Goal: Task Accomplishment & Management: Manage account settings

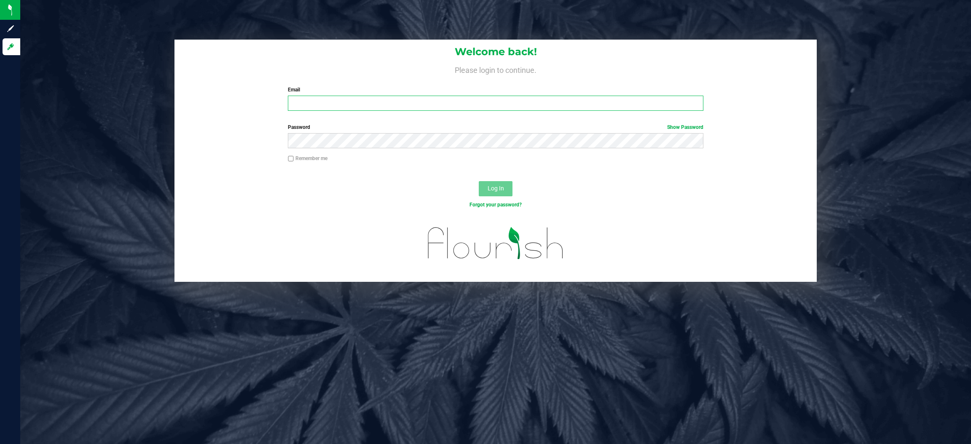
click at [341, 105] on input "Email" at bounding box center [495, 103] width 415 height 15
type input "[EMAIL_ADDRESS][DOMAIN_NAME]"
click at [479, 181] on button "Log In" at bounding box center [496, 188] width 34 height 15
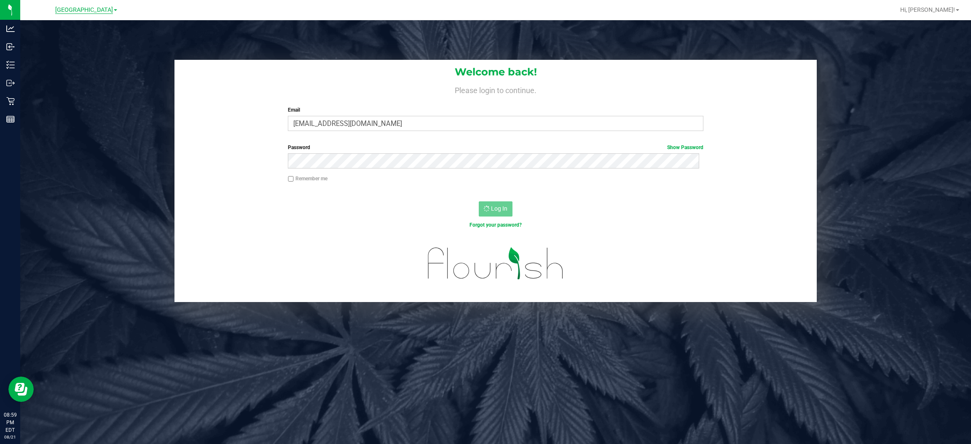
drag, startPoint x: 90, startPoint y: 1, endPoint x: 90, endPoint y: 8, distance: 6.3
click at [90, 5] on div "Palm Coast WC" at bounding box center [87, 10] width 126 height 16
click at [90, 8] on span "Palm Coast WC" at bounding box center [84, 10] width 58 height 8
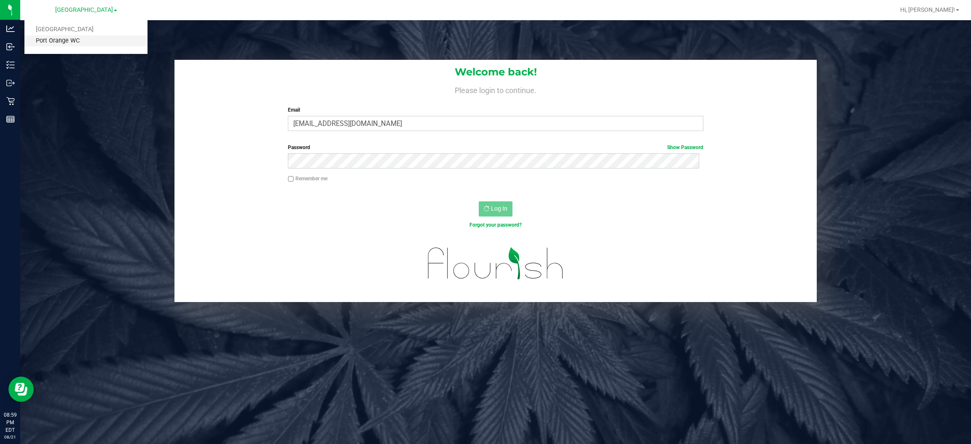
click at [63, 40] on link "Port Orange WC" at bounding box center [85, 40] width 123 height 11
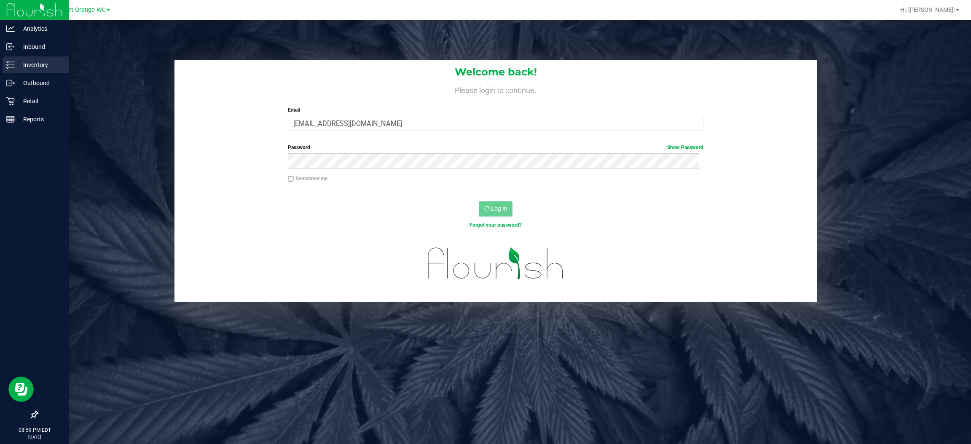
click at [29, 67] on p "Inventory" at bounding box center [40, 65] width 51 height 10
click at [42, 58] on div "Inventory" at bounding box center [36, 64] width 67 height 17
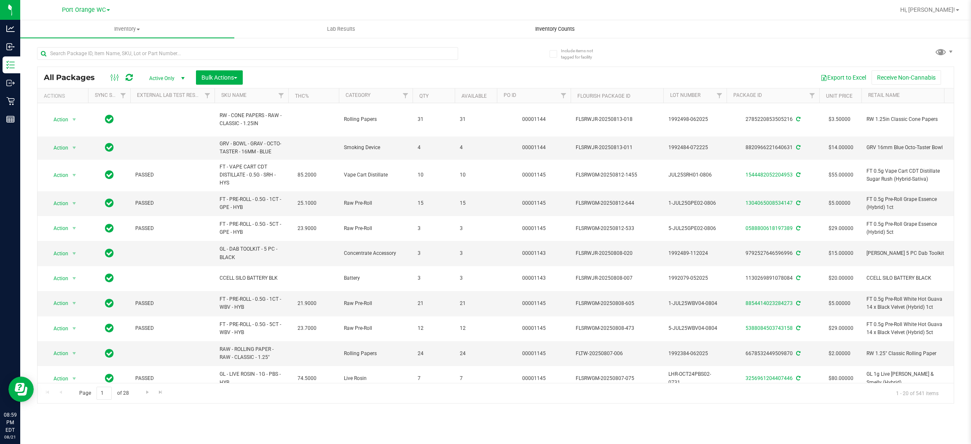
click at [552, 30] on span "Inventory Counts" at bounding box center [555, 29] width 62 height 8
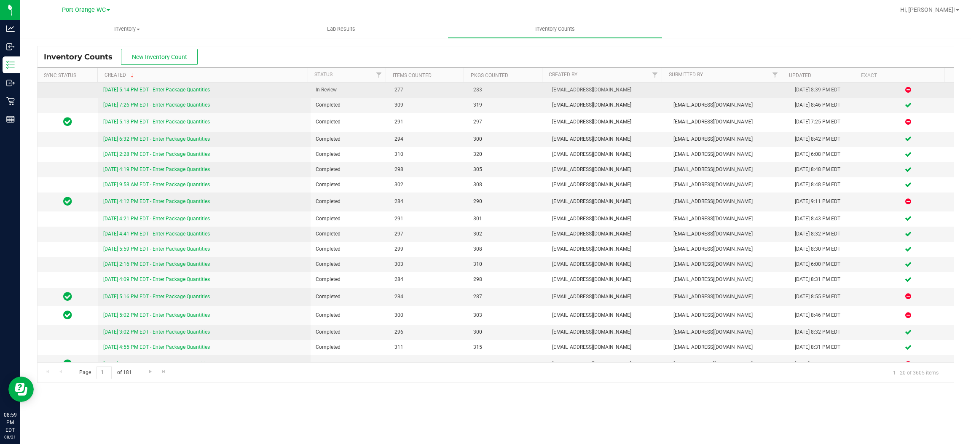
click at [178, 87] on link "[DATE] 5:14 PM EDT - Enter Package Quantities" at bounding box center [156, 90] width 107 height 6
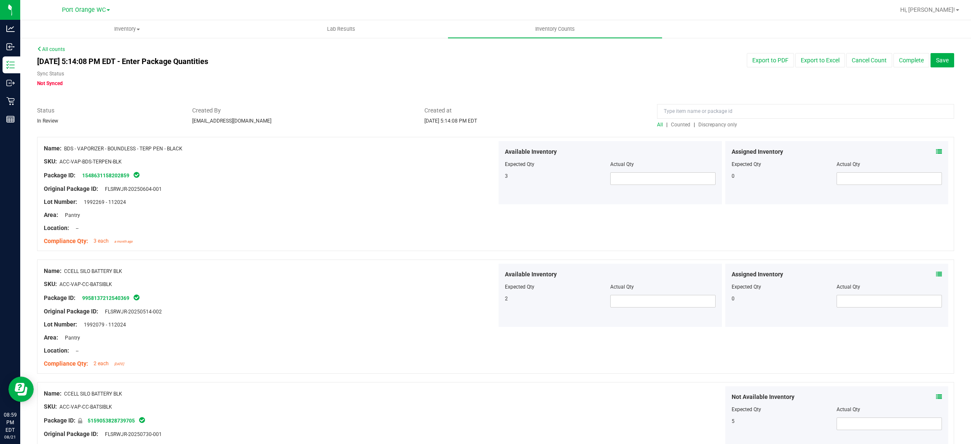
click at [707, 128] on span "Discrepancy only" at bounding box center [717, 125] width 39 height 6
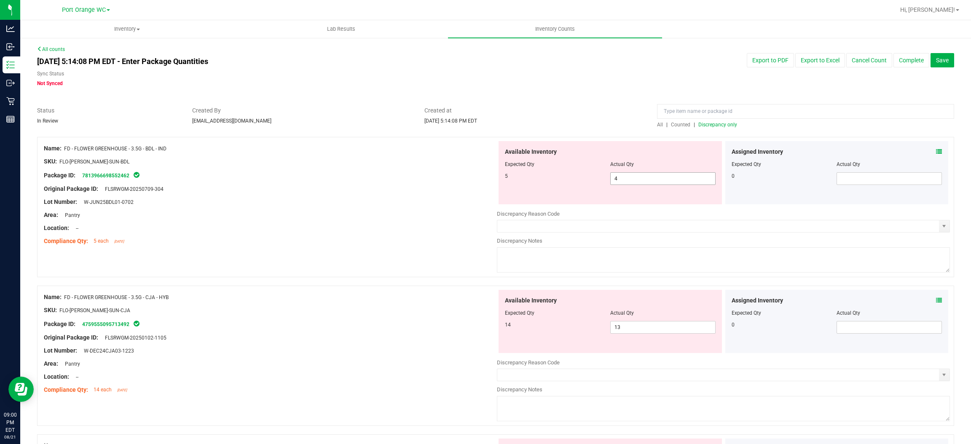
click at [636, 183] on span "4 4" at bounding box center [662, 178] width 105 height 13
click at [636, 183] on input "4" at bounding box center [662, 179] width 104 height 12
click at [658, 173] on div "Available Inventory Expected Qty Actual Qty 5 4 4" at bounding box center [609, 172] width 223 height 63
click at [630, 173] on span "4 4" at bounding box center [662, 178] width 105 height 13
click at [630, 173] on input "4" at bounding box center [662, 179] width 104 height 12
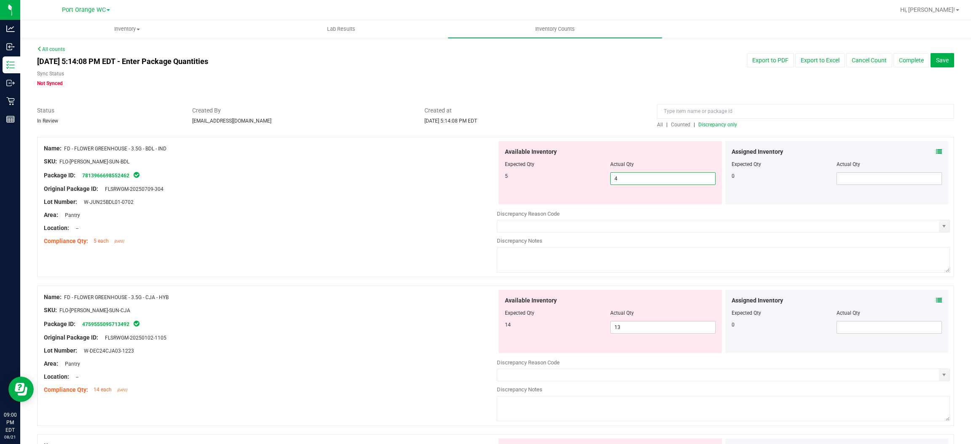
type input "5"
click at [638, 331] on div "Available Inventory Expected Qty Actual Qty 14 13 13" at bounding box center [723, 357] width 453 height 134
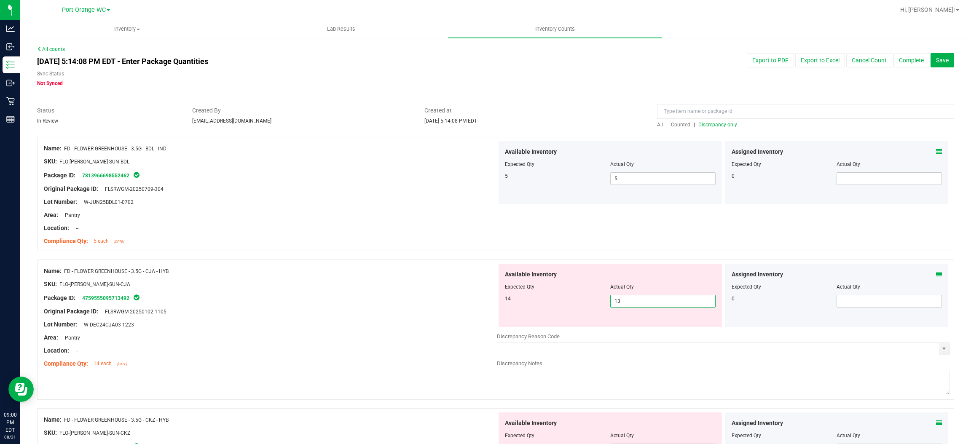
click at [638, 329] on div at bounding box center [723, 330] width 453 height 4
click at [640, 312] on div "Available Inventory Expected Qty Actual Qty 14 13 13" at bounding box center [609, 295] width 223 height 63
click at [642, 304] on span "13 13" at bounding box center [662, 301] width 105 height 13
click at [642, 304] on input "13" at bounding box center [662, 301] width 104 height 12
type input "14"
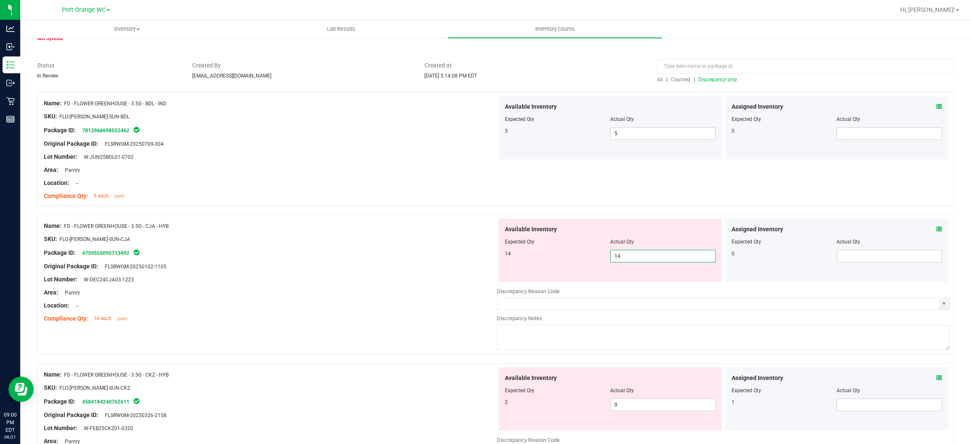
scroll to position [189, 0]
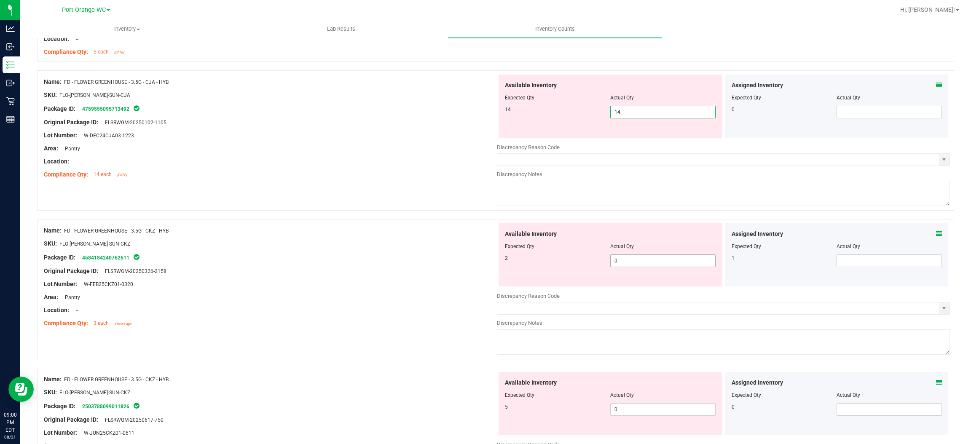
type input "14"
click at [636, 259] on div "Available Inventory Expected Qty Actual Qty 2 0 0" at bounding box center [609, 254] width 223 height 63
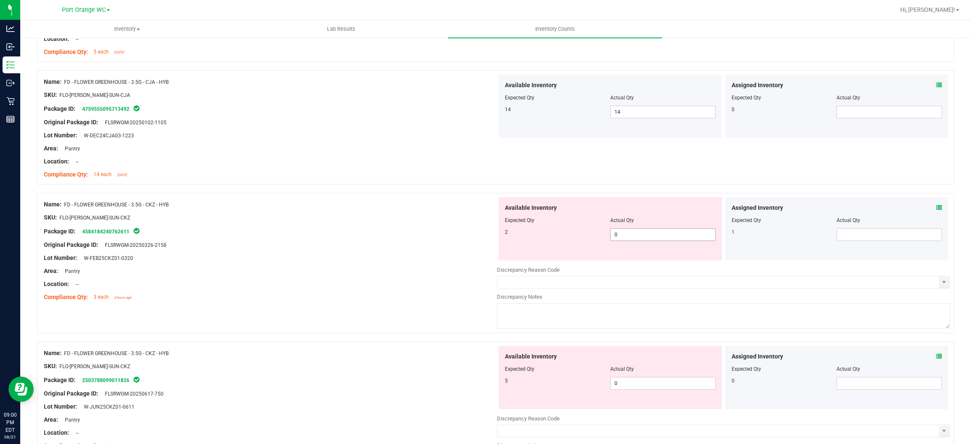
click at [636, 259] on div "Available Inventory Expected Qty Actual Qty 2 0 0" at bounding box center [609, 228] width 223 height 63
click at [648, 236] on span "0 0" at bounding box center [662, 234] width 105 height 13
click at [648, 236] on input "0" at bounding box center [662, 235] width 104 height 12
click at [936, 203] on span at bounding box center [939, 207] width 6 height 9
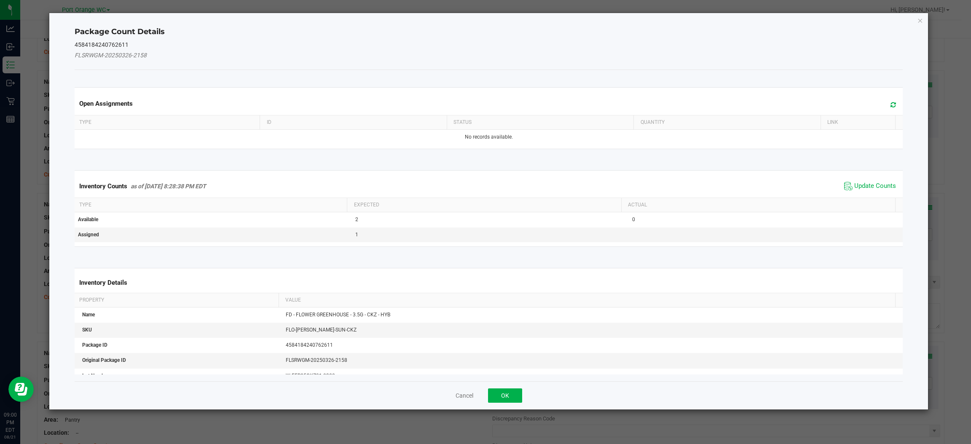
click at [890, 103] on icon at bounding box center [892, 105] width 5 height 6
click at [858, 186] on span "Update Counts" at bounding box center [875, 186] width 42 height 8
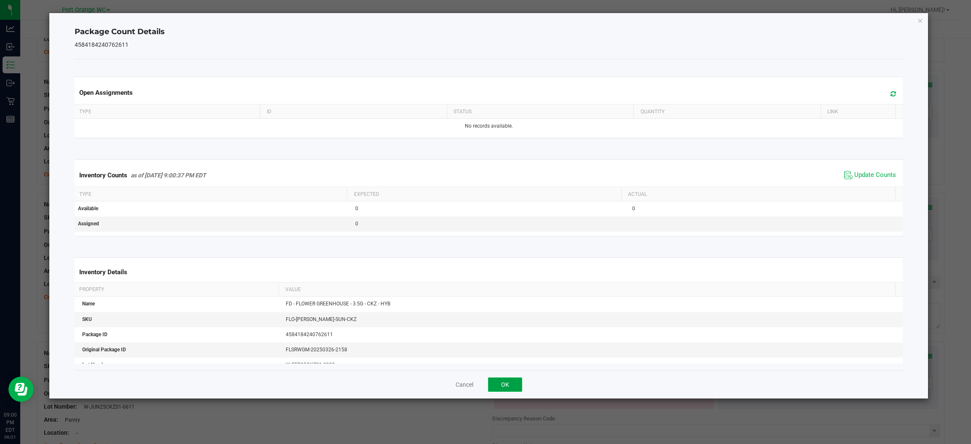
click at [508, 383] on button "OK" at bounding box center [505, 384] width 34 height 14
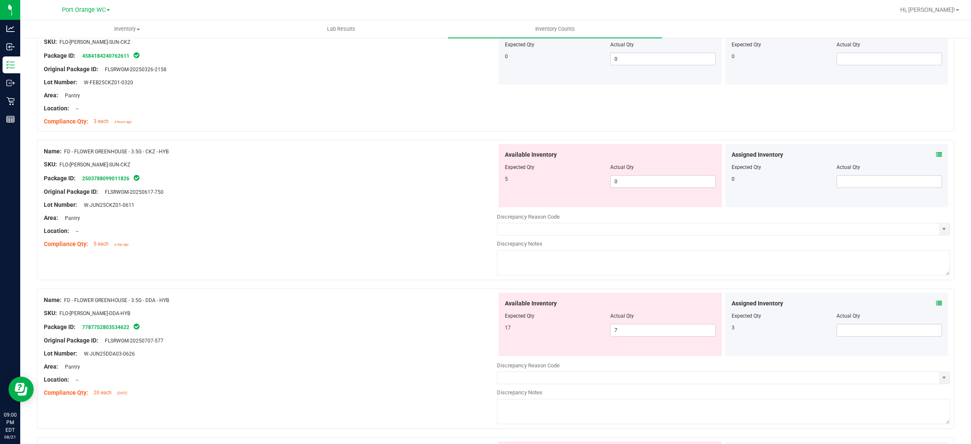
scroll to position [379, 0]
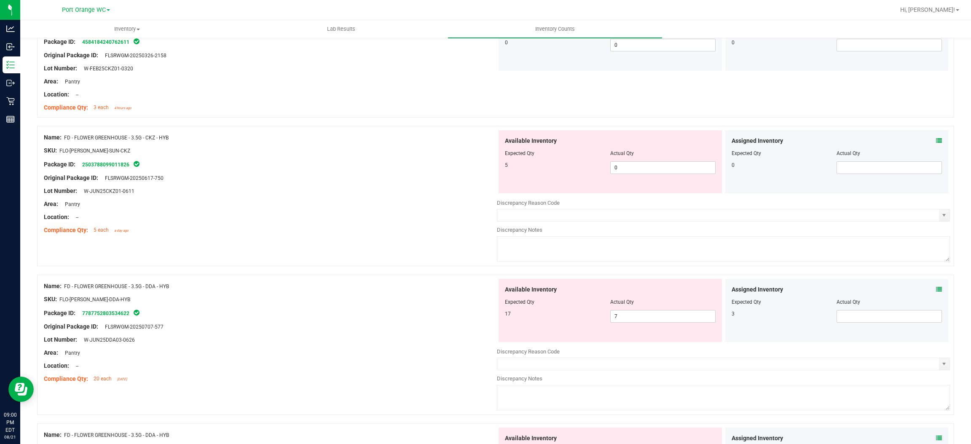
click at [936, 138] on icon at bounding box center [939, 141] width 6 height 6
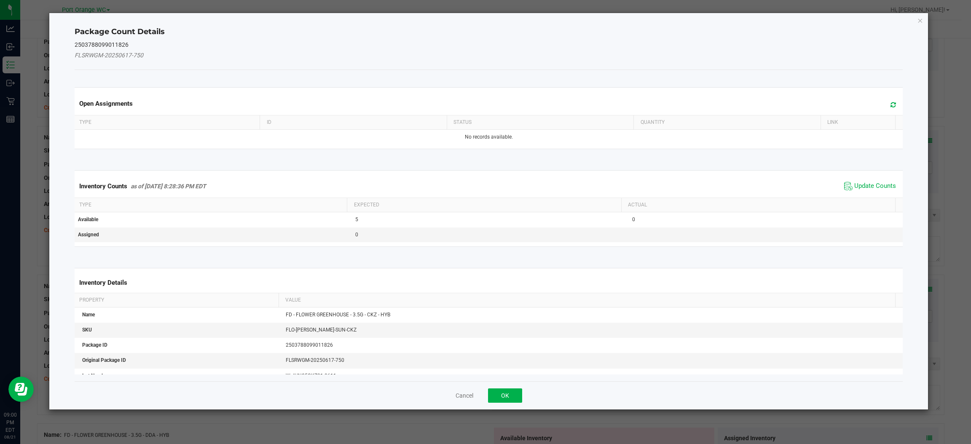
click at [890, 104] on icon at bounding box center [892, 105] width 5 height 6
click at [866, 186] on span "Update Counts" at bounding box center [875, 186] width 42 height 8
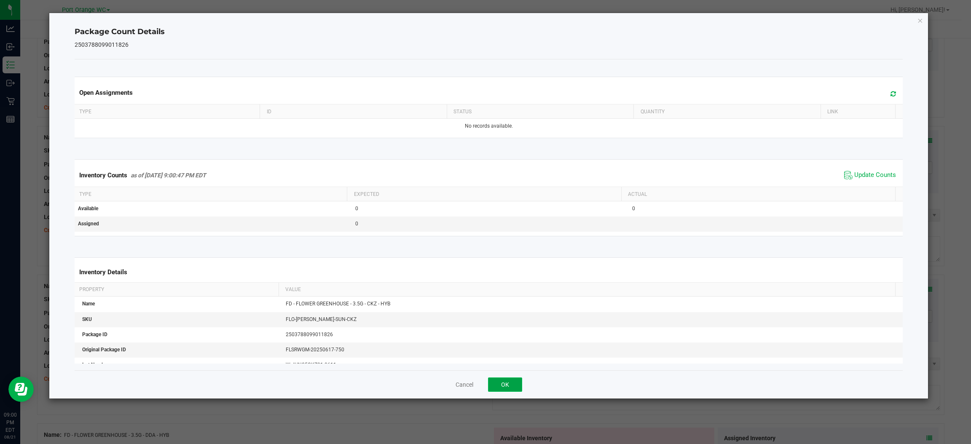
click at [499, 385] on button "OK" at bounding box center [505, 384] width 34 height 14
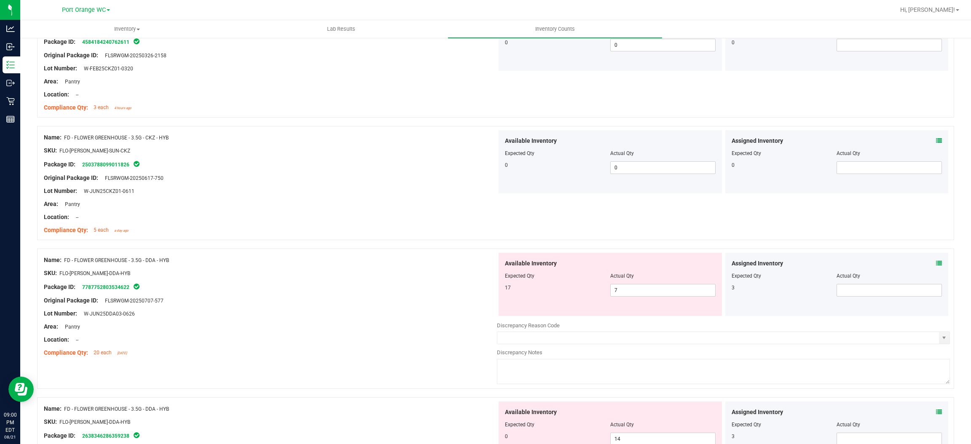
click at [936, 262] on icon at bounding box center [939, 263] width 6 height 6
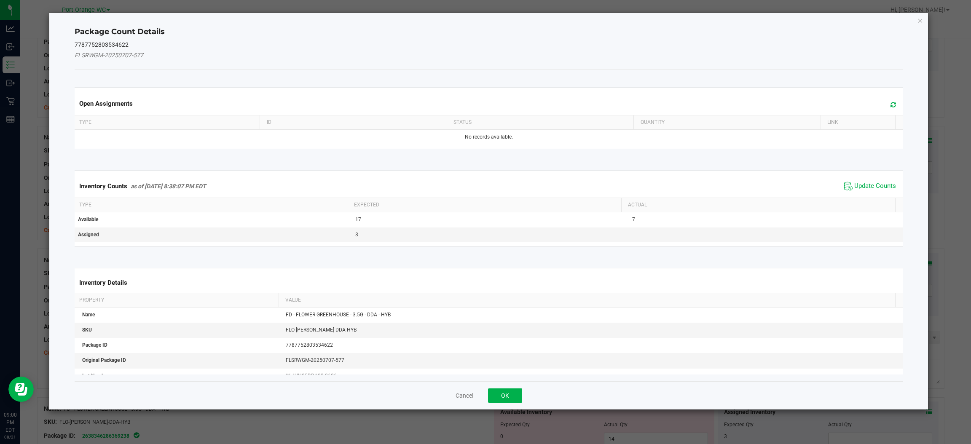
click at [890, 104] on icon at bounding box center [892, 105] width 5 height 6
click at [859, 181] on span "Update Counts" at bounding box center [870, 186] width 56 height 13
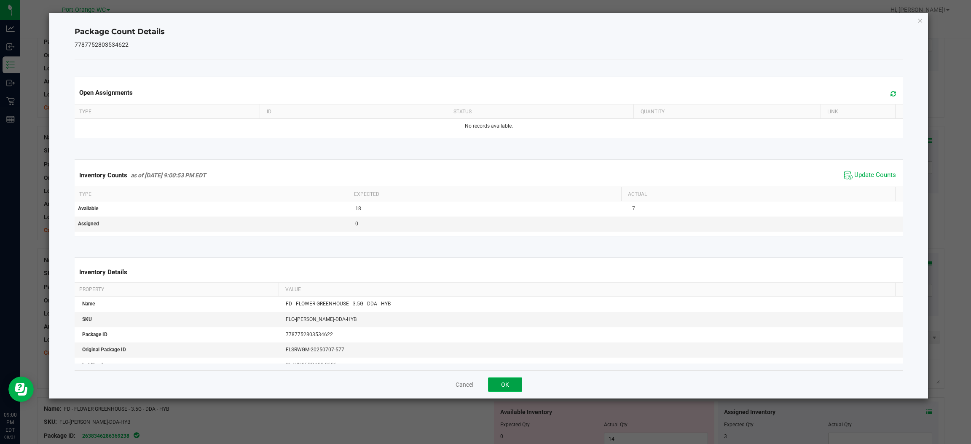
click at [502, 383] on button "OK" at bounding box center [505, 384] width 34 height 14
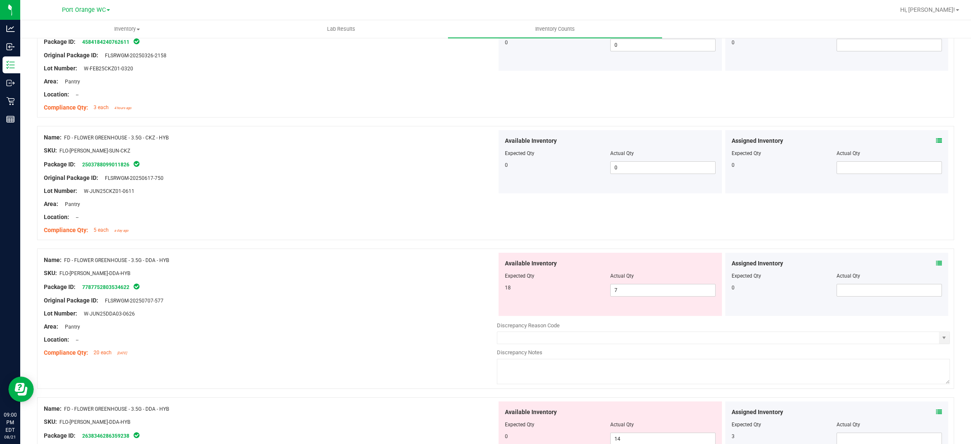
click at [932, 261] on div "Assigned Inventory Expected Qty Actual Qty 0" at bounding box center [836, 284] width 223 height 63
click at [936, 261] on icon at bounding box center [939, 263] width 6 height 6
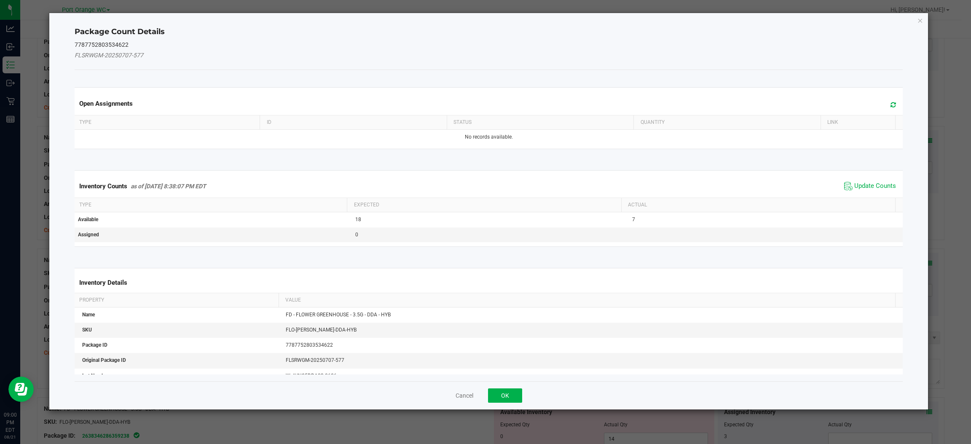
click at [888, 107] on div "Open Assignments" at bounding box center [488, 103] width 831 height 23
click at [890, 106] on icon at bounding box center [892, 105] width 5 height 6
click at [856, 189] on span "Update Counts" at bounding box center [875, 186] width 42 height 8
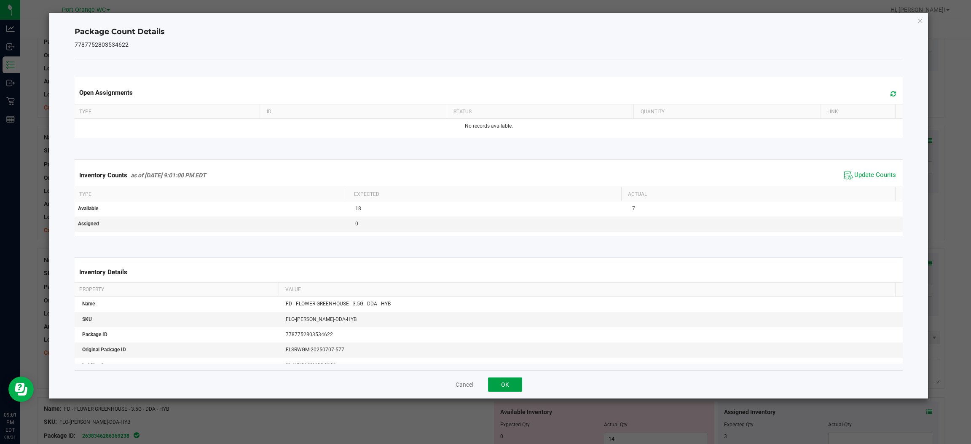
click at [507, 387] on button "OK" at bounding box center [505, 384] width 34 height 14
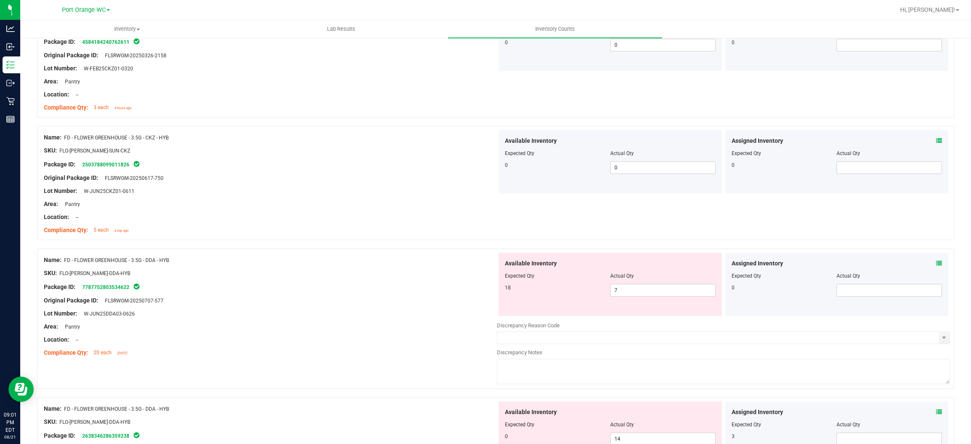
scroll to position [442, 0]
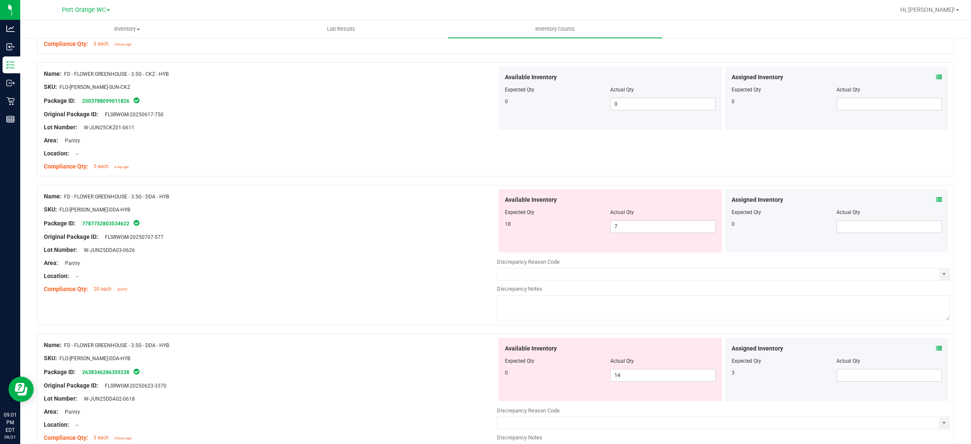
click at [923, 200] on div "Assigned Inventory" at bounding box center [836, 199] width 211 height 9
click at [936, 200] on icon at bounding box center [939, 200] width 6 height 6
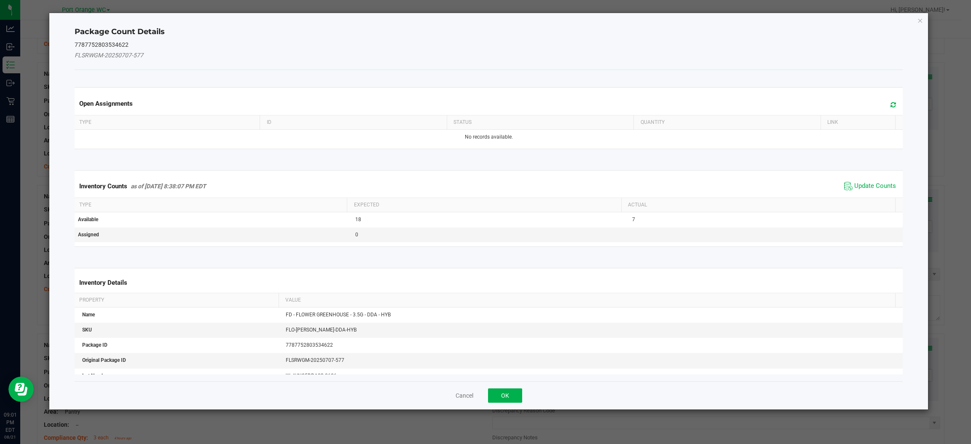
click at [890, 102] on icon at bounding box center [892, 105] width 5 height 6
click at [858, 184] on span "Update Counts" at bounding box center [875, 186] width 42 height 8
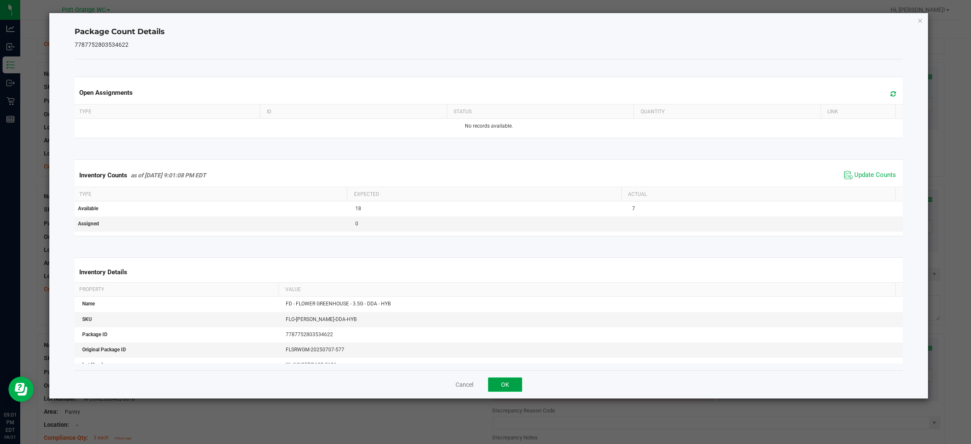
click at [502, 386] on button "OK" at bounding box center [505, 384] width 34 height 14
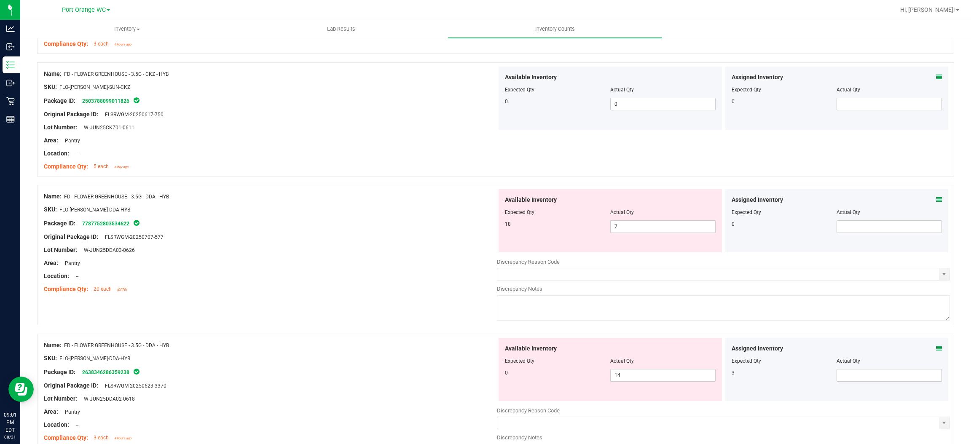
click at [936, 201] on icon at bounding box center [939, 200] width 6 height 6
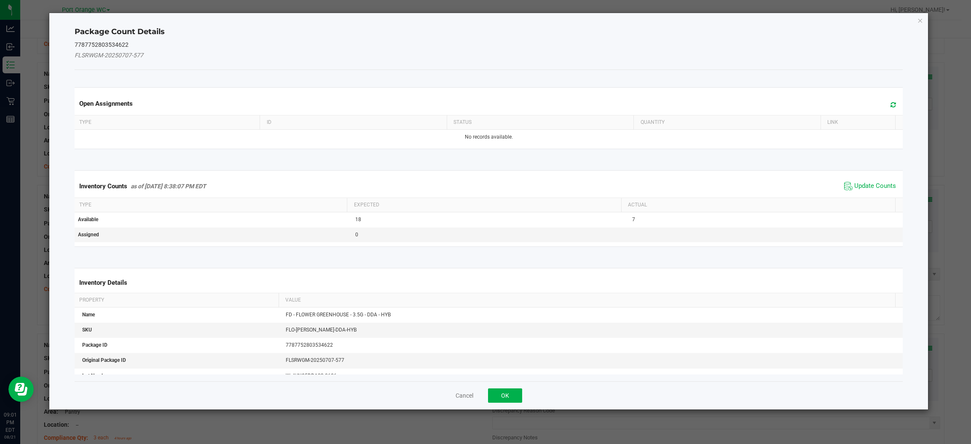
click at [884, 101] on span at bounding box center [891, 105] width 14 height 12
click at [860, 190] on span "Update Counts" at bounding box center [875, 186] width 42 height 8
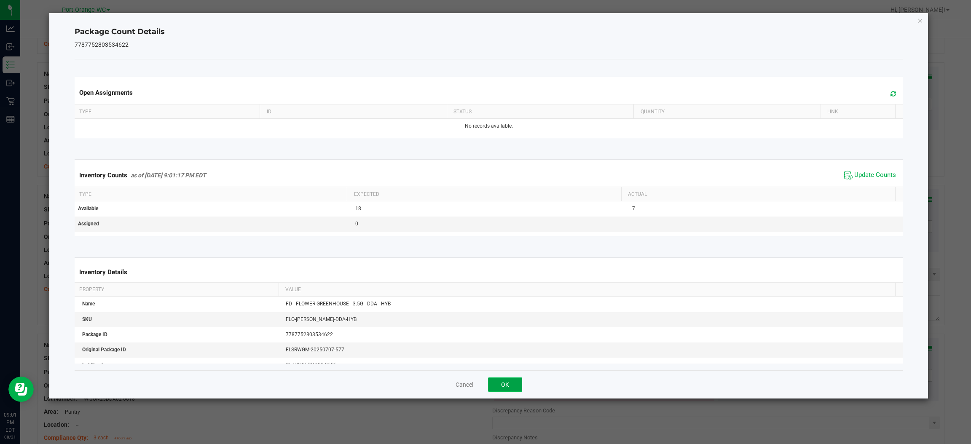
click at [502, 388] on button "OK" at bounding box center [505, 384] width 34 height 14
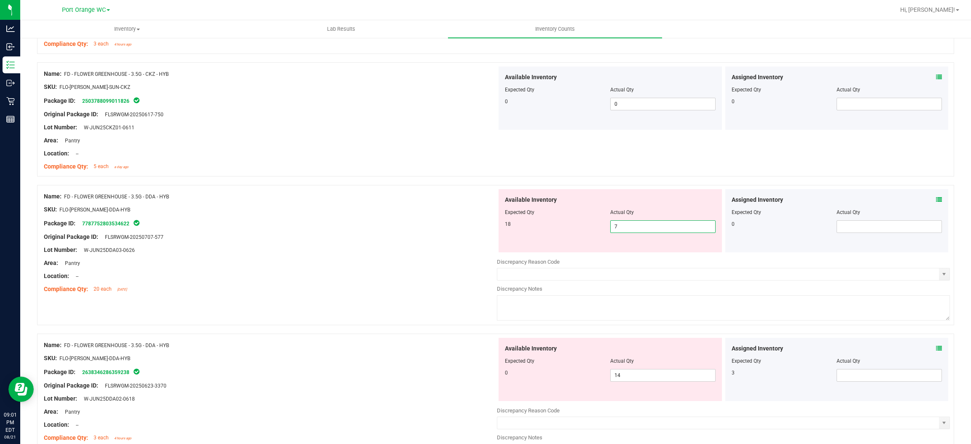
click at [639, 223] on span "7 7" at bounding box center [662, 226] width 105 height 13
click at [639, 223] on input "7" at bounding box center [662, 227] width 104 height 12
type input "18"
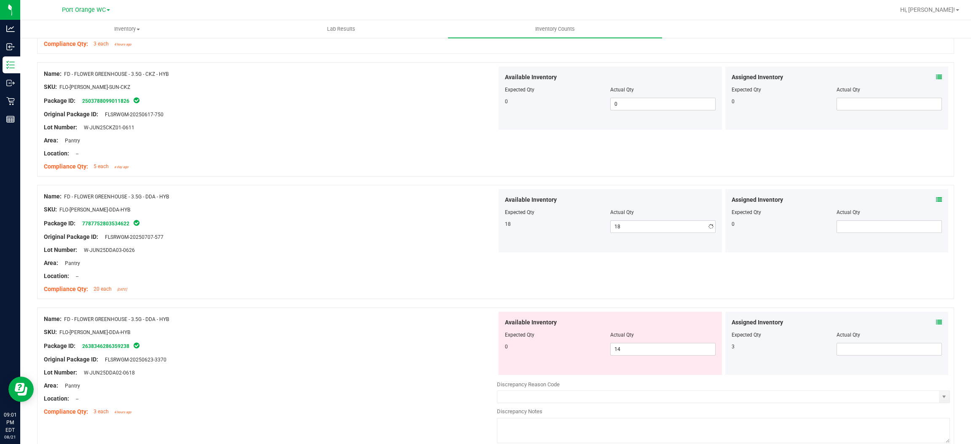
click at [448, 275] on div "Location: --" at bounding box center [270, 276] width 453 height 9
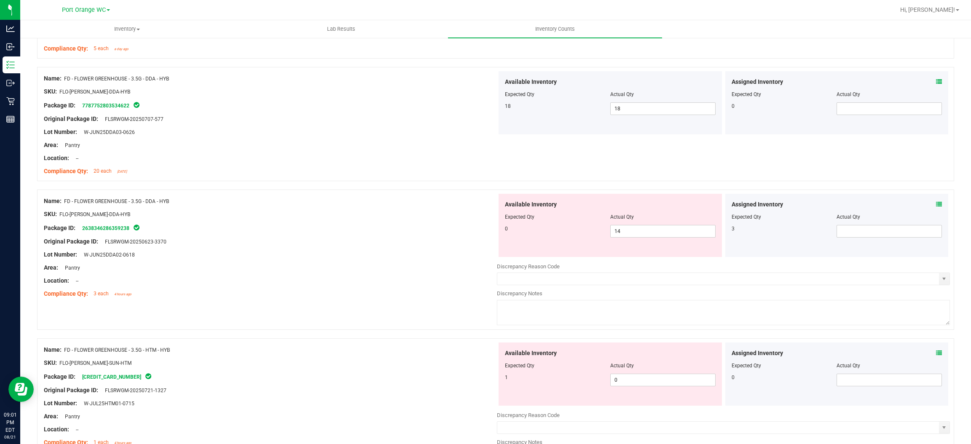
scroll to position [568, 0]
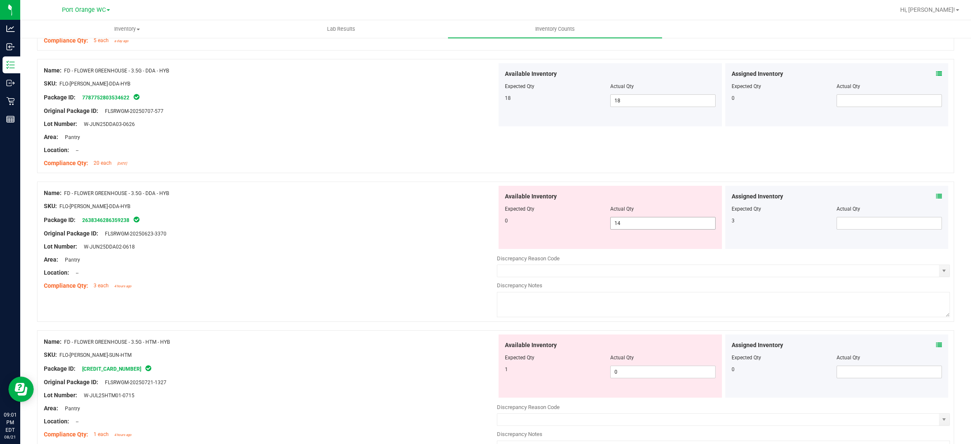
click at [647, 217] on span "14 14" at bounding box center [662, 223] width 105 height 13
click at [646, 217] on span "14 14" at bounding box center [662, 223] width 105 height 13
click at [936, 193] on icon at bounding box center [939, 196] width 6 height 6
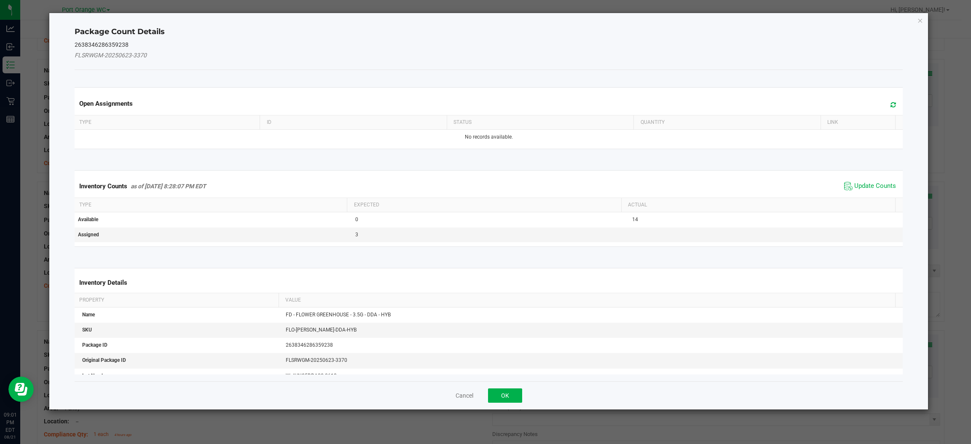
click at [890, 107] on icon at bounding box center [892, 105] width 5 height 6
click at [861, 185] on span "Update Counts" at bounding box center [875, 186] width 42 height 8
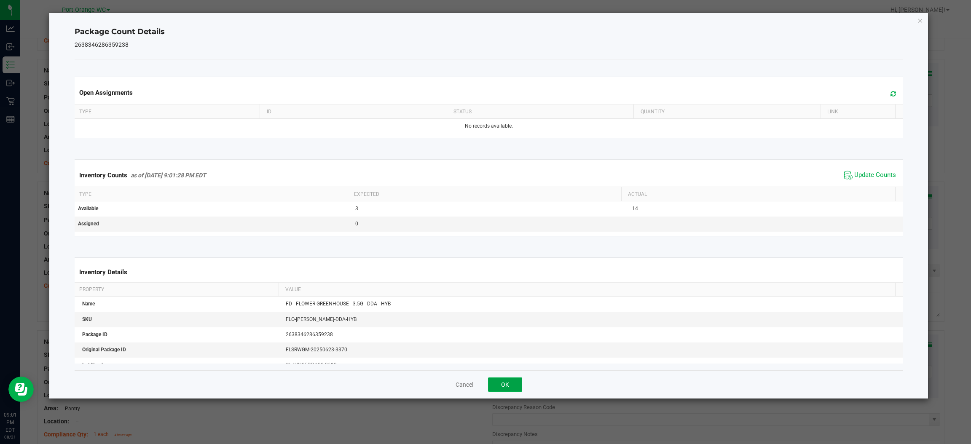
click at [505, 381] on button "OK" at bounding box center [505, 384] width 34 height 14
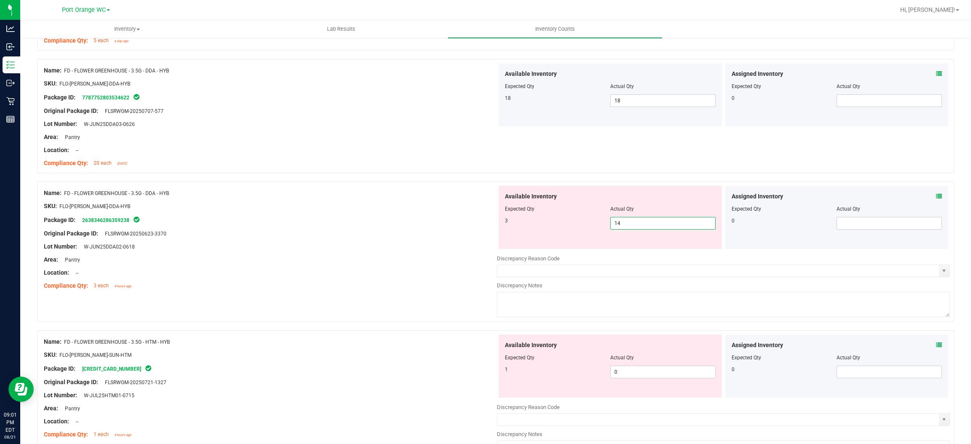
click at [639, 222] on span "14 14" at bounding box center [662, 223] width 105 height 13
click at [640, 222] on input "14" at bounding box center [662, 223] width 104 height 12
type input "3"
click at [449, 245] on div "Lot Number: W-JUN25DDA02-0618" at bounding box center [270, 246] width 453 height 9
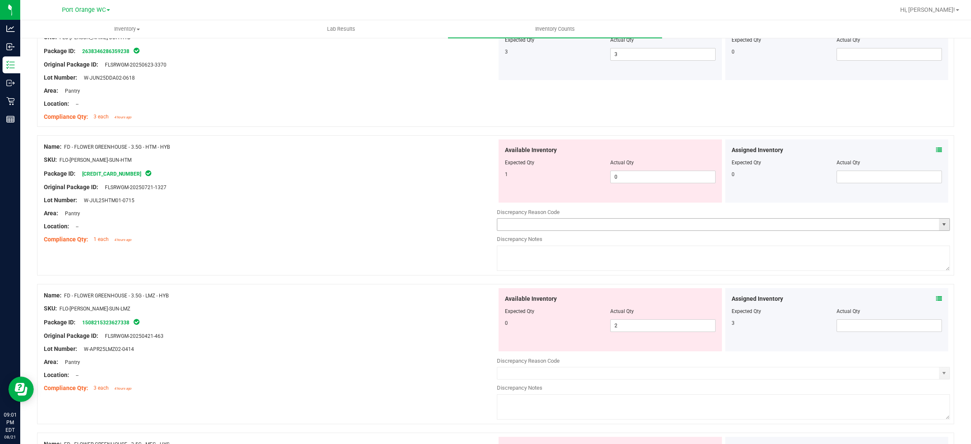
scroll to position [758, 0]
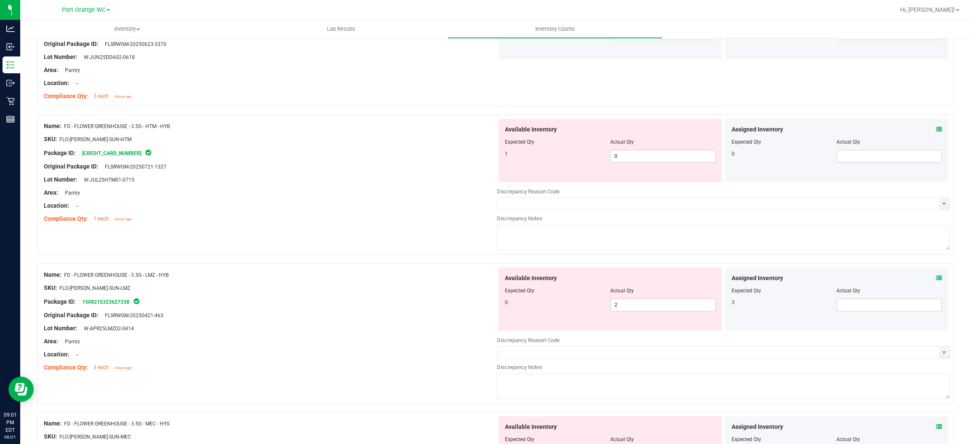
click at [936, 130] on icon at bounding box center [939, 129] width 6 height 6
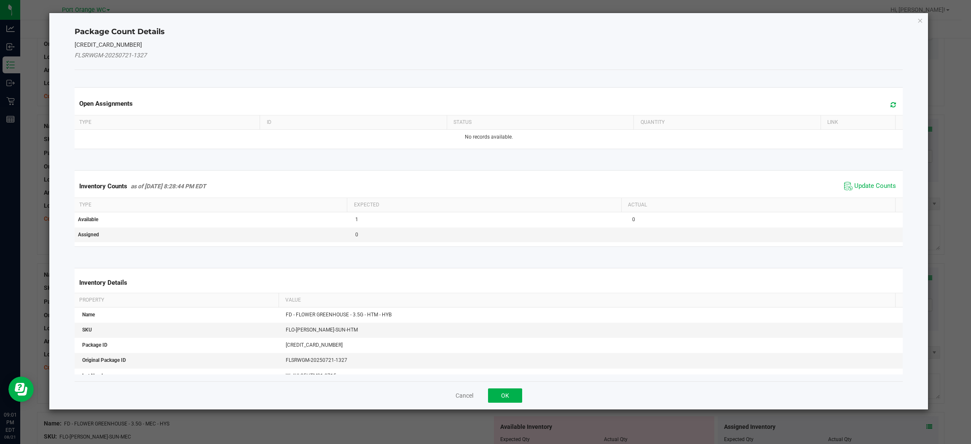
click at [890, 105] on icon at bounding box center [892, 105] width 5 height 6
click at [854, 187] on span "Update Counts" at bounding box center [875, 186] width 42 height 8
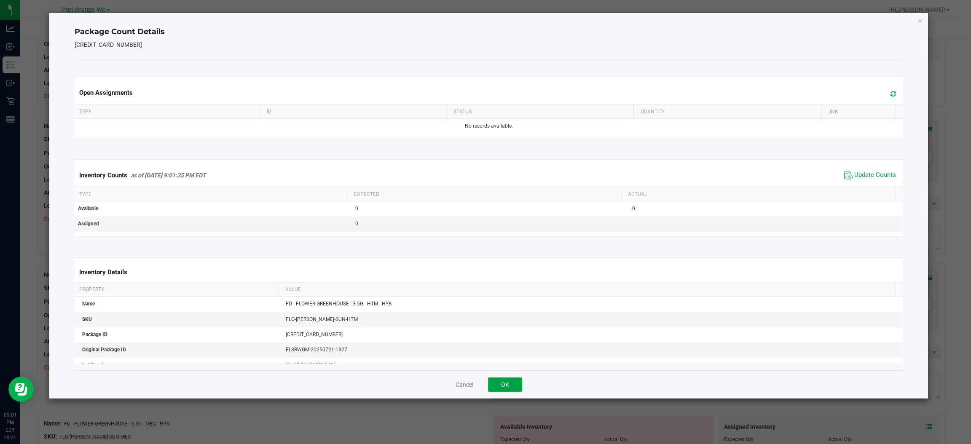
click at [501, 386] on button "OK" at bounding box center [505, 384] width 34 height 14
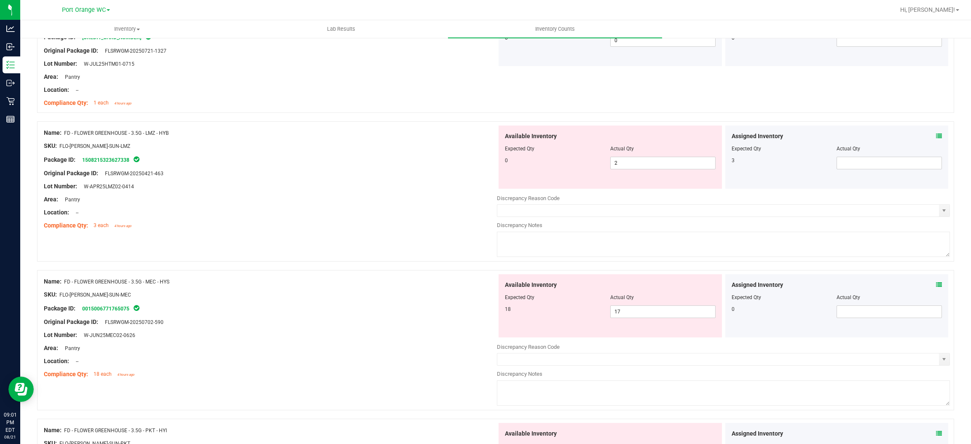
scroll to position [885, 0]
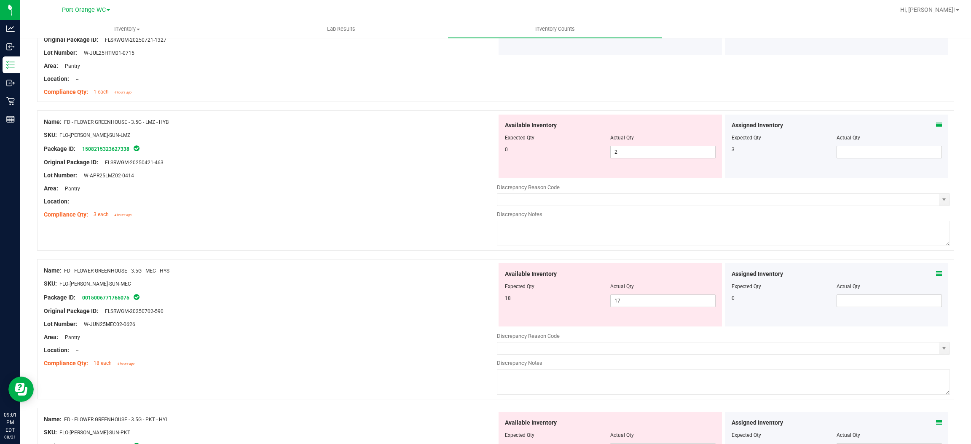
click at [936, 125] on icon at bounding box center [939, 125] width 6 height 6
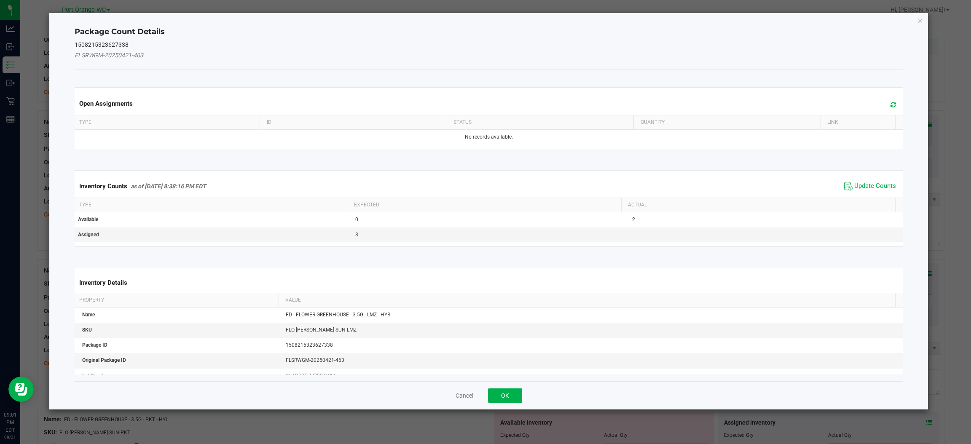
click at [884, 97] on div "Open Assignments" at bounding box center [488, 103] width 831 height 23
click at [890, 104] on icon at bounding box center [892, 105] width 5 height 6
click at [854, 188] on span "Update Counts" at bounding box center [875, 186] width 42 height 8
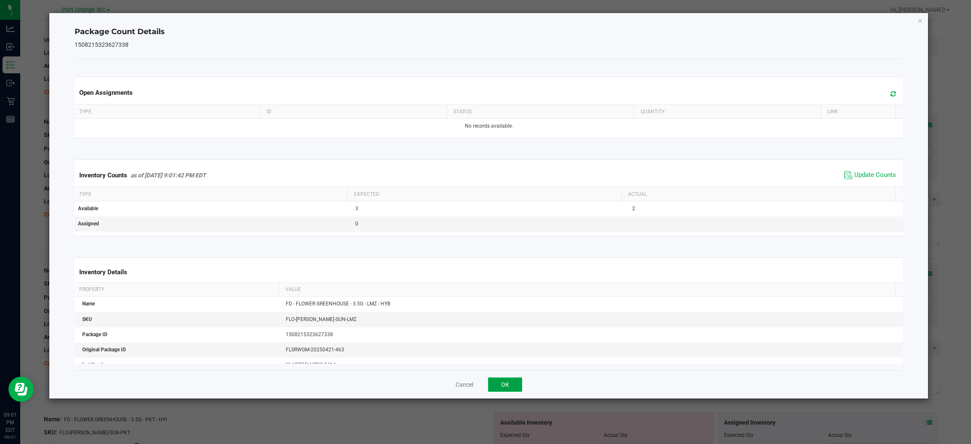
click at [506, 385] on button "OK" at bounding box center [505, 384] width 34 height 14
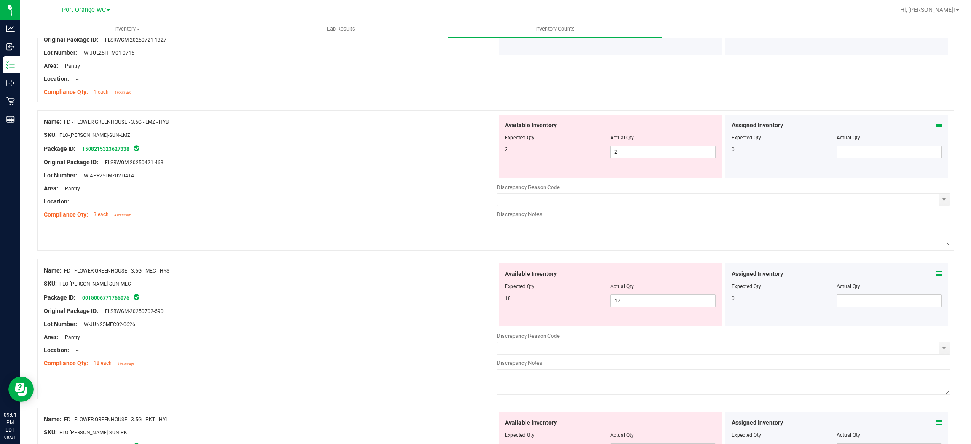
click at [664, 160] on div "Available Inventory Expected Qty Actual Qty 3 2 2" at bounding box center [609, 146] width 223 height 63
click at [665, 154] on span "2 2" at bounding box center [662, 152] width 105 height 13
click at [665, 154] on input "2" at bounding box center [662, 152] width 104 height 12
type input "3"
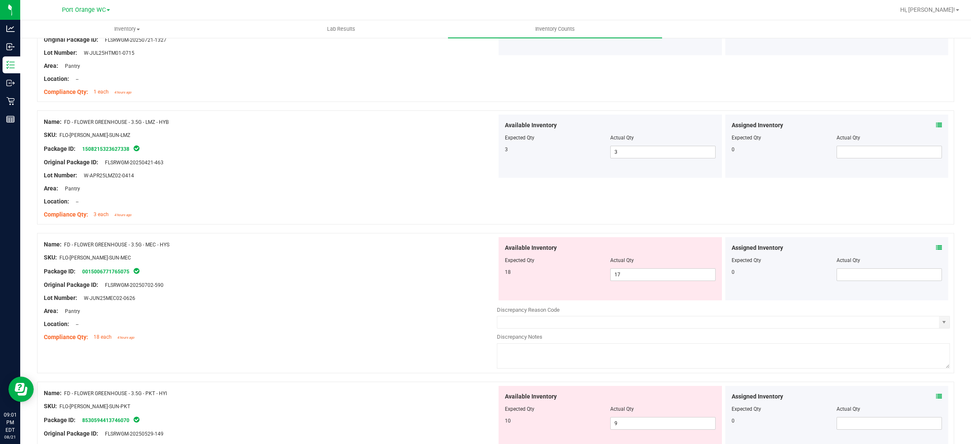
click at [936, 249] on icon at bounding box center [939, 248] width 6 height 6
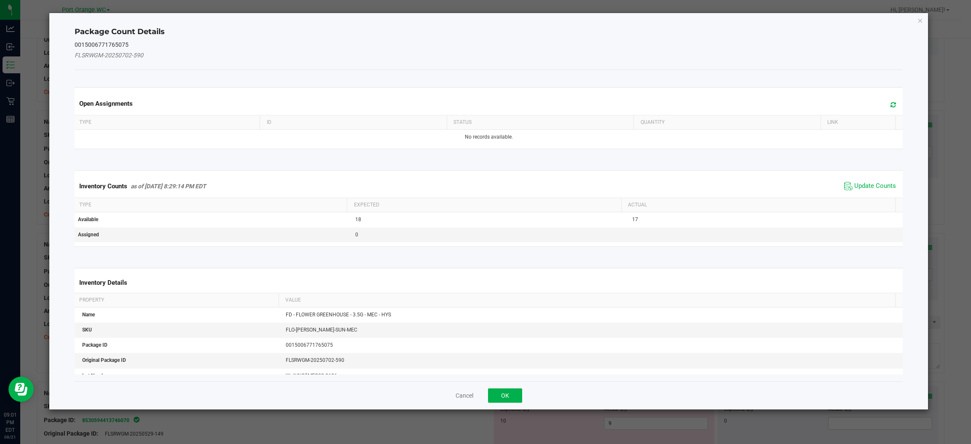
click at [890, 103] on icon at bounding box center [892, 105] width 5 height 6
click at [858, 186] on span "Update Counts" at bounding box center [875, 186] width 42 height 8
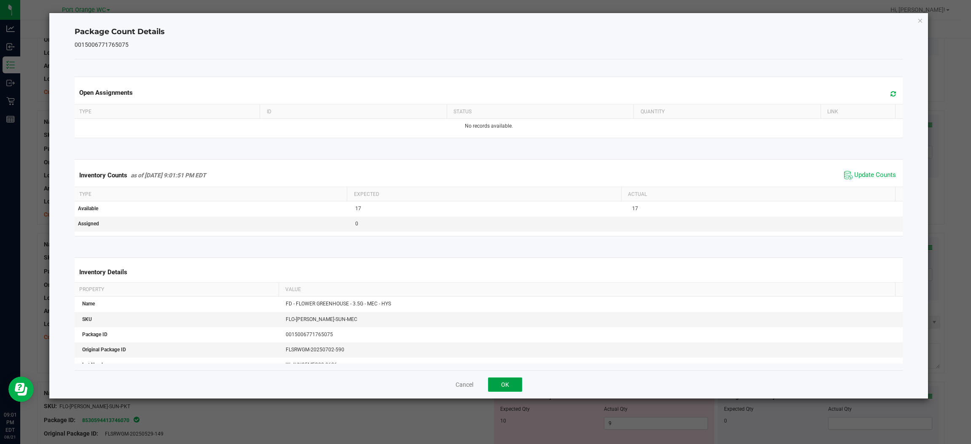
click at [513, 389] on button "OK" at bounding box center [505, 384] width 34 height 14
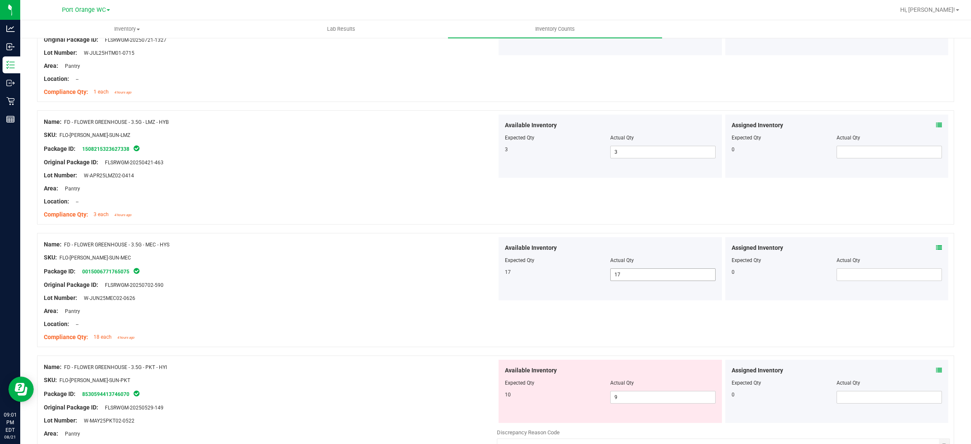
scroll to position [1011, 0]
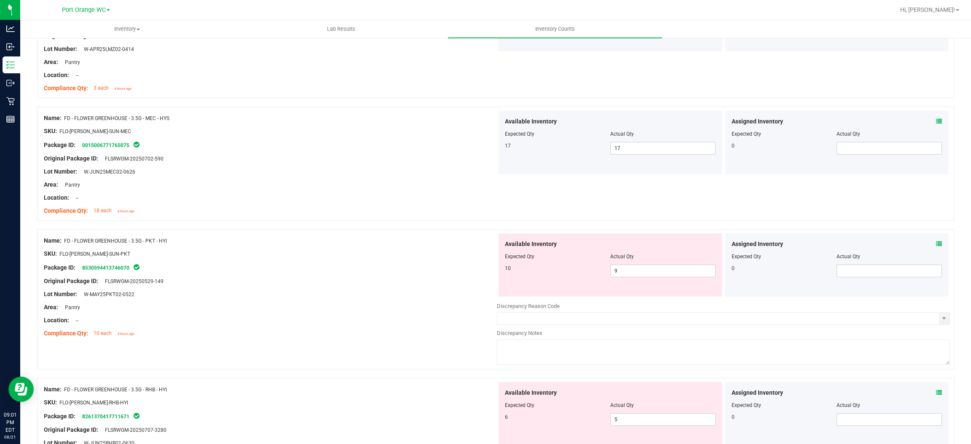
click at [936, 246] on icon at bounding box center [939, 244] width 6 height 6
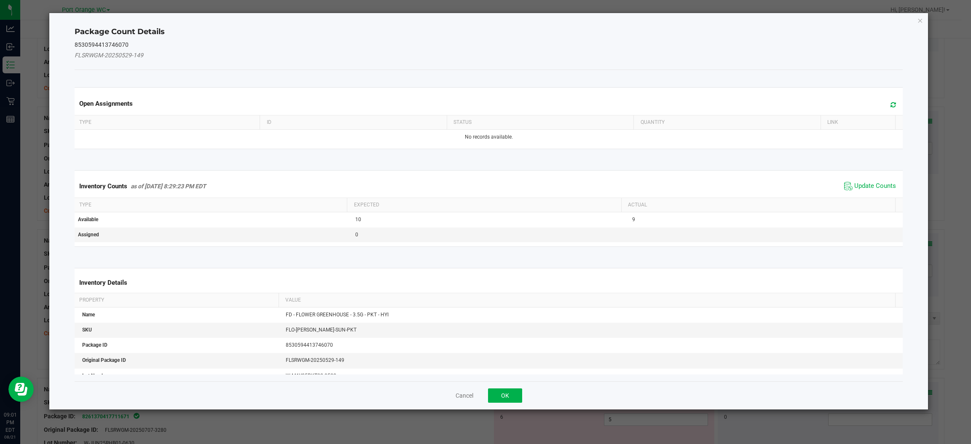
click at [884, 104] on span at bounding box center [891, 105] width 14 height 12
click at [854, 184] on span "Update Counts" at bounding box center [875, 186] width 42 height 8
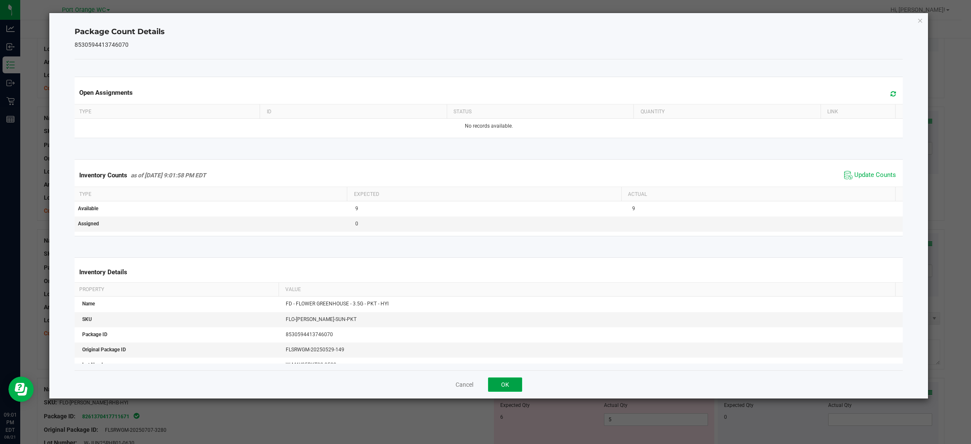
click at [505, 385] on button "OK" at bounding box center [505, 384] width 34 height 14
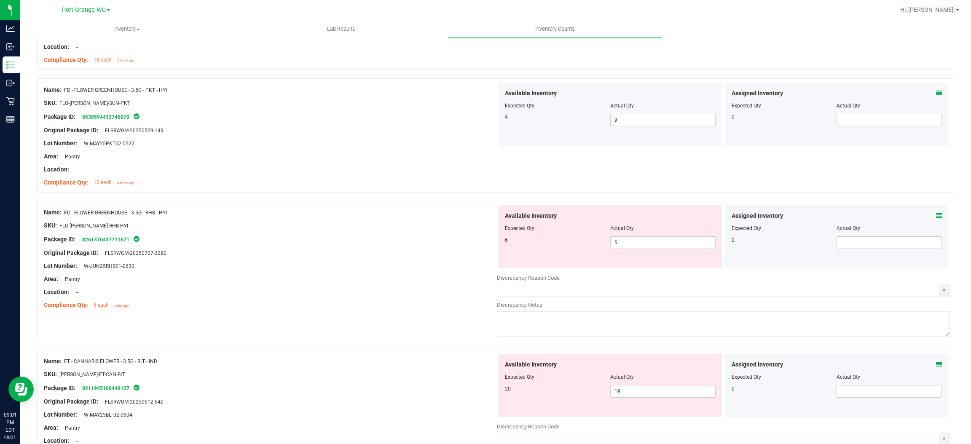
scroll to position [1200, 0]
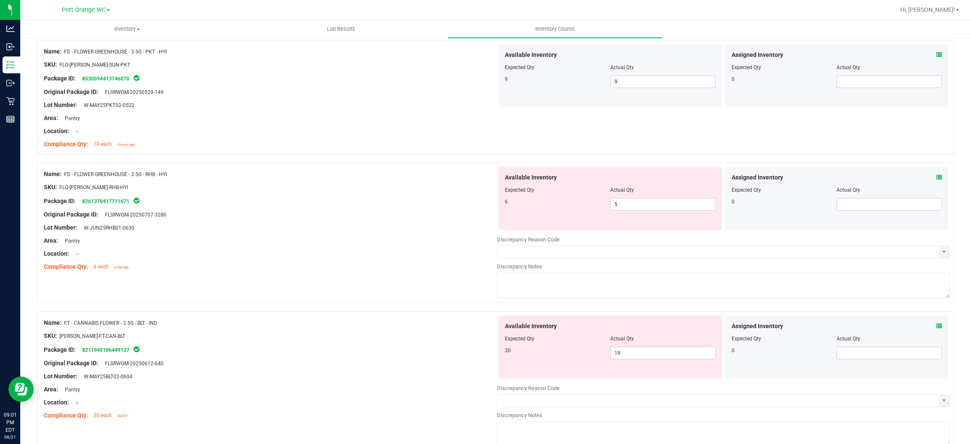
click at [936, 175] on icon at bounding box center [939, 177] width 6 height 6
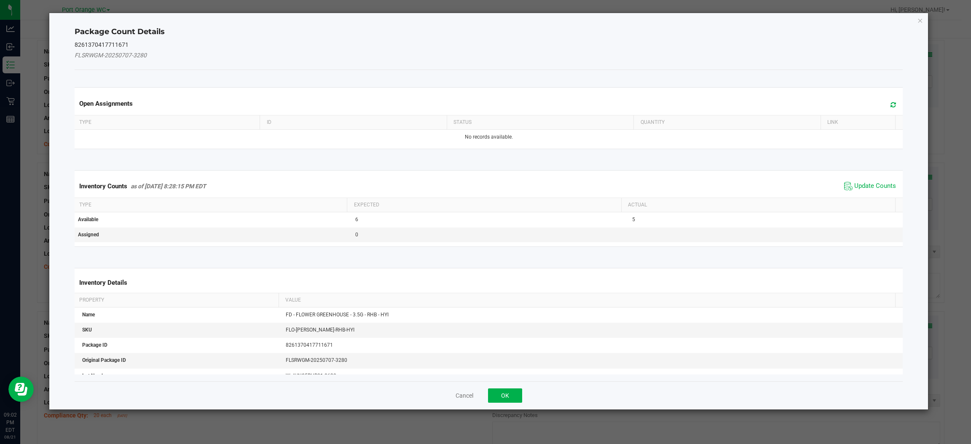
click at [884, 108] on span at bounding box center [891, 105] width 14 height 12
click at [854, 184] on span "Update Counts" at bounding box center [875, 186] width 42 height 8
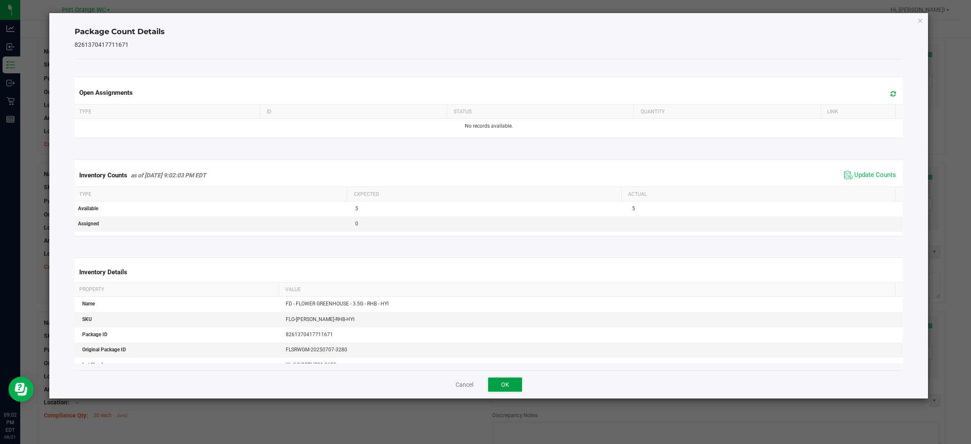
click at [498, 389] on button "OK" at bounding box center [505, 384] width 34 height 14
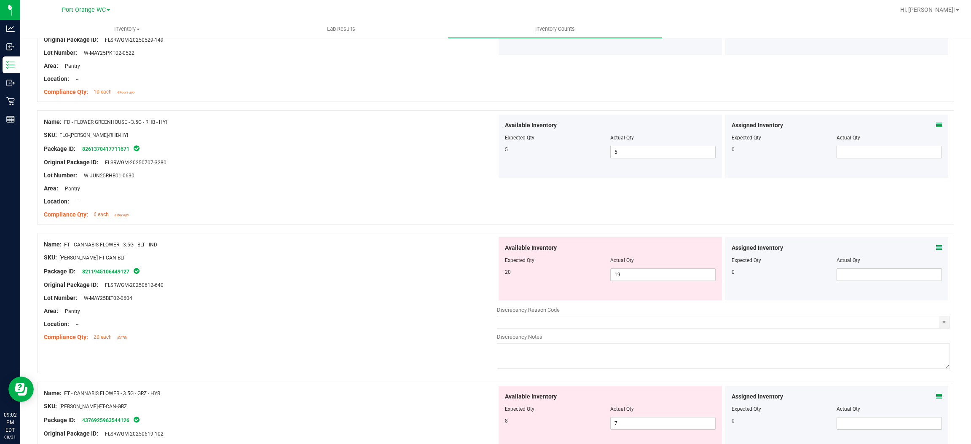
scroll to position [1327, 0]
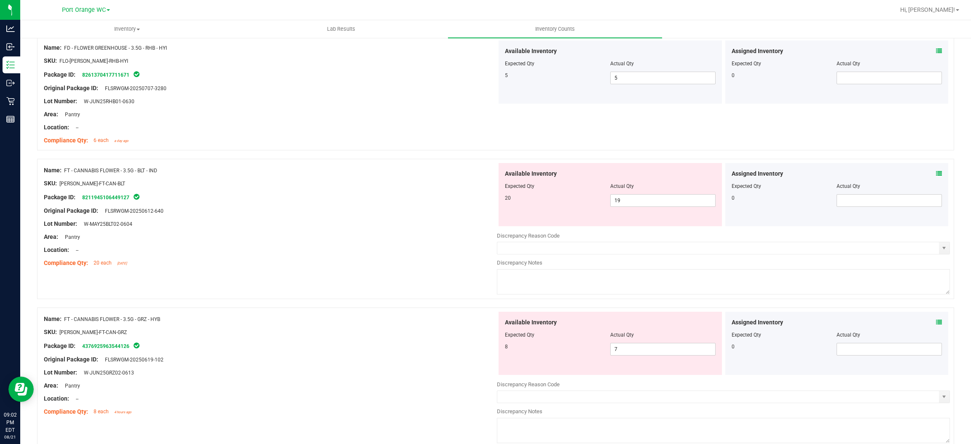
click at [936, 174] on icon at bounding box center [939, 174] width 6 height 6
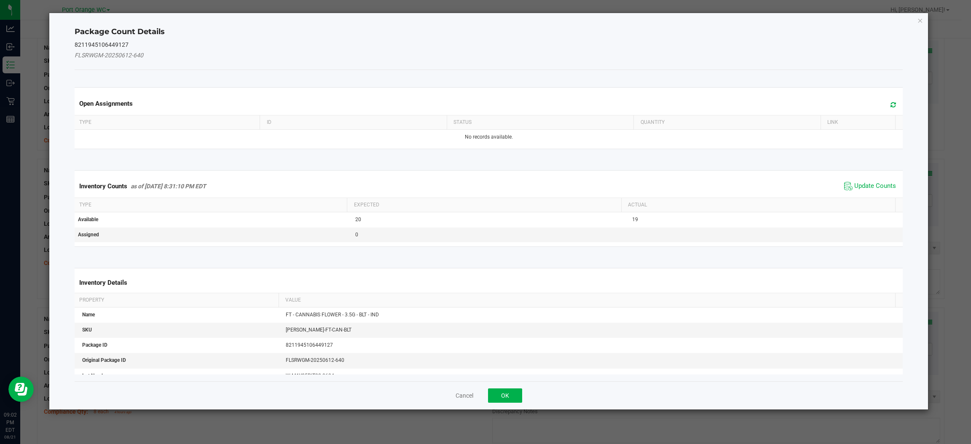
click at [890, 102] on icon at bounding box center [892, 105] width 5 height 6
click at [854, 187] on span "Update Counts" at bounding box center [875, 186] width 42 height 8
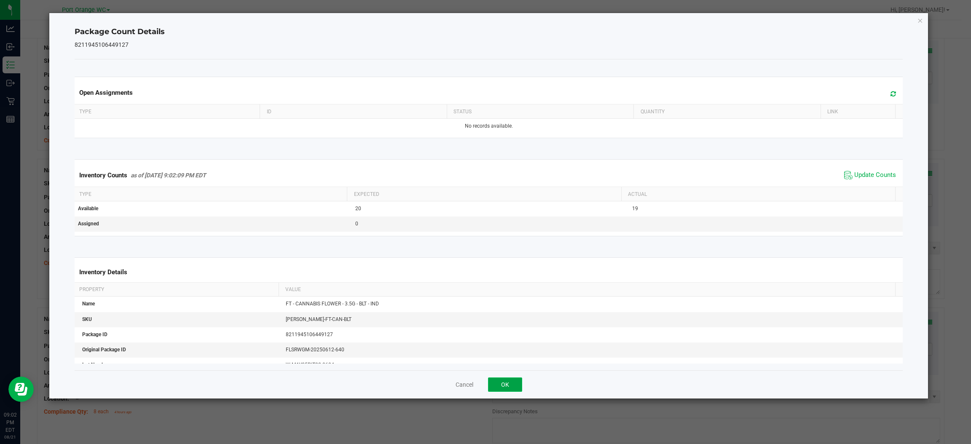
click at [492, 387] on button "OK" at bounding box center [505, 384] width 34 height 14
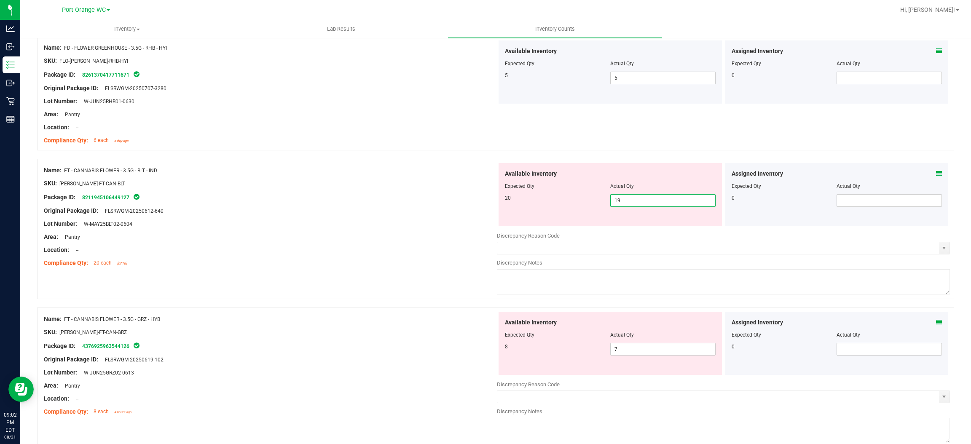
click at [639, 203] on span "19 19" at bounding box center [662, 200] width 105 height 13
click at [640, 203] on input "19" at bounding box center [662, 201] width 104 height 12
type input "20"
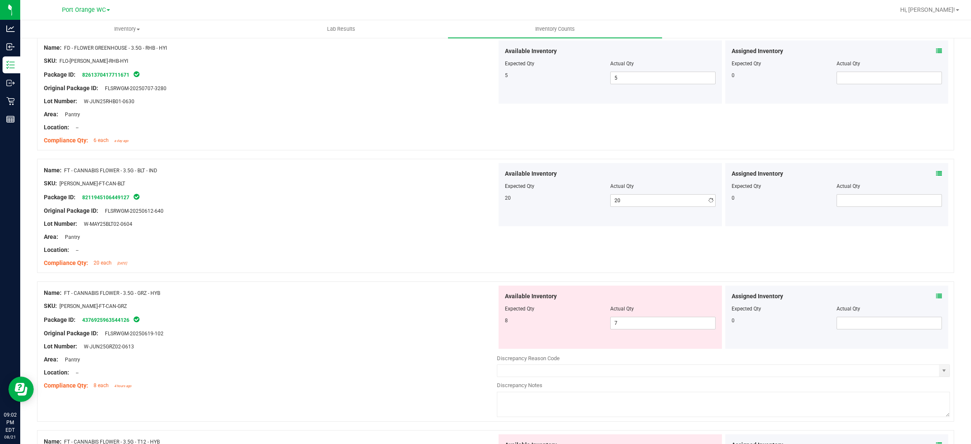
click at [460, 233] on div at bounding box center [270, 230] width 453 height 4
click at [936, 295] on icon at bounding box center [939, 296] width 6 height 6
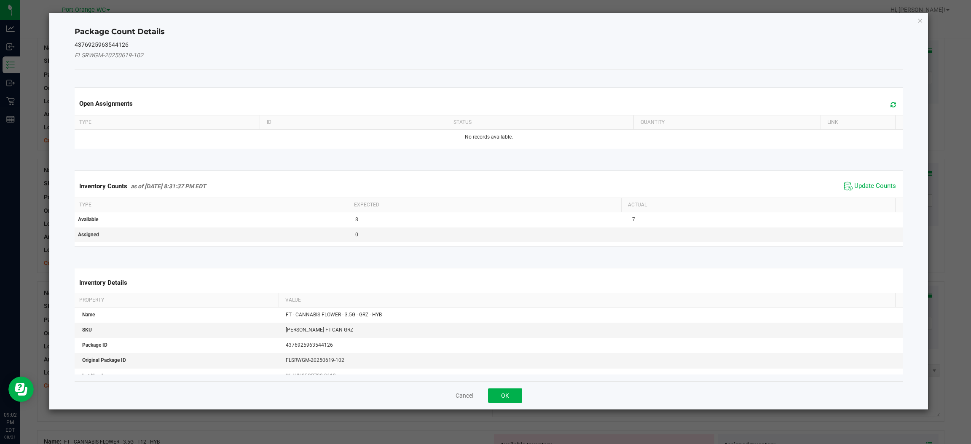
click at [890, 104] on icon at bounding box center [892, 105] width 5 height 6
click at [854, 184] on span "Update Counts" at bounding box center [875, 186] width 42 height 8
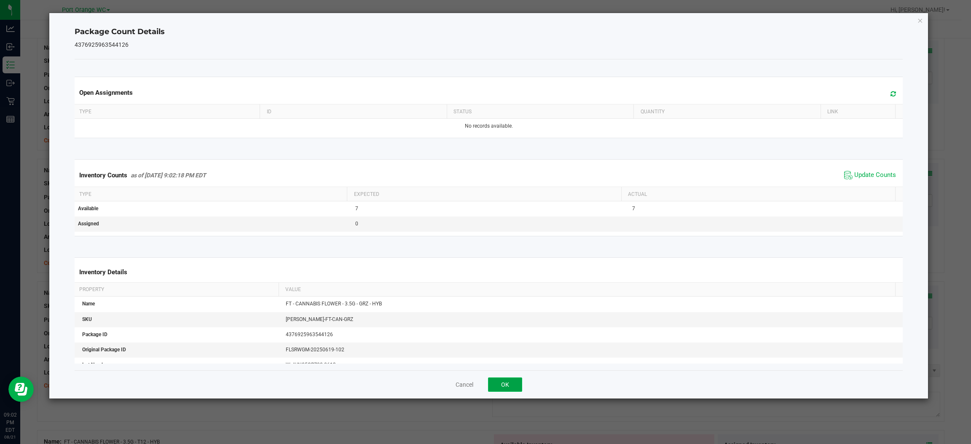
click at [501, 383] on button "OK" at bounding box center [505, 384] width 34 height 14
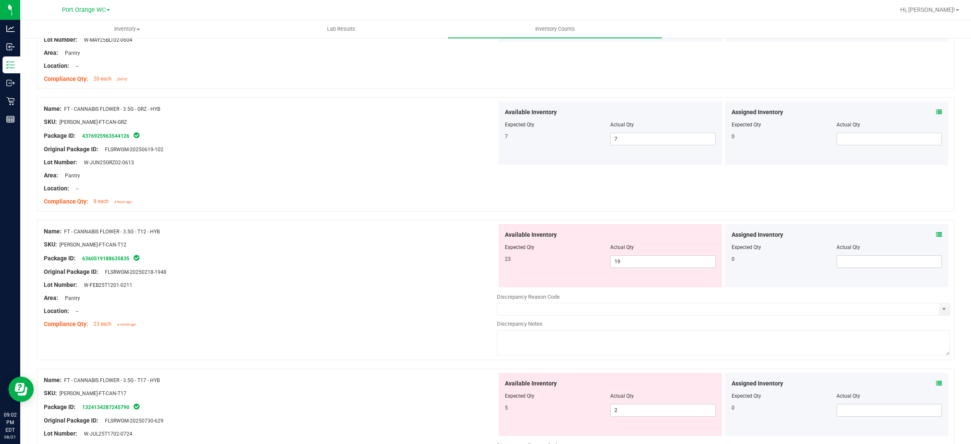
scroll to position [1579, 0]
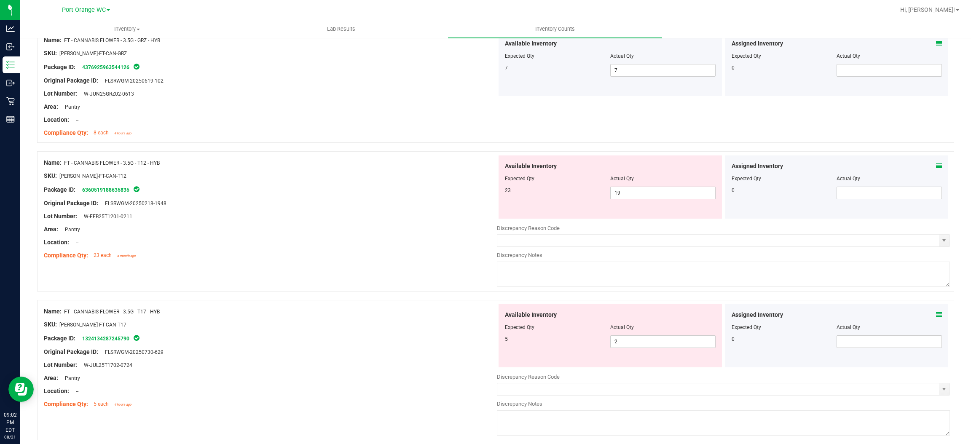
click at [936, 164] on icon at bounding box center [939, 166] width 6 height 6
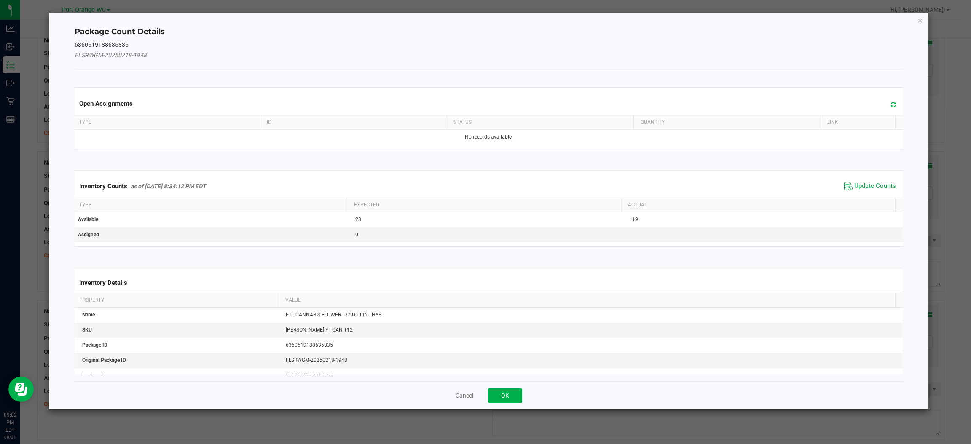
click at [890, 107] on icon at bounding box center [892, 105] width 5 height 6
click at [860, 183] on span "Update Counts" at bounding box center [870, 186] width 56 height 13
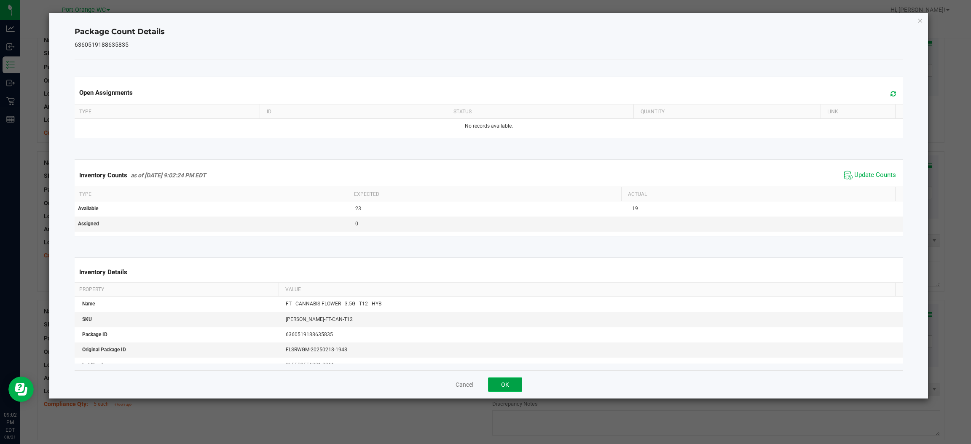
click at [514, 385] on button "OK" at bounding box center [505, 384] width 34 height 14
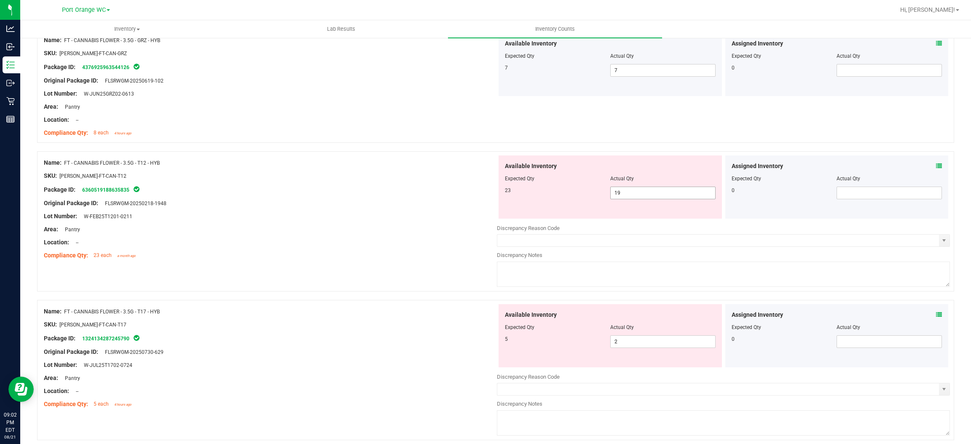
click at [645, 197] on span "19 19" at bounding box center [662, 193] width 105 height 13
click at [645, 197] on input "19" at bounding box center [662, 193] width 104 height 12
type input "23"
drag, startPoint x: 345, startPoint y: 227, endPoint x: 350, endPoint y: 225, distance: 6.2
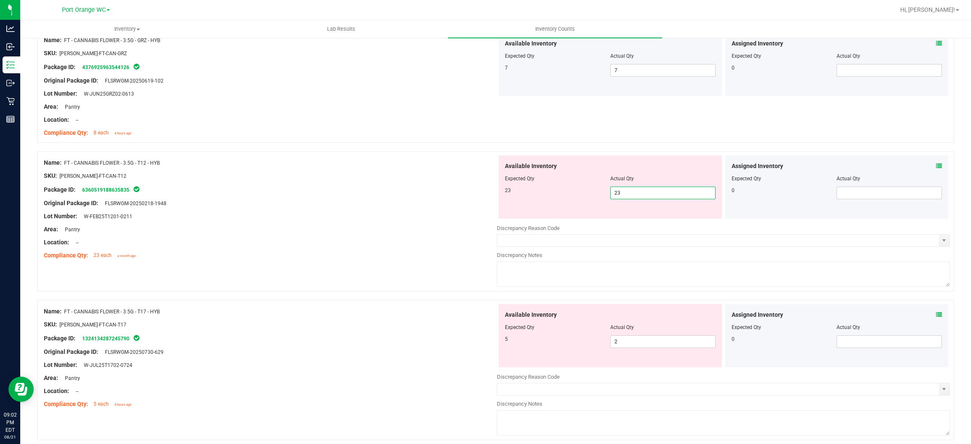
click at [350, 225] on div "Name: FT - CANNABIS FLOWER - 3.5G - T12 - HYB SKU: [PERSON_NAME]-FT-CAN-T12 Pac…" at bounding box center [270, 208] width 453 height 107
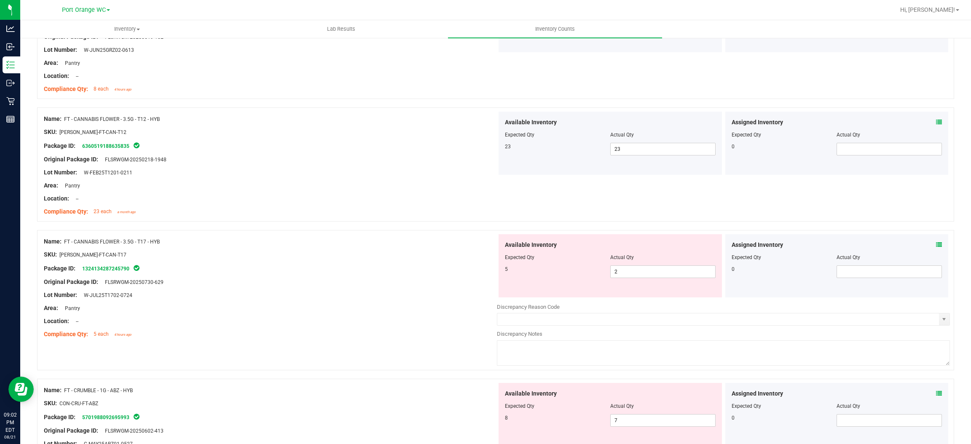
scroll to position [1642, 0]
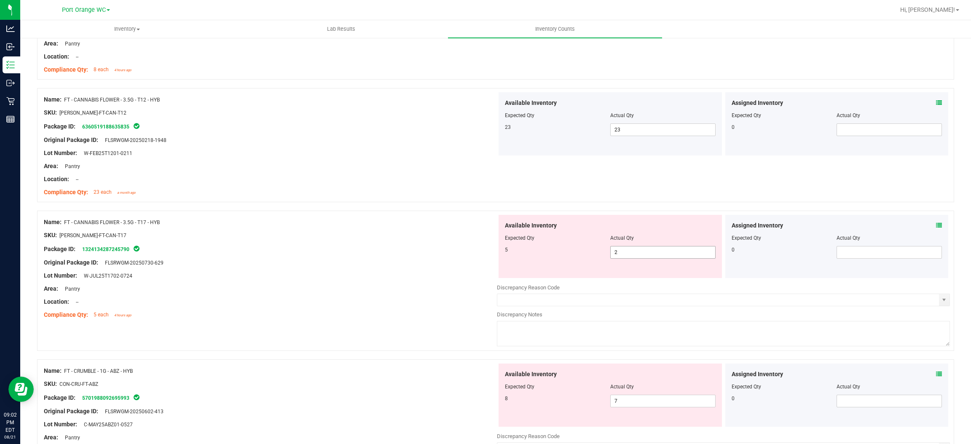
click at [638, 251] on span "2 2" at bounding box center [662, 252] width 105 height 13
click at [636, 252] on input "2" at bounding box center [662, 252] width 104 height 12
click at [637, 252] on input "2" at bounding box center [662, 252] width 104 height 12
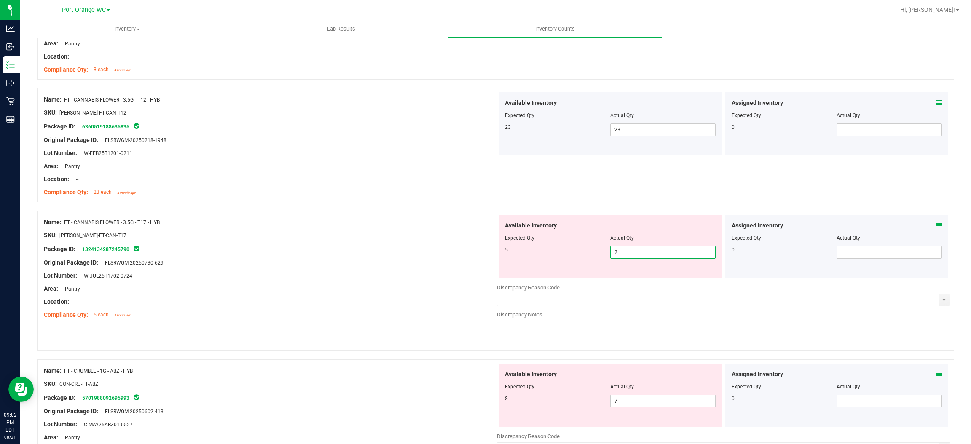
type input "5"
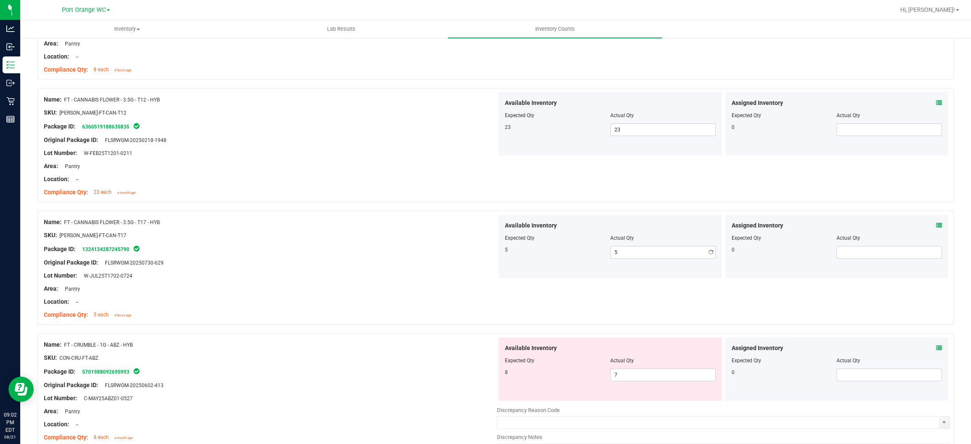
click at [369, 270] on div at bounding box center [270, 269] width 453 height 4
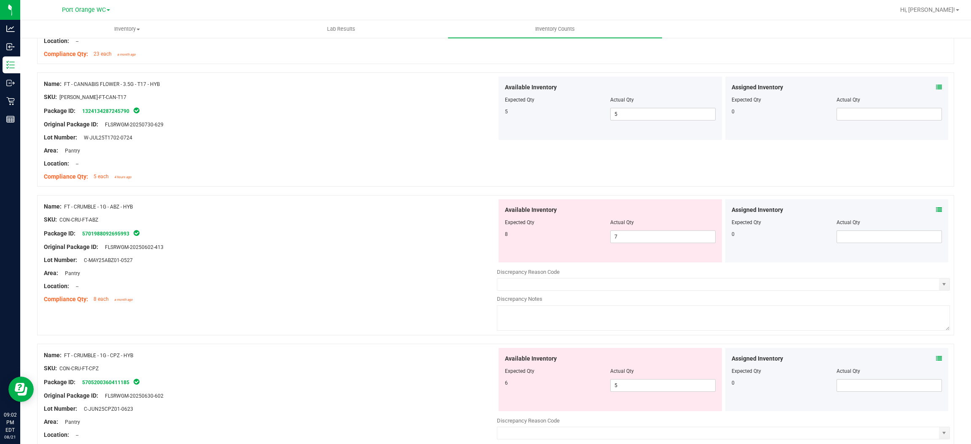
scroll to position [1832, 0]
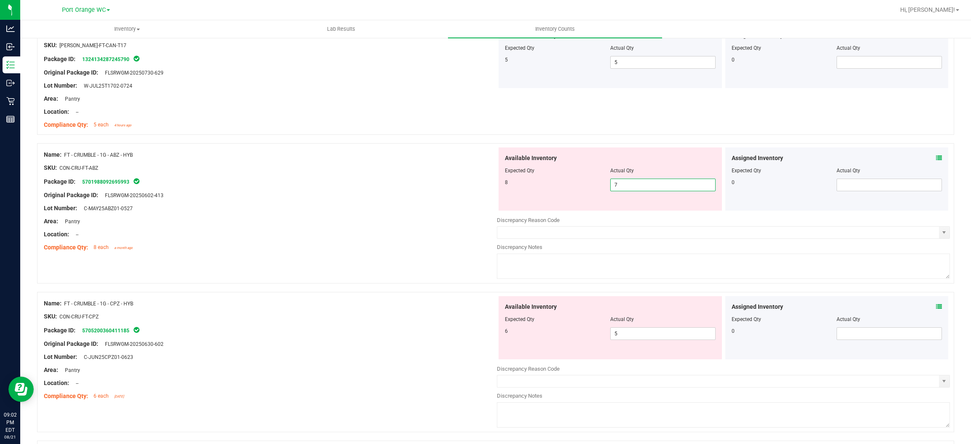
click at [641, 183] on span "7 7" at bounding box center [662, 185] width 105 height 13
click at [641, 183] on input "7" at bounding box center [662, 185] width 104 height 12
type input "8"
drag, startPoint x: 435, startPoint y: 224, endPoint x: 443, endPoint y: 220, distance: 8.7
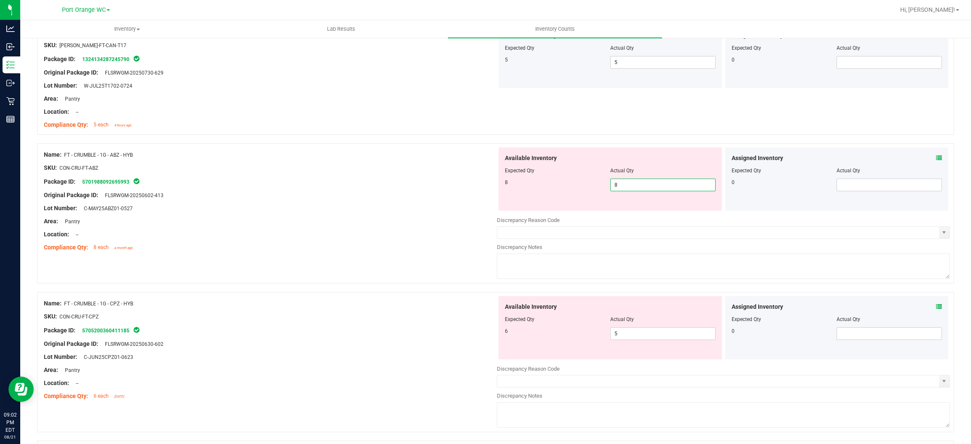
click at [436, 222] on div "Area: Pantry" at bounding box center [270, 221] width 453 height 9
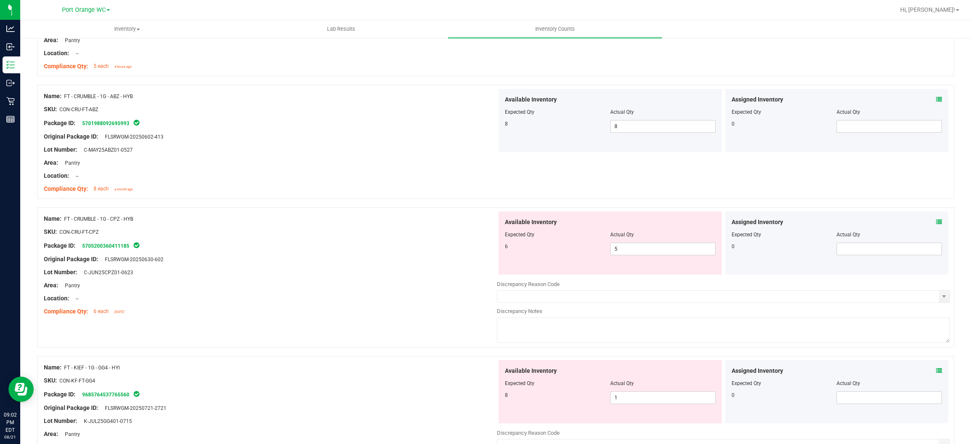
scroll to position [1959, 0]
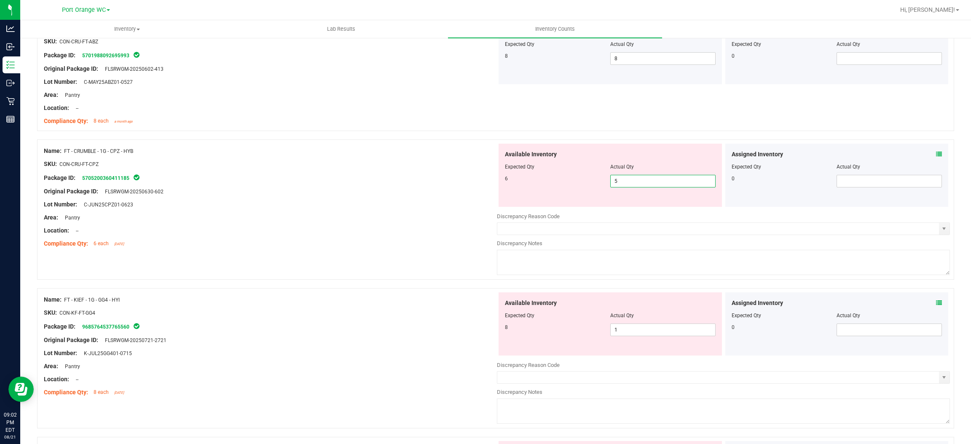
click at [629, 181] on span "5 5" at bounding box center [662, 181] width 105 height 13
click at [629, 182] on input "5" at bounding box center [662, 181] width 104 height 12
type input "6"
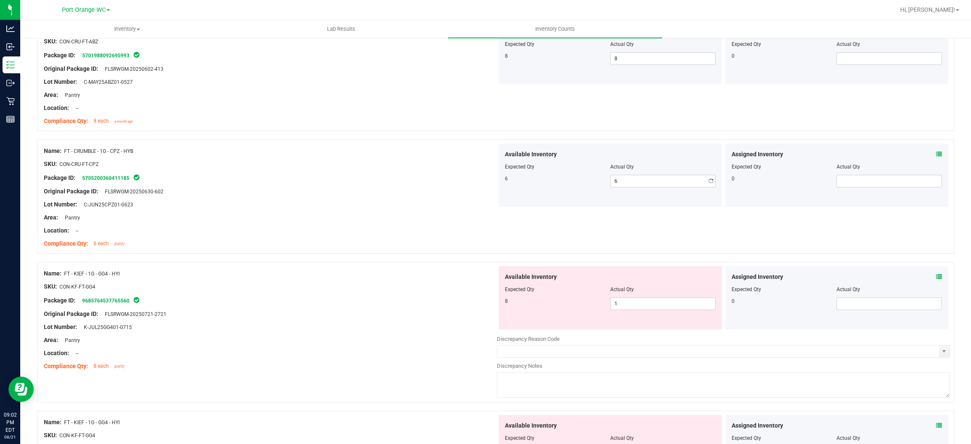
drag, startPoint x: 377, startPoint y: 204, endPoint x: 388, endPoint y: 200, distance: 11.9
click at [382, 203] on div "Lot Number: C-JUN25CPZ01-0623" at bounding box center [270, 204] width 453 height 9
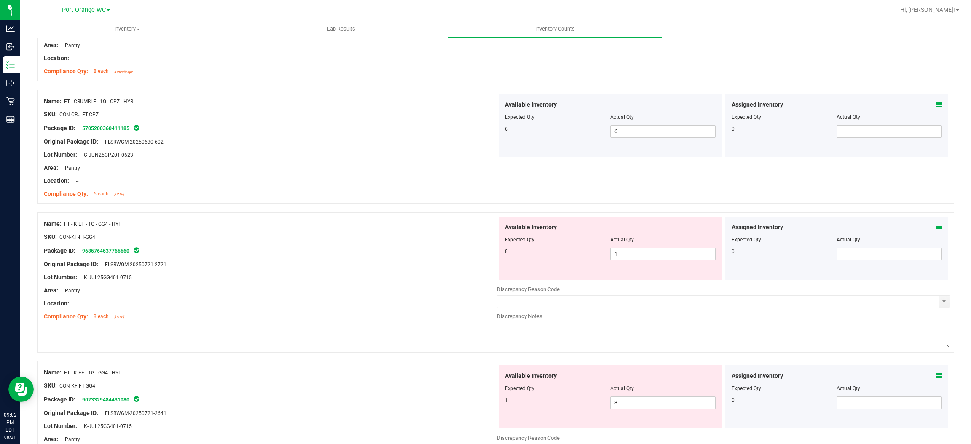
scroll to position [2085, 0]
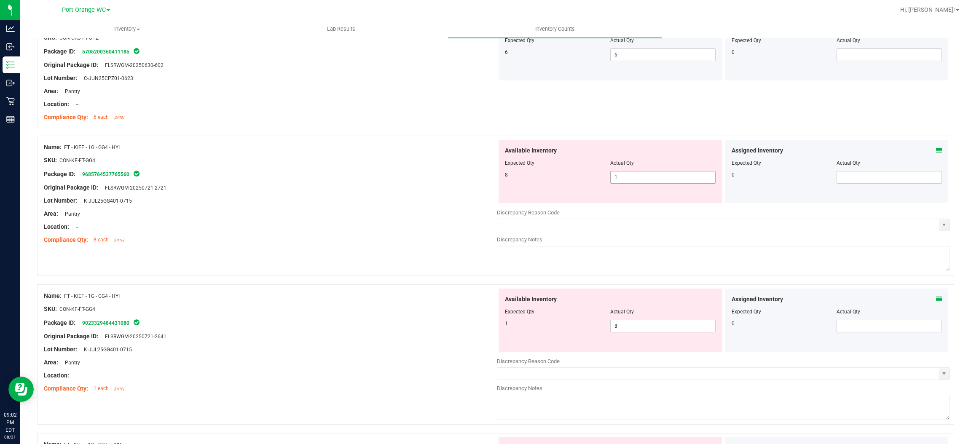
click at [623, 183] on span "1 1" at bounding box center [662, 177] width 105 height 13
click at [623, 183] on input "1" at bounding box center [662, 177] width 104 height 12
type input "8"
click at [432, 201] on div "Lot Number: K-JUL25GG401-0715" at bounding box center [270, 200] width 453 height 9
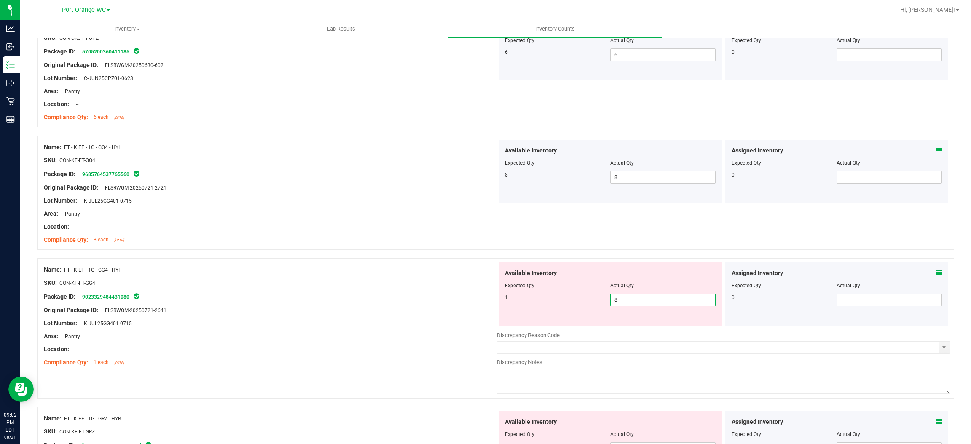
click at [640, 300] on span "8 8" at bounding box center [662, 300] width 105 height 13
click at [640, 300] on input "8" at bounding box center [662, 300] width 104 height 12
type input "1"
click at [413, 292] on div at bounding box center [270, 289] width 453 height 4
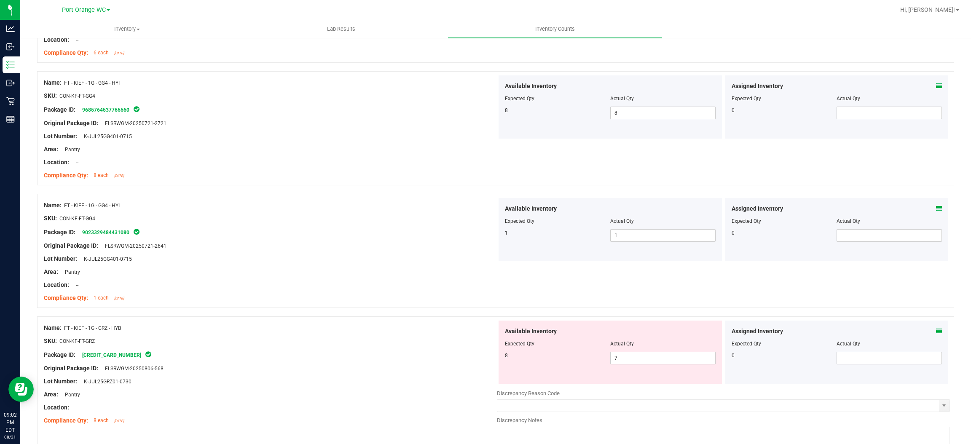
scroll to position [2201, 0]
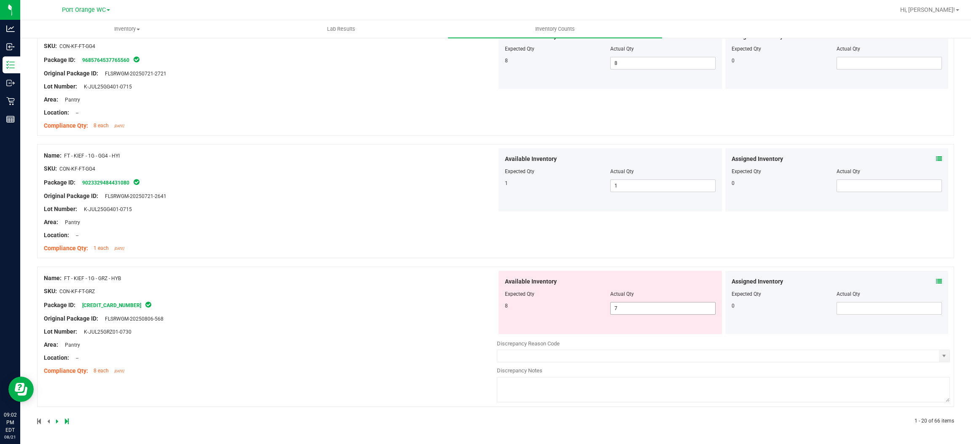
click at [634, 308] on span "7 7" at bounding box center [662, 308] width 105 height 13
click at [634, 308] on input "7" at bounding box center [662, 308] width 104 height 12
type input "8"
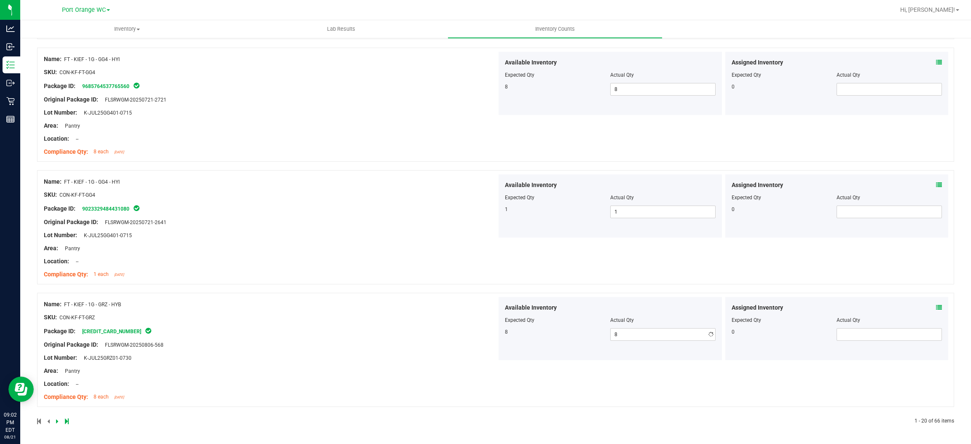
drag, startPoint x: 441, startPoint y: 294, endPoint x: 454, endPoint y: 291, distance: 14.0
click at [441, 294] on div "Name: FT - KIEF - 1G - GRZ - HYB SKU: CON-KF-FT-GRZ Package ID: [CREDIT_CARD_NU…" at bounding box center [495, 350] width 917 height 114
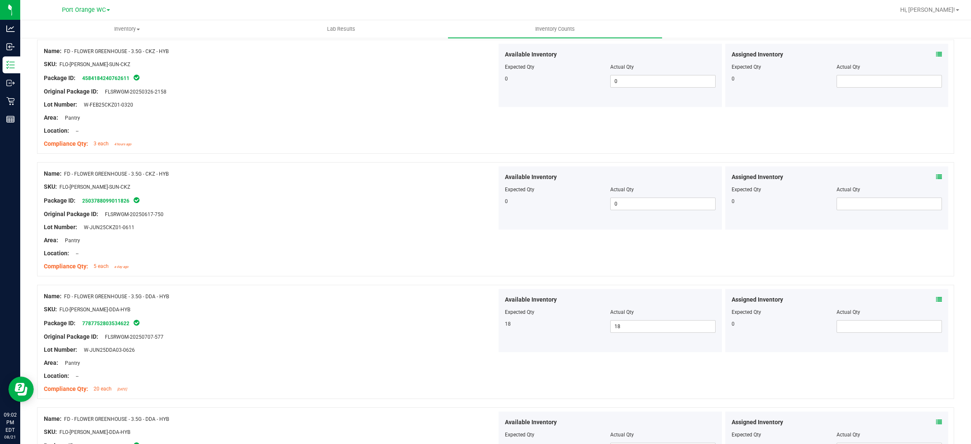
scroll to position [0, 0]
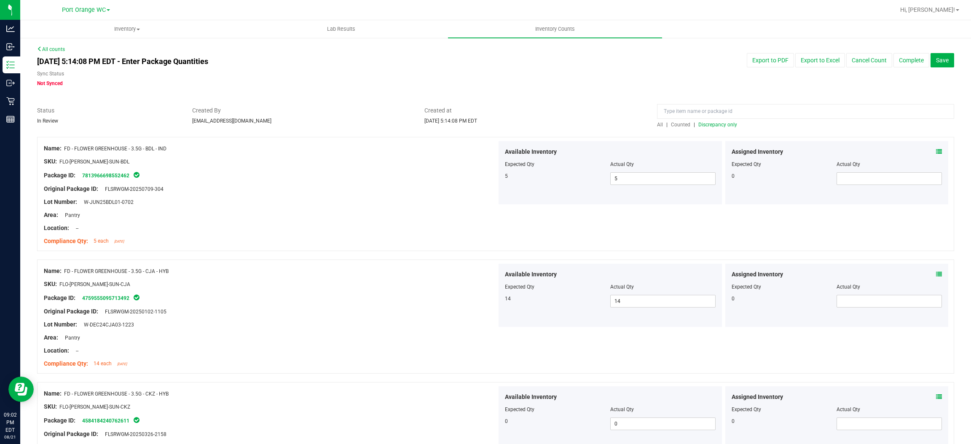
click at [713, 123] on span "Discrepancy only" at bounding box center [717, 125] width 39 height 6
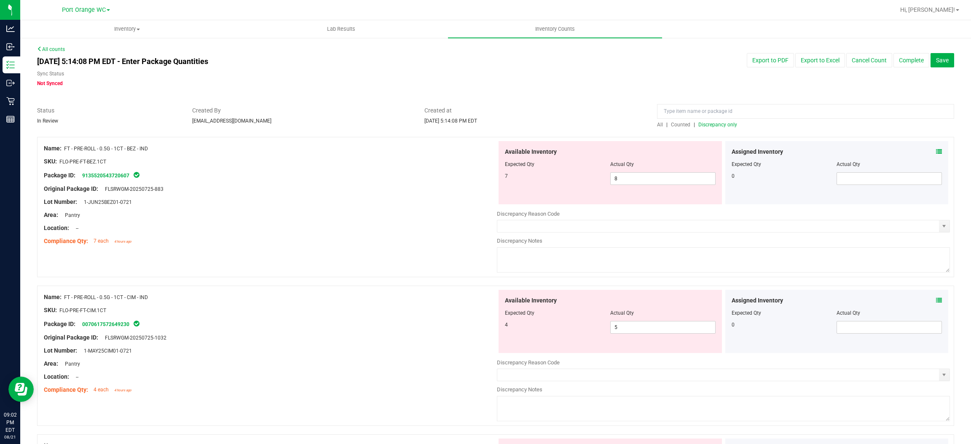
click at [936, 150] on icon at bounding box center [939, 152] width 6 height 6
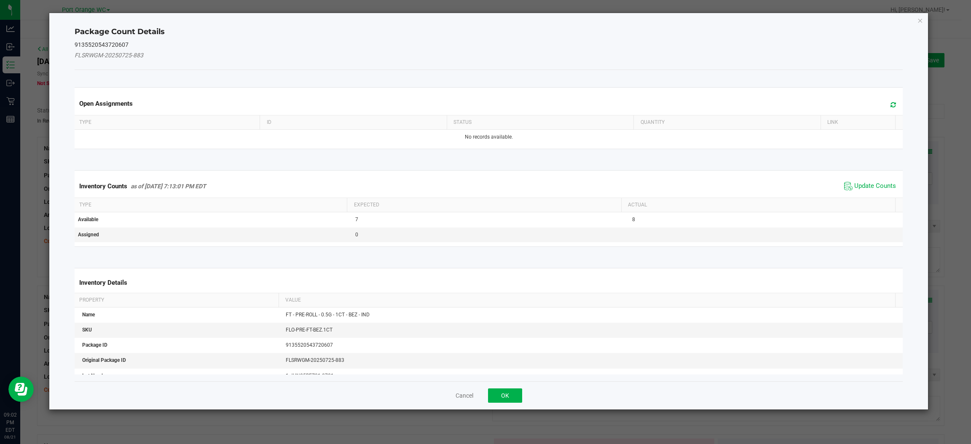
click at [884, 103] on span at bounding box center [891, 105] width 14 height 12
click at [883, 183] on span "Update Counts" at bounding box center [875, 186] width 42 height 8
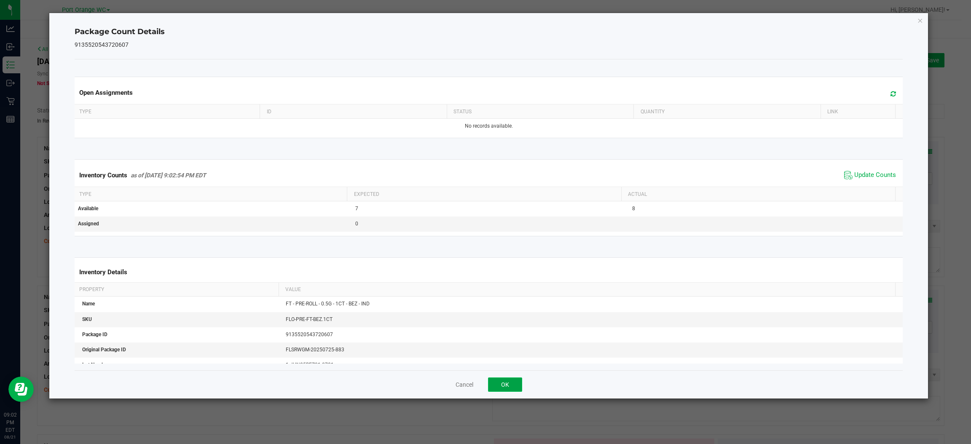
click at [500, 381] on button "OK" at bounding box center [505, 384] width 34 height 14
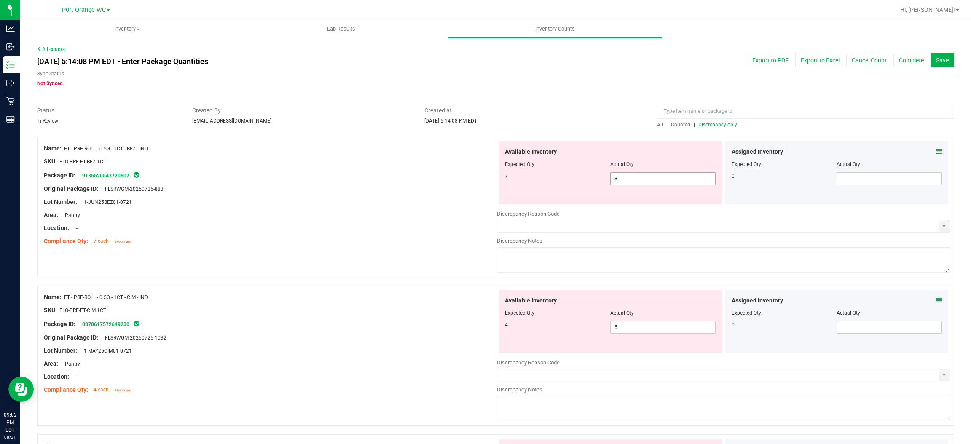
click at [613, 180] on span "8 8" at bounding box center [662, 178] width 105 height 13
click at [613, 180] on input "8" at bounding box center [662, 179] width 104 height 12
type input "7"
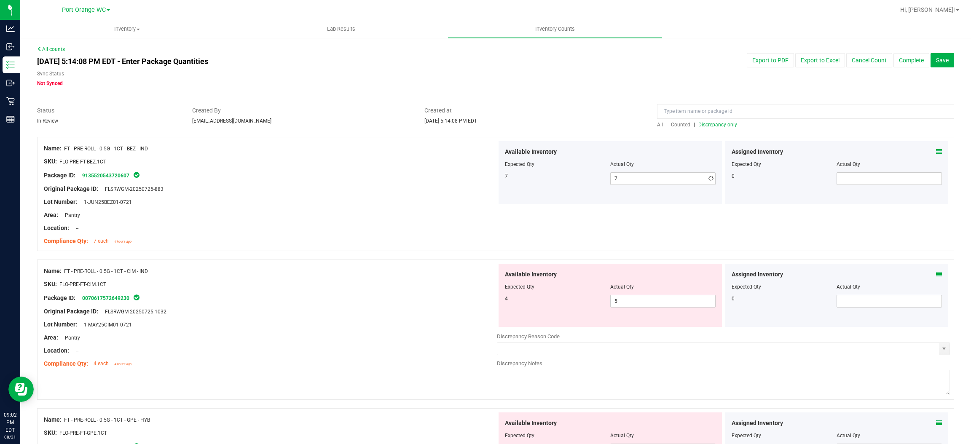
drag, startPoint x: 338, startPoint y: 204, endPoint x: 412, endPoint y: 188, distance: 75.9
click at [352, 198] on div "Lot Number: 1-JUN25BEZ01-0721" at bounding box center [270, 202] width 453 height 9
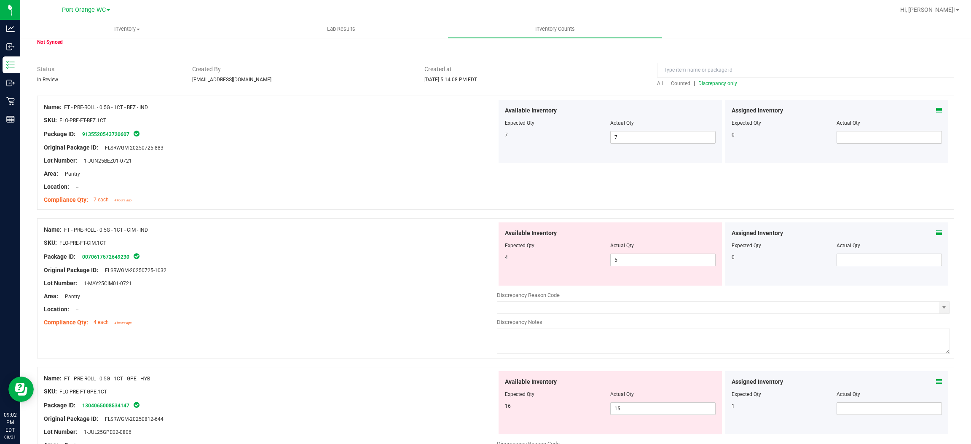
scroll to position [126, 0]
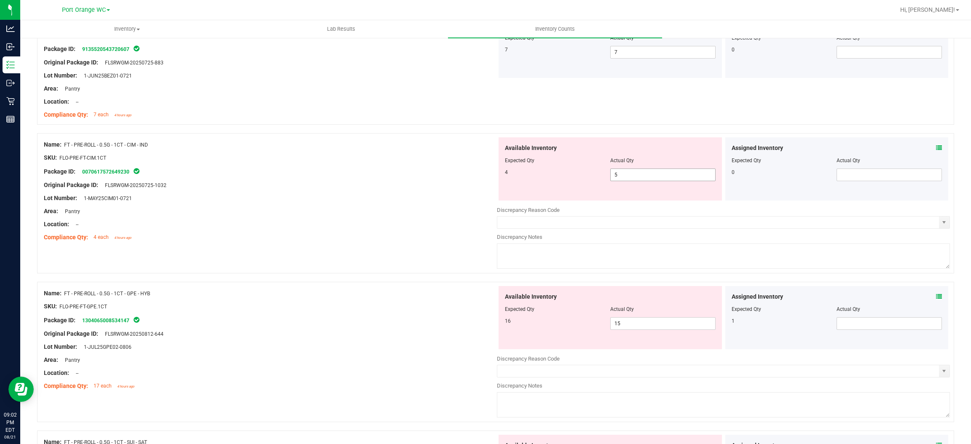
click at [616, 174] on span "5 5" at bounding box center [662, 175] width 105 height 13
click at [616, 174] on input "5" at bounding box center [662, 175] width 104 height 12
type input "4"
click at [457, 198] on div "Lot Number: 1-MAY25CIM01-0721" at bounding box center [270, 198] width 453 height 9
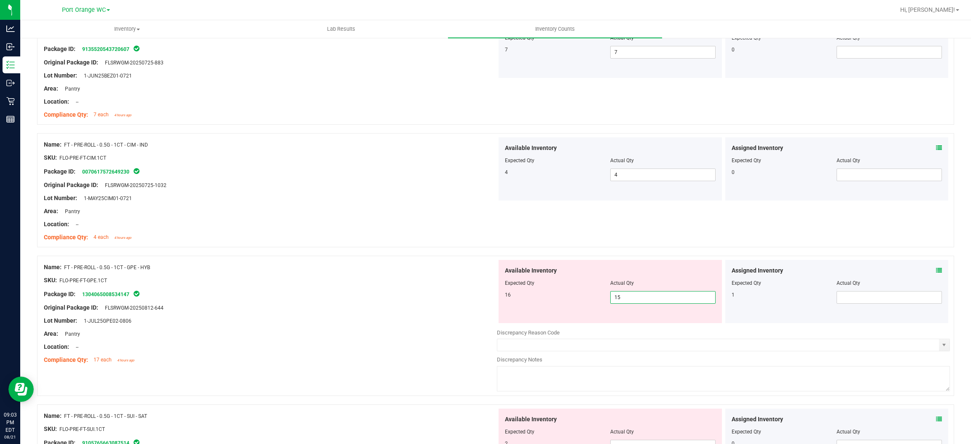
click at [645, 295] on span "15 15" at bounding box center [662, 297] width 105 height 13
click at [645, 295] on input "15" at bounding box center [662, 298] width 104 height 12
type input "16"
click at [433, 324] on div "Lot Number: 1-JUL25GPE02-0806" at bounding box center [270, 320] width 453 height 9
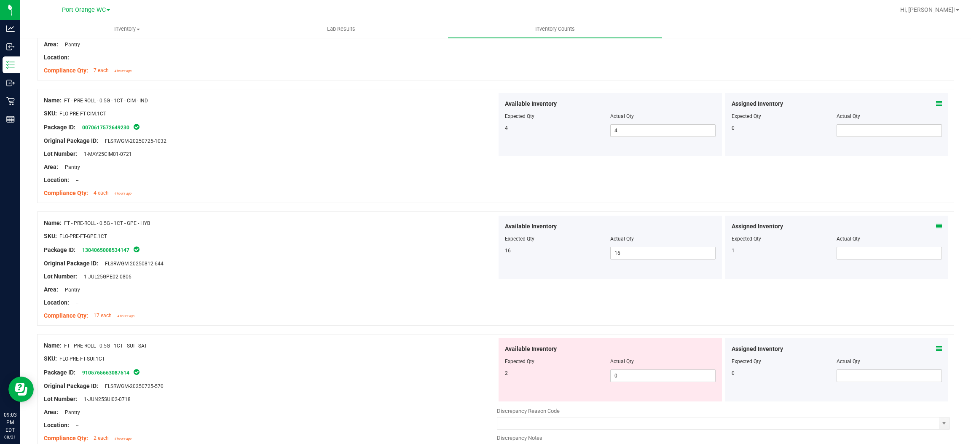
scroll to position [316, 0]
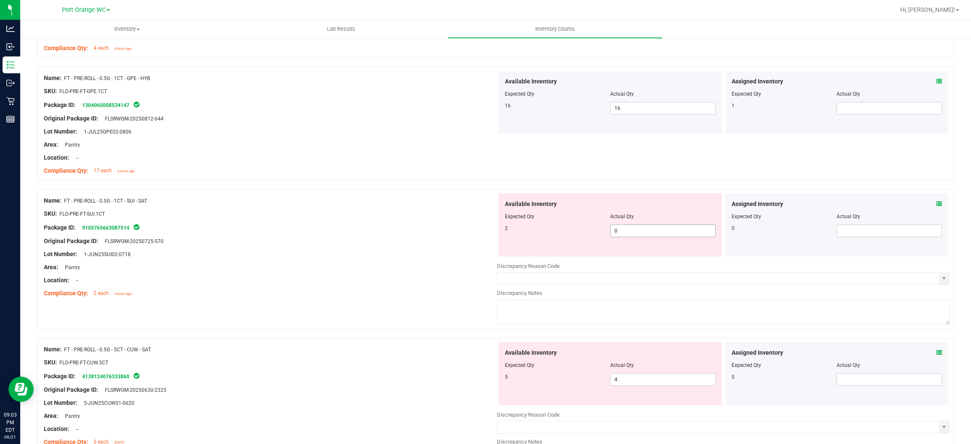
click at [625, 231] on span "0 0" at bounding box center [662, 231] width 105 height 13
click at [625, 231] on input "0" at bounding box center [662, 231] width 104 height 12
type input "2"
click at [936, 201] on icon at bounding box center [939, 204] width 6 height 6
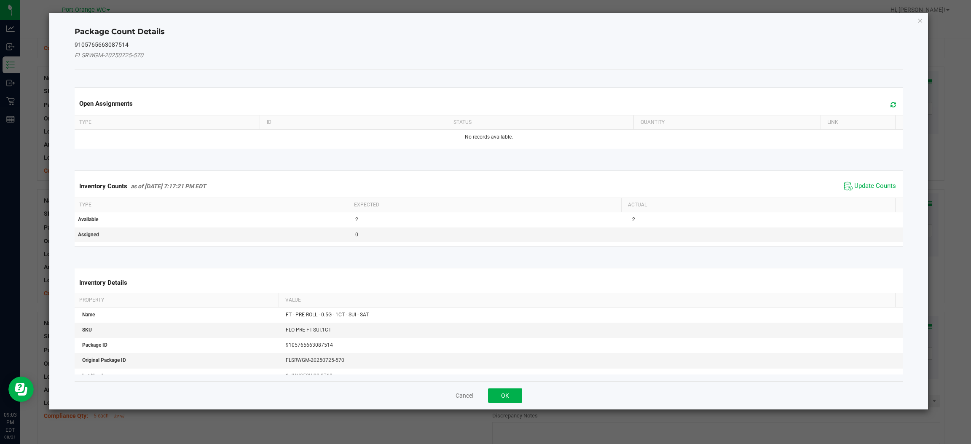
click at [890, 103] on icon at bounding box center [892, 105] width 5 height 6
click at [868, 187] on span "Update Counts" at bounding box center [875, 186] width 42 height 8
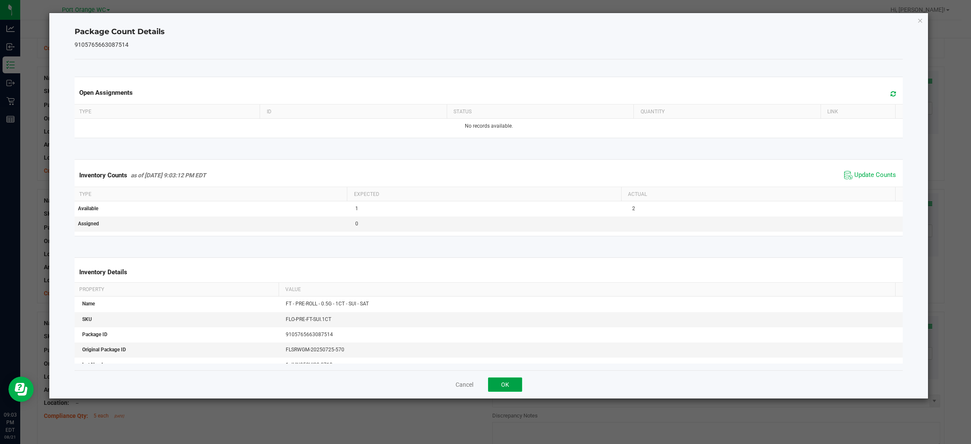
click at [514, 388] on button "OK" at bounding box center [505, 384] width 34 height 14
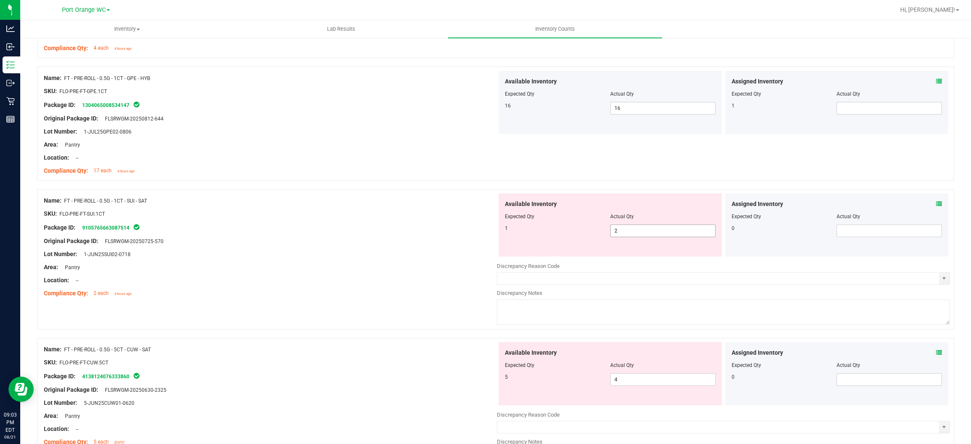
click at [637, 230] on span "2 2" at bounding box center [662, 231] width 105 height 13
click at [637, 230] on input "2" at bounding box center [662, 231] width 104 height 12
type input "1"
drag, startPoint x: 385, startPoint y: 253, endPoint x: 393, endPoint y: 249, distance: 9.0
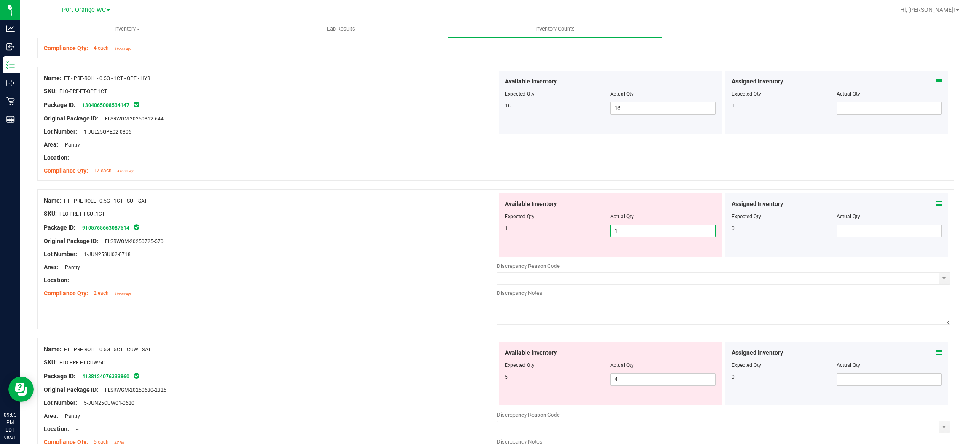
click at [386, 251] on div "Lot Number: 1-JUN25SUI02-0718" at bounding box center [270, 254] width 453 height 9
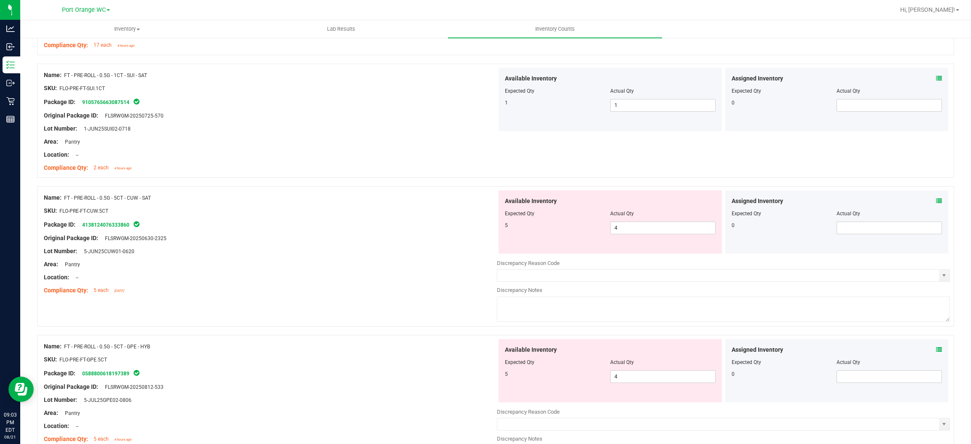
scroll to position [442, 0]
click at [936, 198] on icon at bounding box center [939, 200] width 6 height 6
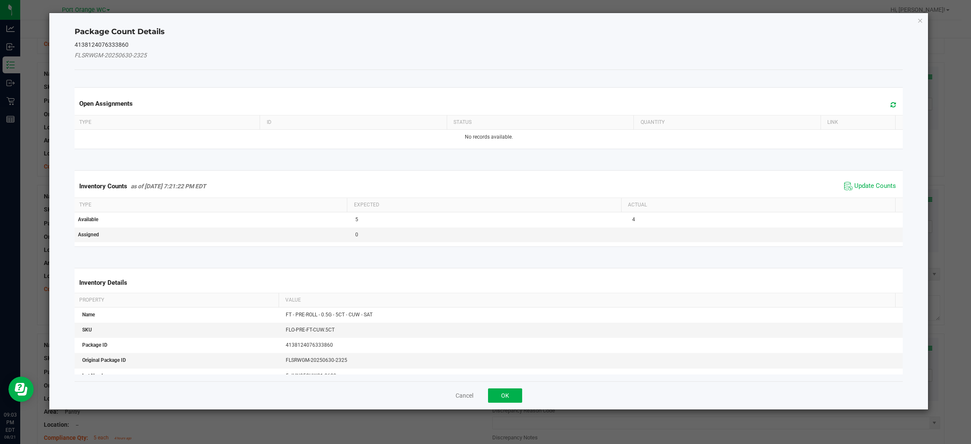
click at [884, 99] on span at bounding box center [891, 105] width 14 height 12
click at [856, 191] on span "Update Counts" at bounding box center [870, 186] width 56 height 13
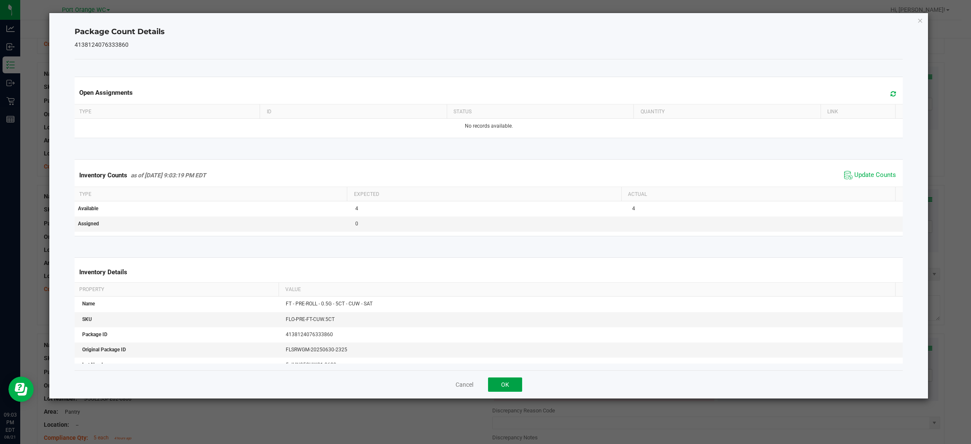
click at [500, 382] on button "OK" at bounding box center [505, 384] width 34 height 14
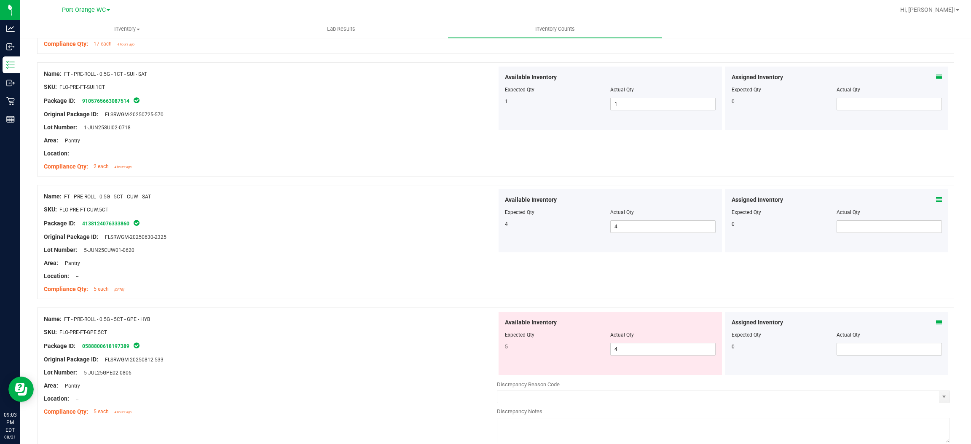
click at [936, 325] on icon at bounding box center [939, 322] width 6 height 6
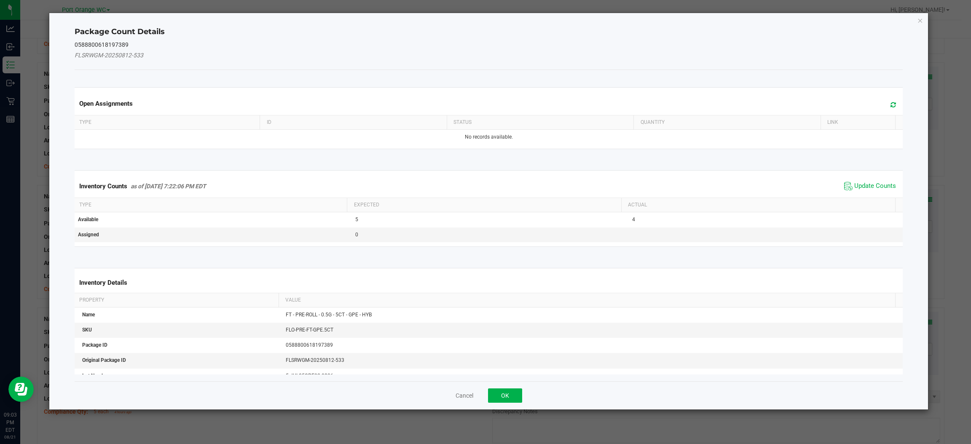
click at [890, 104] on icon at bounding box center [892, 105] width 5 height 6
click at [855, 188] on span "Update Counts" at bounding box center [875, 186] width 42 height 8
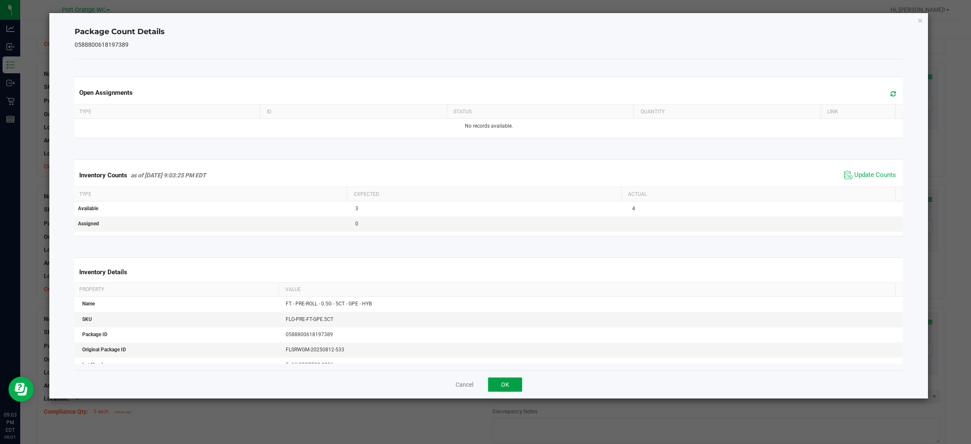
click at [501, 386] on button "OK" at bounding box center [505, 384] width 34 height 14
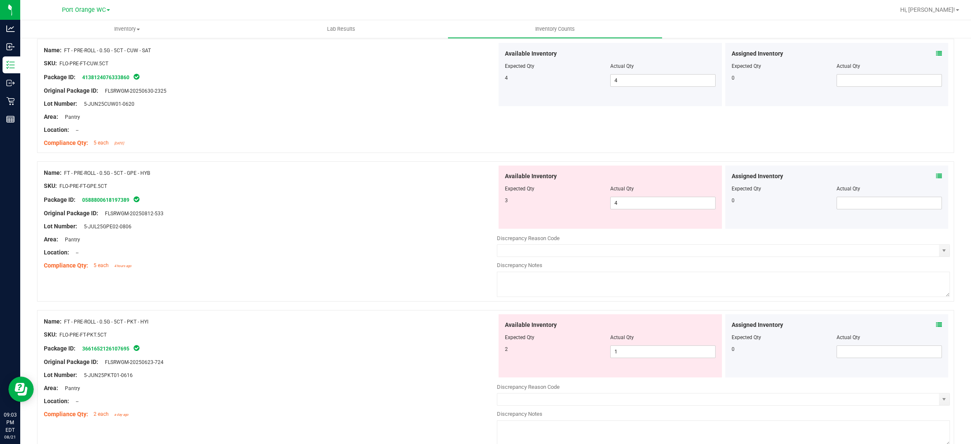
scroll to position [631, 0]
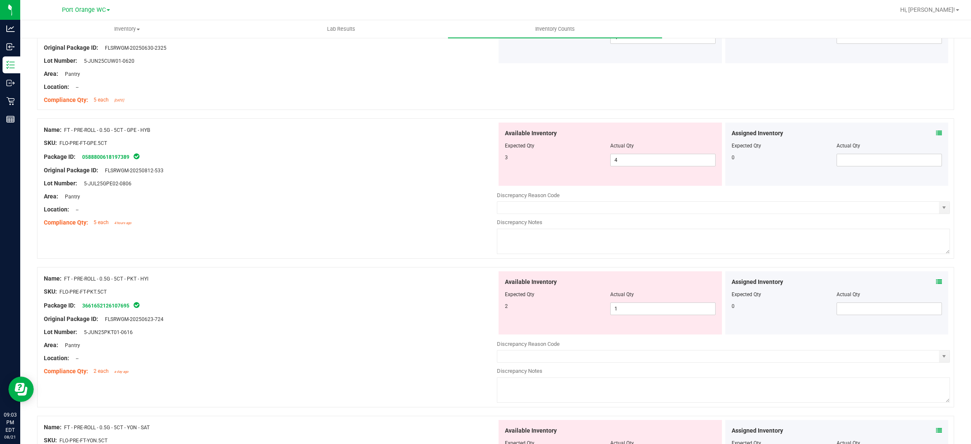
click at [936, 131] on icon at bounding box center [939, 133] width 6 height 6
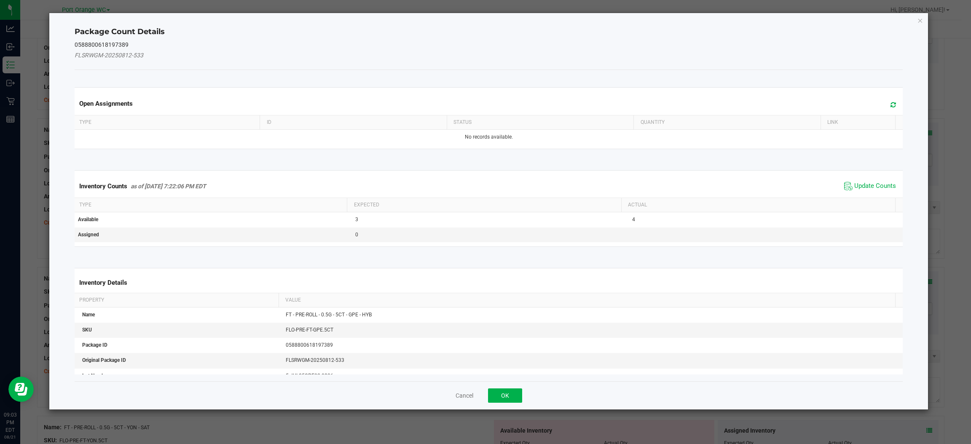
click at [886, 101] on span at bounding box center [891, 105] width 14 height 12
click at [870, 182] on span "Update Counts" at bounding box center [875, 186] width 42 height 8
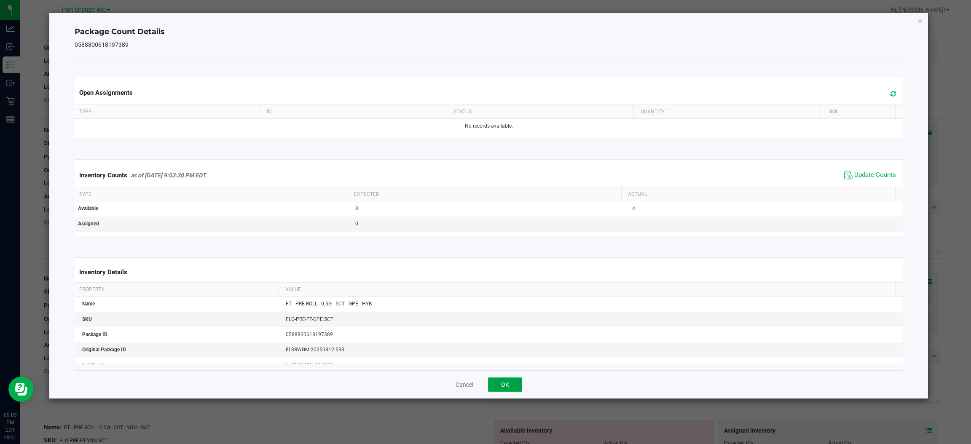
click at [497, 384] on button "OK" at bounding box center [505, 384] width 34 height 14
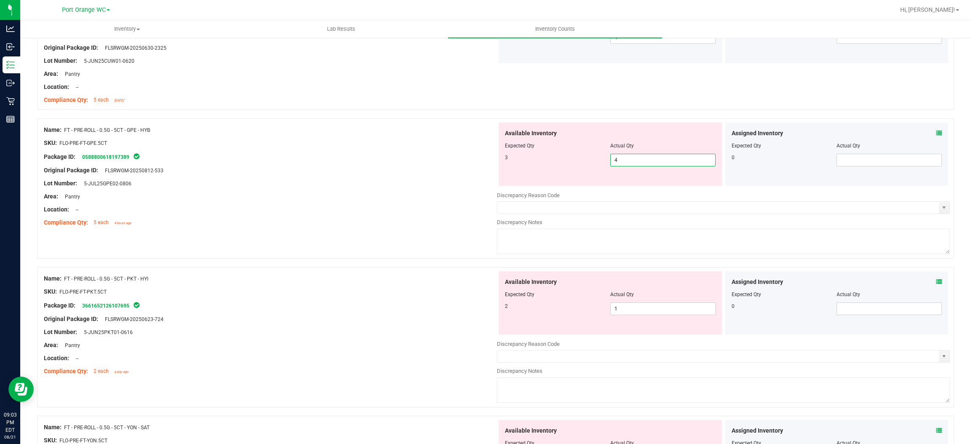
click at [636, 157] on span "4 4" at bounding box center [662, 160] width 105 height 13
click at [635, 158] on input "4" at bounding box center [662, 160] width 104 height 12
type input "3"
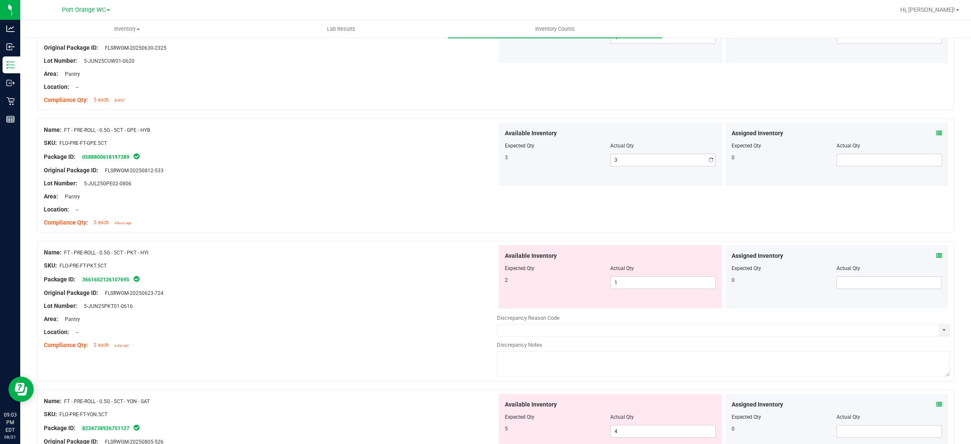
click at [410, 179] on div "Lot Number: 5-JUL25GPE02-0806" at bounding box center [270, 183] width 453 height 9
click at [639, 283] on span "1 1" at bounding box center [662, 282] width 105 height 13
click at [639, 283] on input "1" at bounding box center [662, 283] width 104 height 12
type input "2"
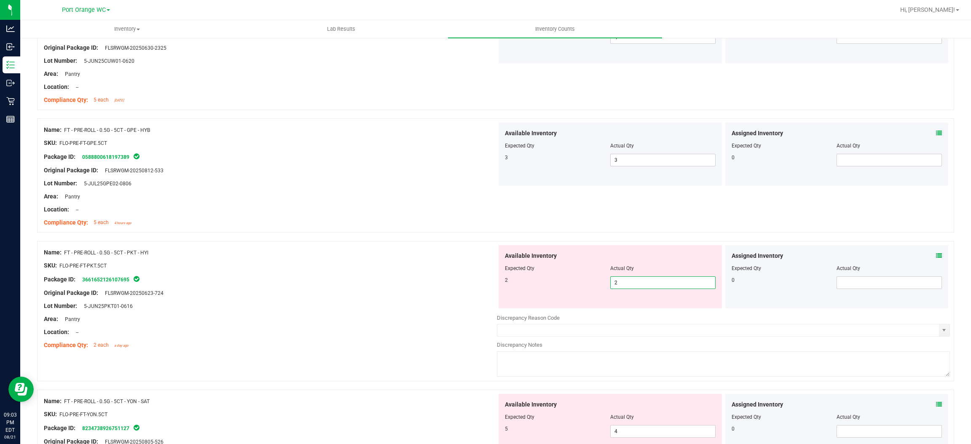
drag, startPoint x: 265, startPoint y: 264, endPoint x: 289, endPoint y: 253, distance: 27.0
click at [275, 257] on div "Name: FT - PRE-ROLL - 0.5G - 5CT - PKT - HYI SKU: FLO-PRE-FT-PKT.5CT Package ID…" at bounding box center [270, 298] width 453 height 107
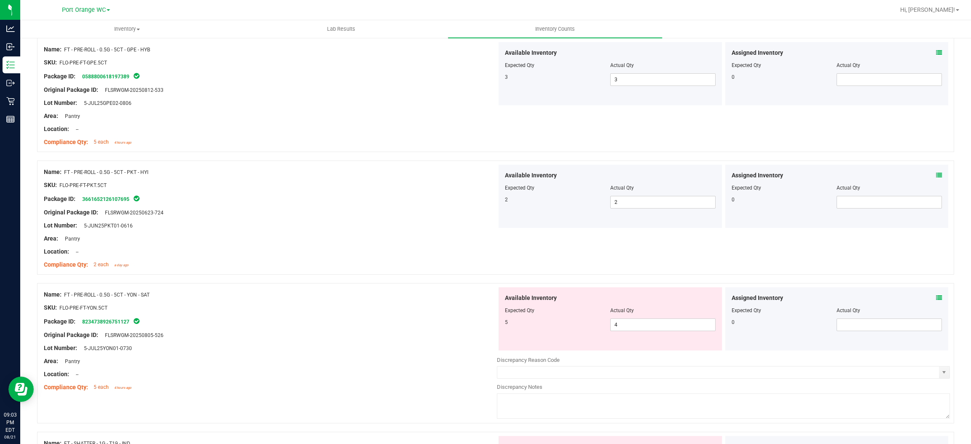
scroll to position [885, 0]
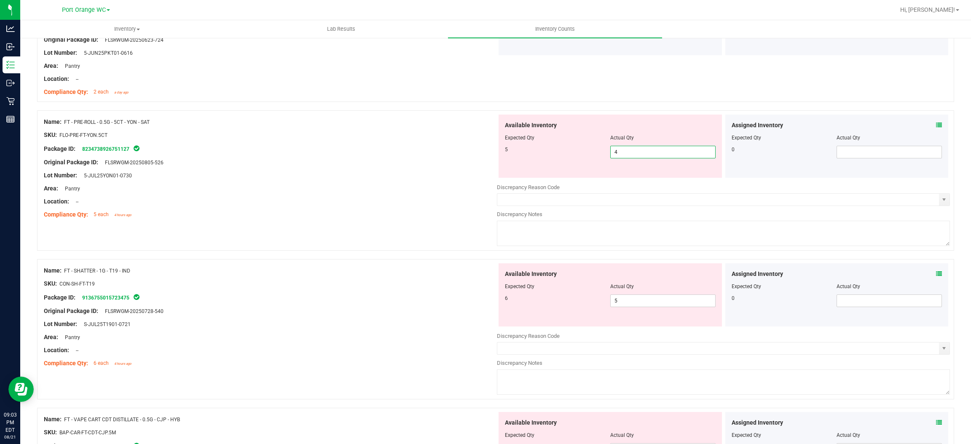
click at [630, 152] on span "4 4" at bounding box center [662, 152] width 105 height 13
click at [630, 152] on input "4" at bounding box center [662, 152] width 104 height 12
type input "5"
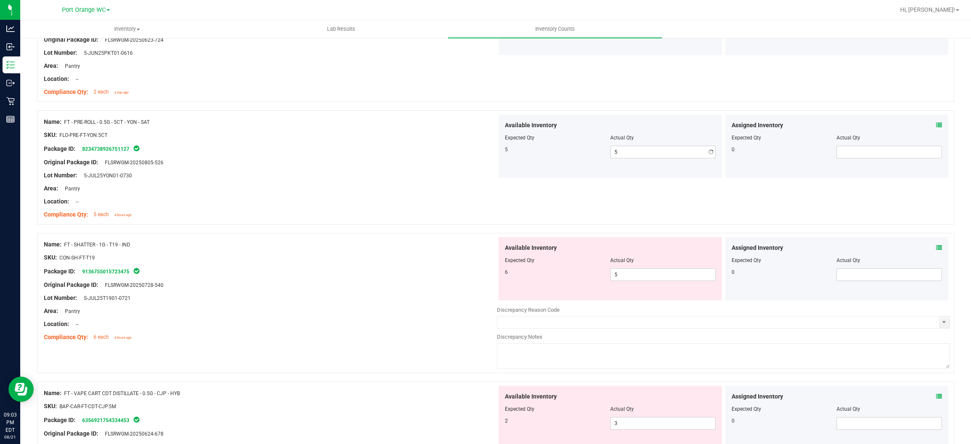
drag, startPoint x: 452, startPoint y: 182, endPoint x: 498, endPoint y: 219, distance: 60.2
click at [455, 183] on div at bounding box center [270, 182] width 453 height 4
click at [640, 275] on span "5 5" at bounding box center [662, 274] width 105 height 13
click at [640, 275] on input "5" at bounding box center [662, 275] width 104 height 12
type input "6"
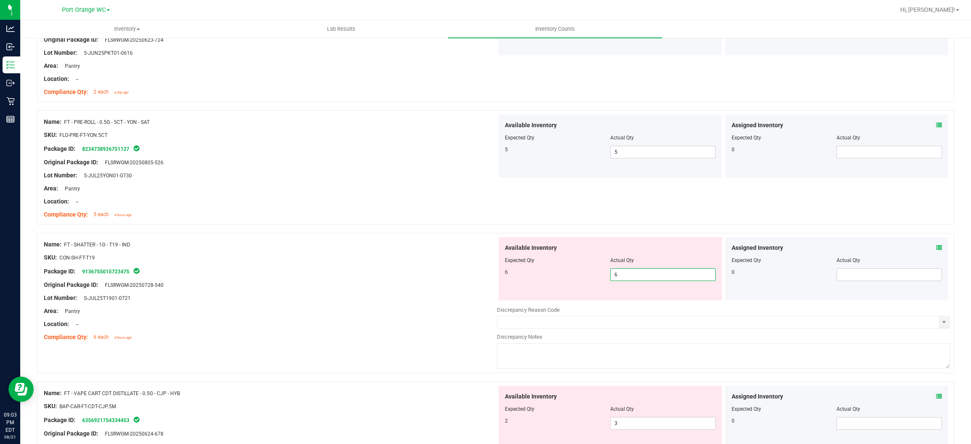
type input "6"
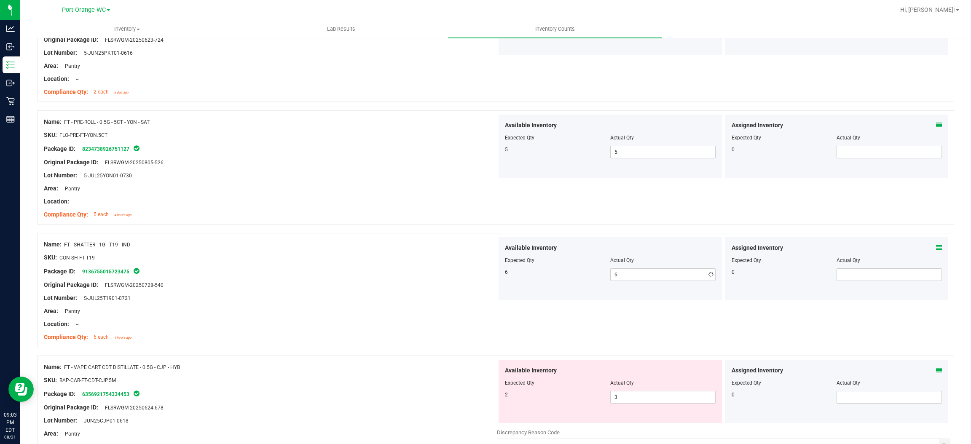
drag, startPoint x: 358, startPoint y: 259, endPoint x: 403, endPoint y: 257, distance: 44.3
click at [360, 259] on div "SKU: CON-SH-FT-T19" at bounding box center [270, 257] width 453 height 9
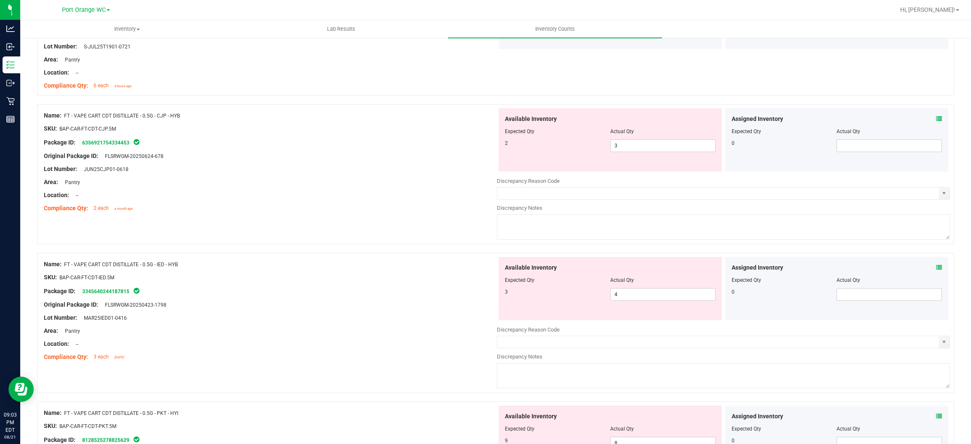
scroll to position [1137, 0]
click at [936, 120] on icon at bounding box center [939, 118] width 6 height 6
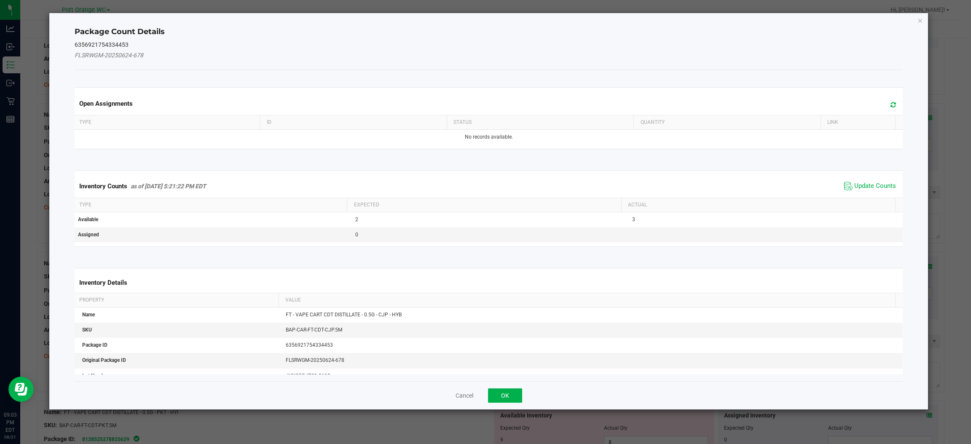
click at [884, 101] on span at bounding box center [891, 105] width 14 height 12
click at [883, 187] on span "Update Counts" at bounding box center [875, 186] width 42 height 8
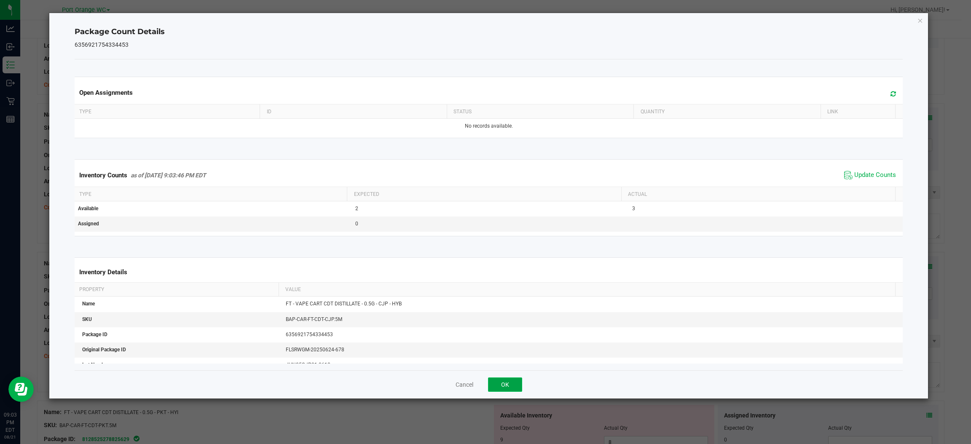
click at [516, 380] on button "OK" at bounding box center [505, 384] width 34 height 14
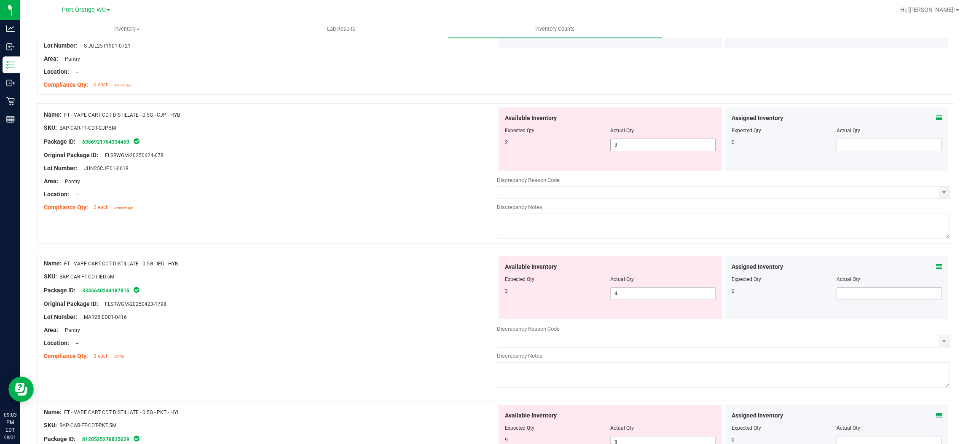
click at [617, 147] on span "3 3" at bounding box center [662, 145] width 105 height 13
click at [617, 147] on input "3" at bounding box center [662, 145] width 104 height 12
type input "2"
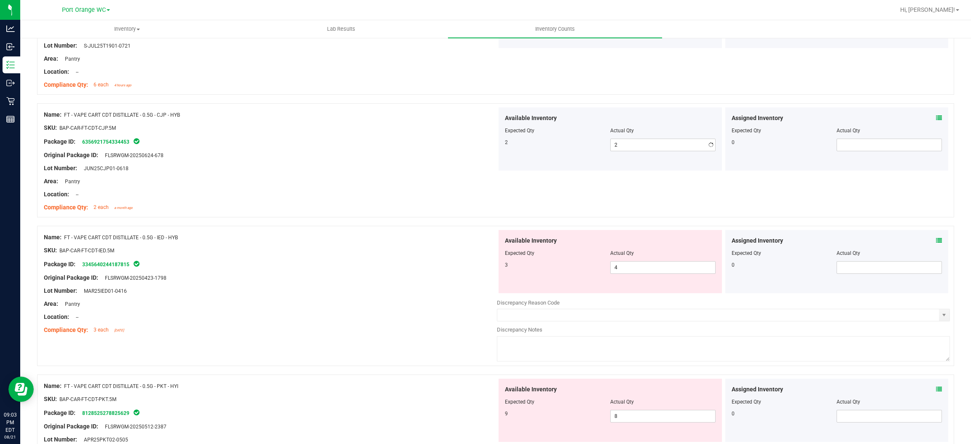
drag, startPoint x: 401, startPoint y: 168, endPoint x: 422, endPoint y: 161, distance: 21.6
click at [403, 166] on div "Lot Number: JUN25CJP01-0618" at bounding box center [270, 168] width 453 height 9
click at [667, 274] on span "4 4" at bounding box center [662, 267] width 105 height 13
click at [666, 262] on span "4 4" at bounding box center [662, 267] width 105 height 13
click at [669, 269] on span "4 4" at bounding box center [662, 267] width 105 height 13
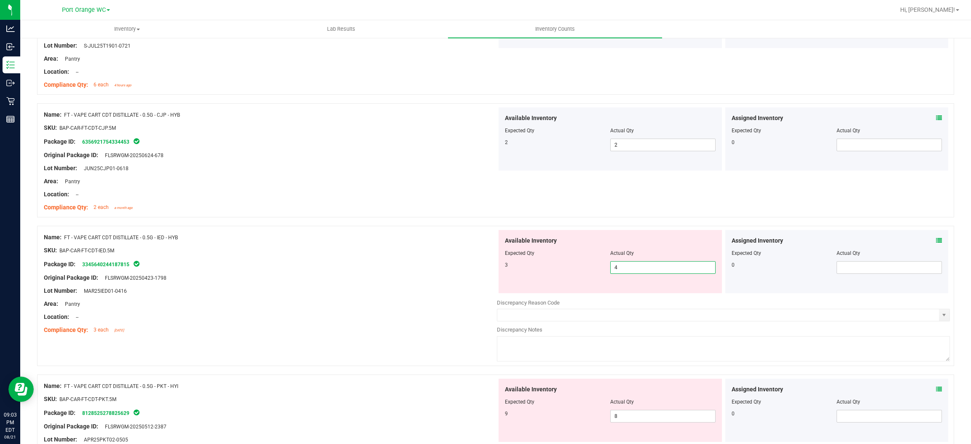
click at [669, 269] on input "4" at bounding box center [662, 268] width 104 height 12
type input "3"
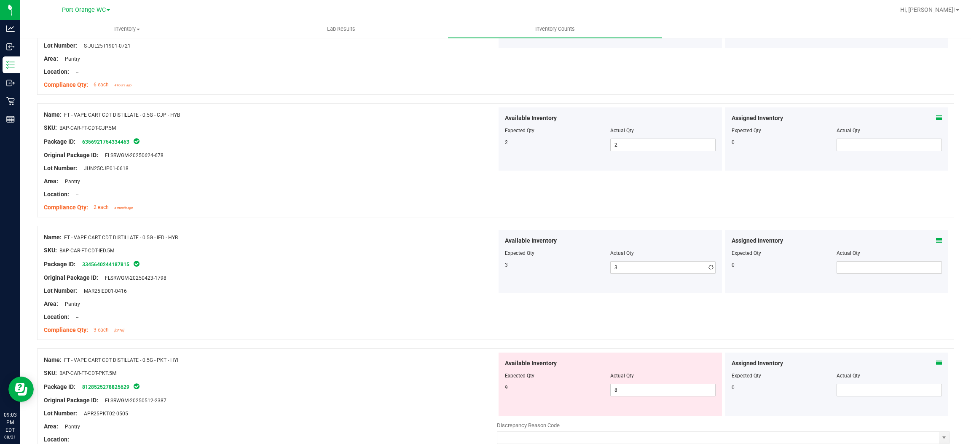
drag, startPoint x: 409, startPoint y: 270, endPoint x: 422, endPoint y: 261, distance: 15.5
click at [414, 265] on div "Name: FT - VAPE CART CDT DISTILLATE - 0.5G - IED - HYB SKU: BAP-CAR-FT-CDT-IED.…" at bounding box center [270, 283] width 453 height 107
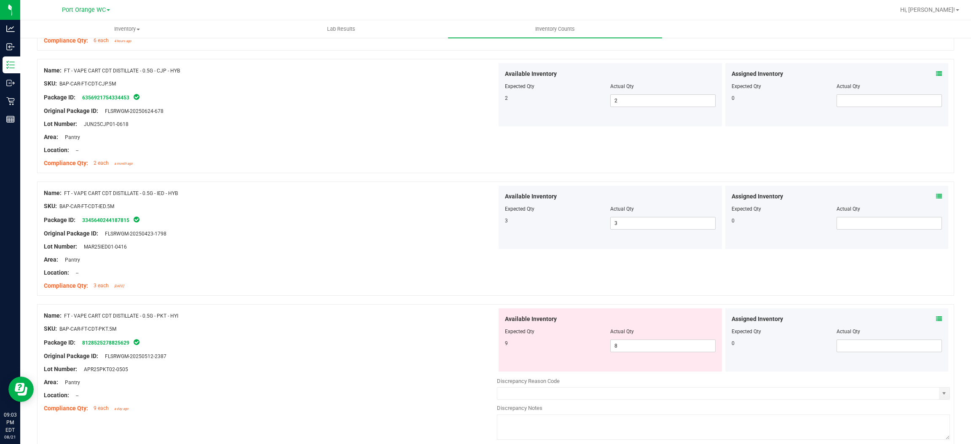
scroll to position [1390, 0]
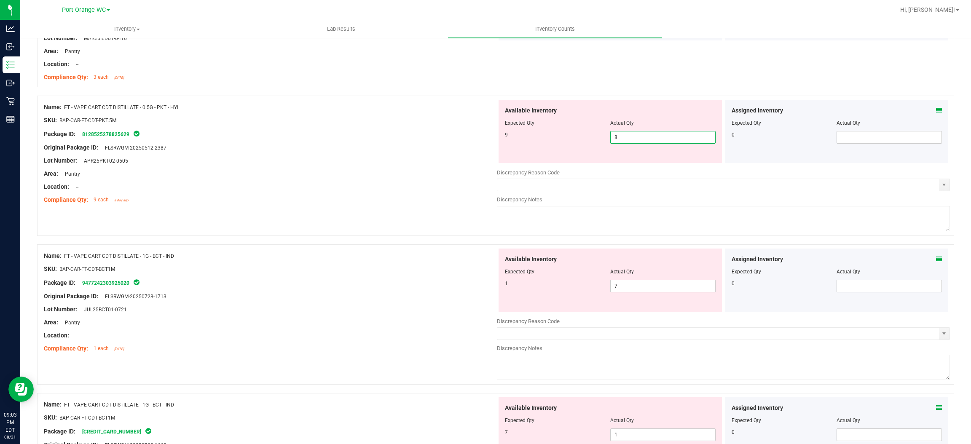
click at [623, 135] on span "8 8" at bounding box center [662, 137] width 105 height 13
click at [623, 135] on input "8" at bounding box center [662, 137] width 104 height 12
type input "9"
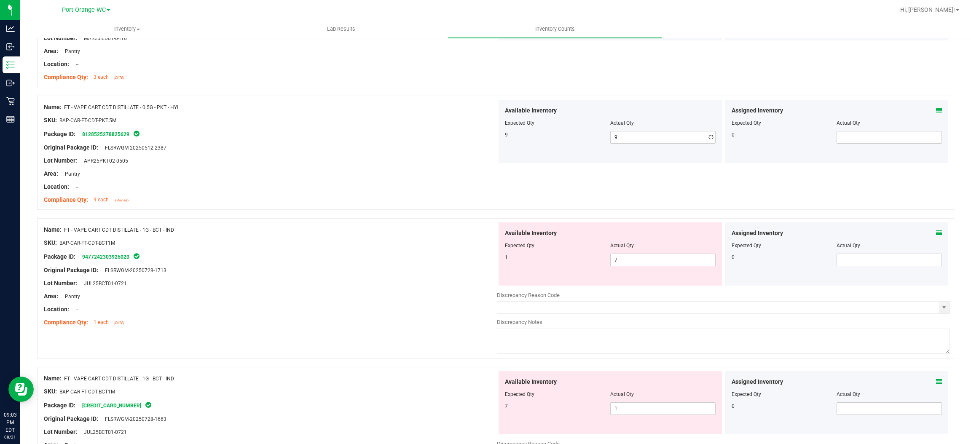
click at [448, 169] on div at bounding box center [270, 167] width 453 height 4
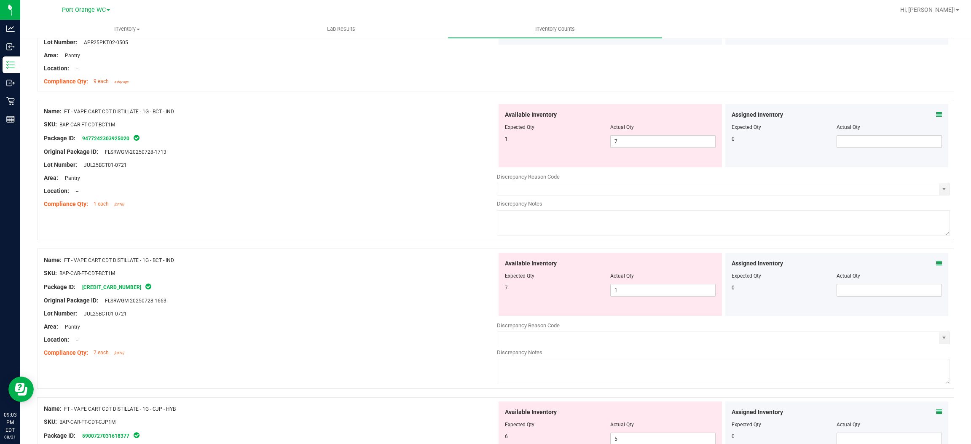
scroll to position [1516, 0]
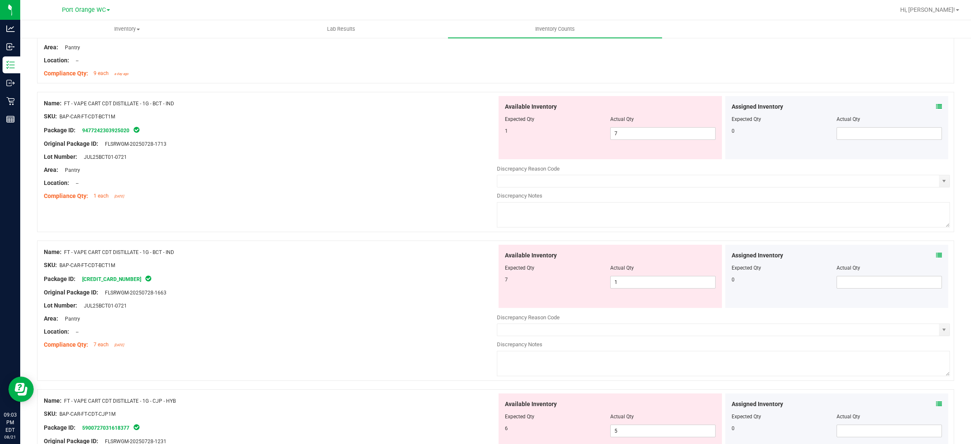
click at [936, 109] on icon at bounding box center [939, 107] width 6 height 6
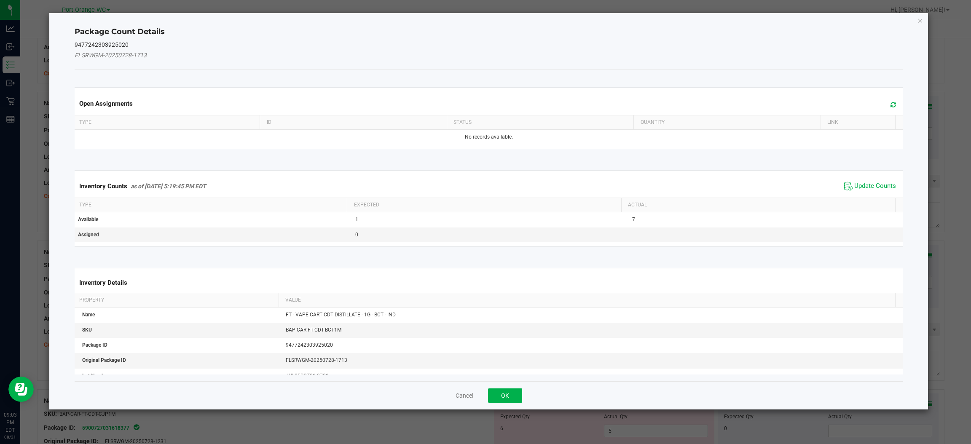
click at [890, 102] on icon at bounding box center [892, 105] width 5 height 6
click at [867, 184] on span "Update Counts" at bounding box center [875, 186] width 42 height 8
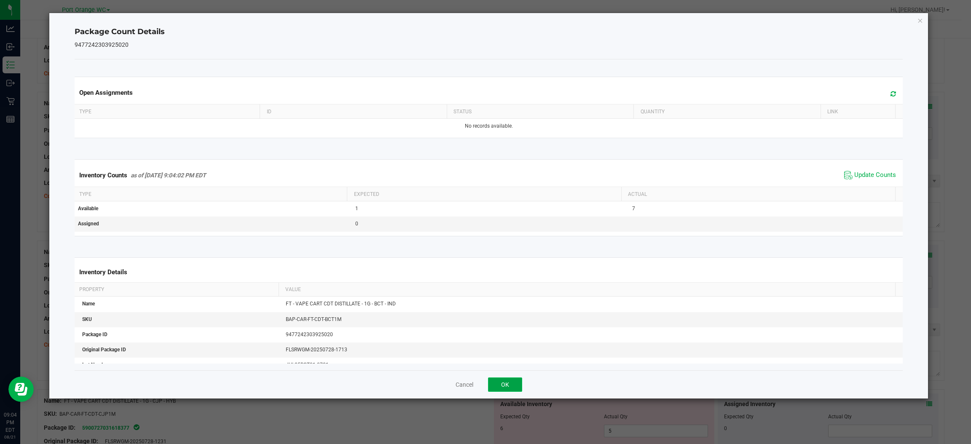
click at [507, 385] on button "OK" at bounding box center [505, 384] width 34 height 14
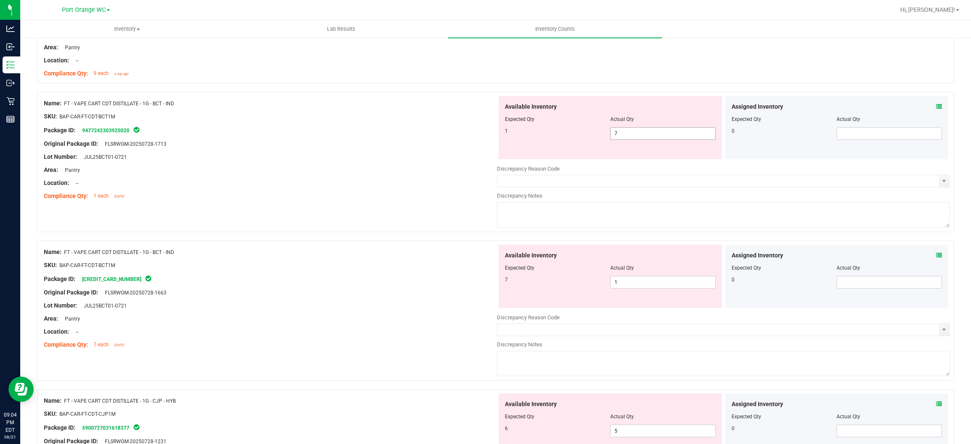
click at [634, 129] on span "7 7" at bounding box center [662, 133] width 105 height 13
click at [634, 130] on input "7" at bounding box center [662, 134] width 104 height 12
type input "1"
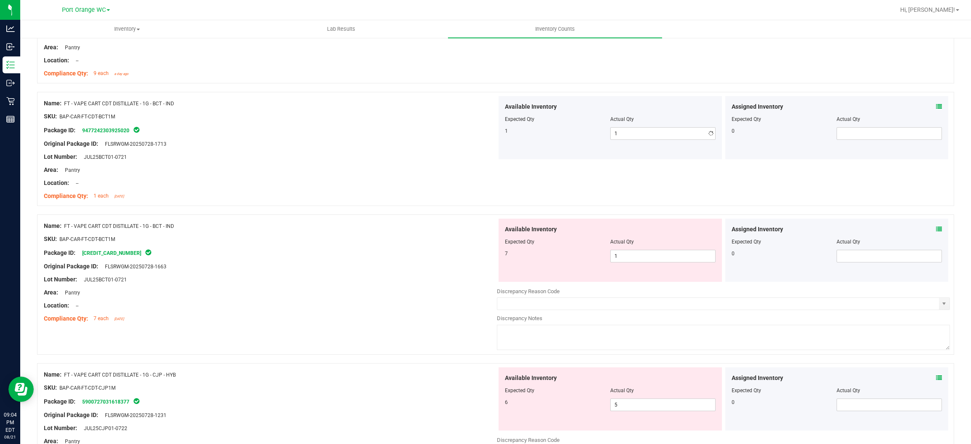
drag, startPoint x: 417, startPoint y: 170, endPoint x: 497, endPoint y: 198, distance: 84.5
click at [419, 169] on div "Area: Pantry" at bounding box center [270, 170] width 453 height 9
click at [639, 254] on span "1 1" at bounding box center [662, 256] width 105 height 13
click at [639, 254] on input "1" at bounding box center [662, 256] width 104 height 12
type input "7"
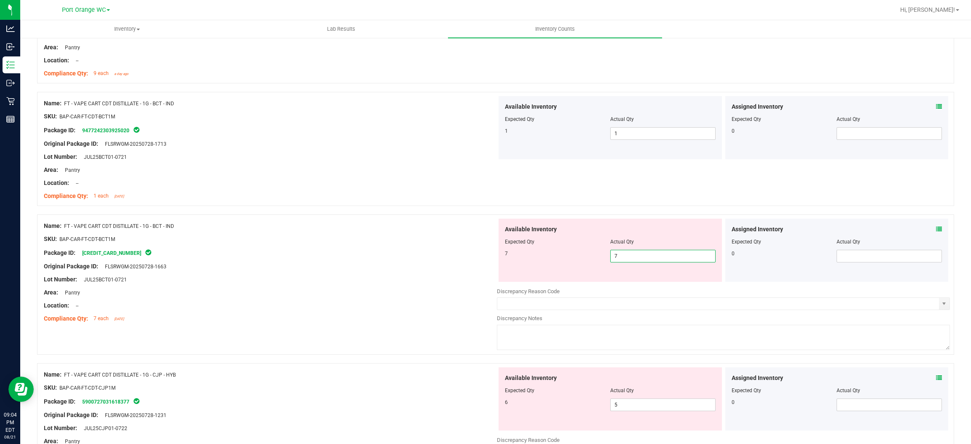
type input "7"
drag, startPoint x: 350, startPoint y: 259, endPoint x: 369, endPoint y: 250, distance: 20.0
click at [353, 258] on div "Name: FT - VAPE CART CDT DISTILLATE - 1G - BCT - IND SKU: BAP-CAR-FT-CDT-BCT1M …" at bounding box center [270, 272] width 453 height 107
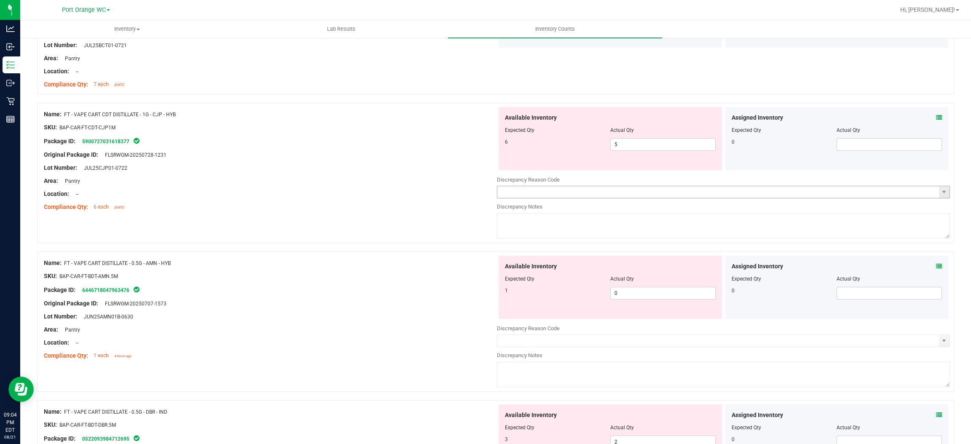
scroll to position [1769, 0]
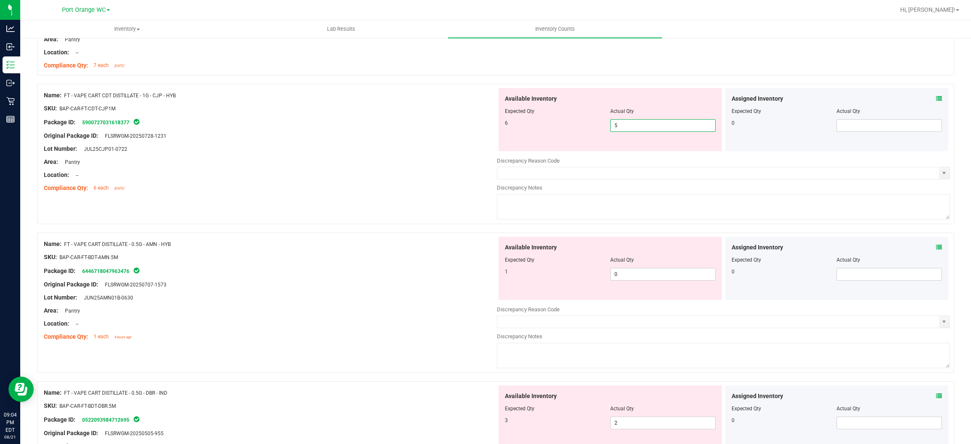
click at [643, 130] on span "5 5" at bounding box center [662, 125] width 105 height 13
click at [644, 130] on input "5" at bounding box center [662, 126] width 104 height 12
type input "6"
drag, startPoint x: 466, startPoint y: 163, endPoint x: 484, endPoint y: 164, distance: 17.7
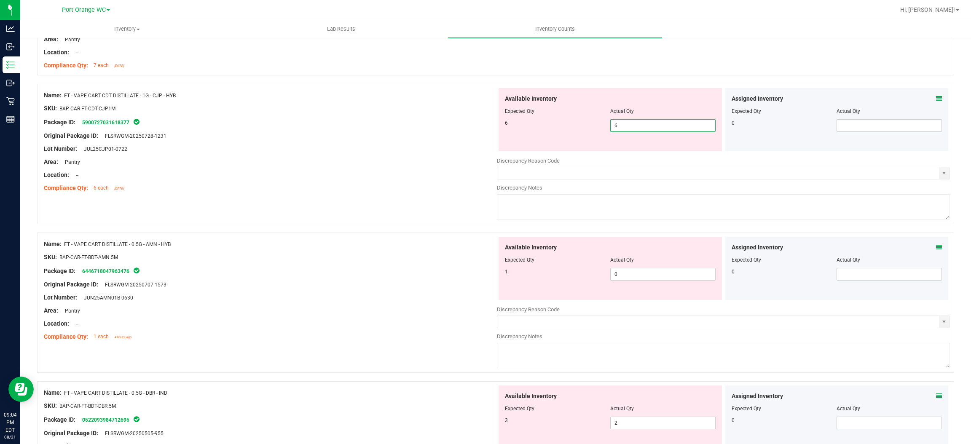
click at [466, 162] on div "Area: Pantry" at bounding box center [270, 162] width 453 height 9
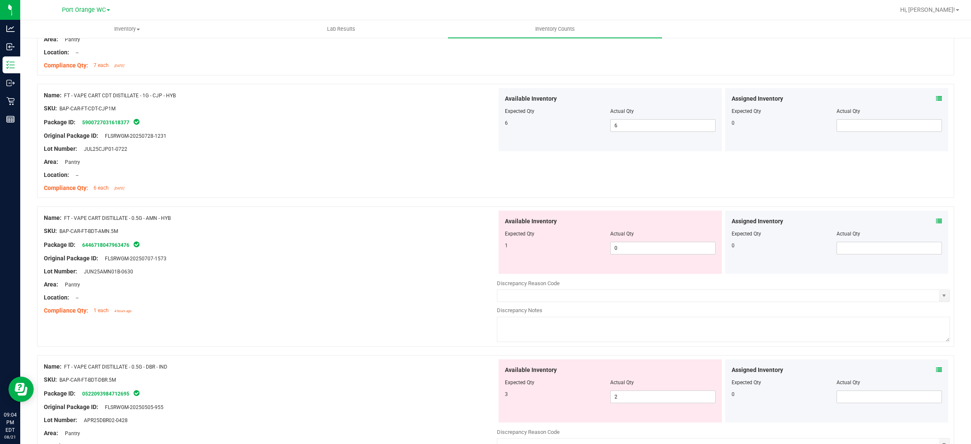
click at [936, 226] on span at bounding box center [939, 221] width 6 height 9
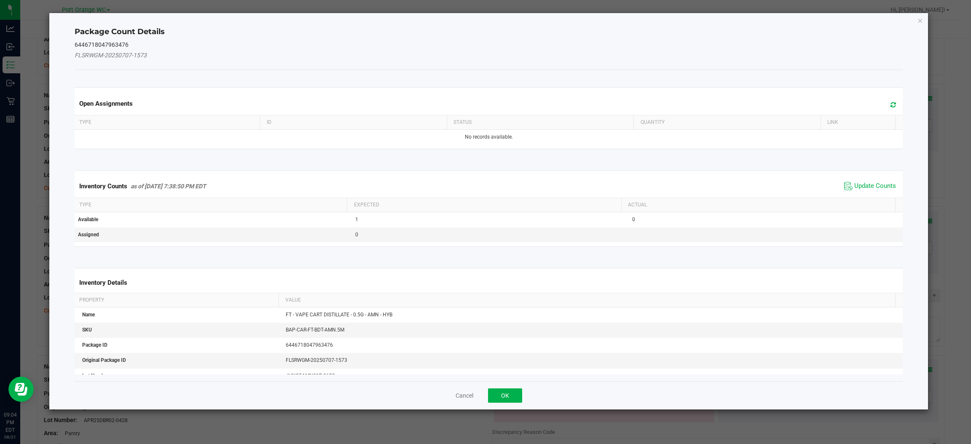
drag, startPoint x: 883, startPoint y: 97, endPoint x: 889, endPoint y: 113, distance: 16.8
click at [883, 101] on div "Open Assignments" at bounding box center [488, 103] width 831 height 23
click at [890, 106] on icon at bounding box center [892, 105] width 5 height 6
click at [874, 186] on span "Update Counts" at bounding box center [875, 186] width 42 height 8
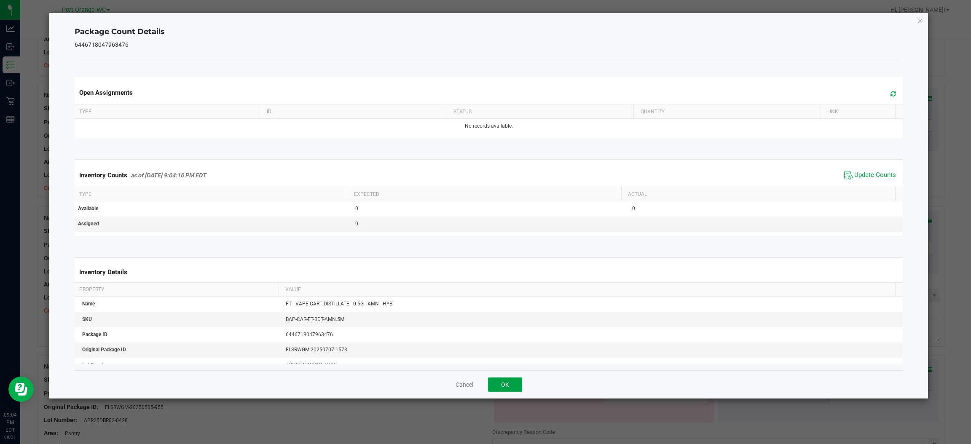
click at [494, 378] on button "OK" at bounding box center [505, 384] width 34 height 14
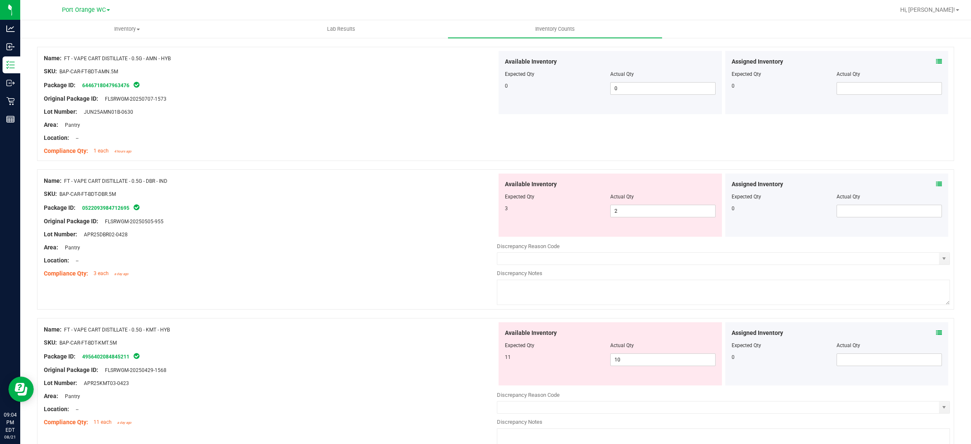
scroll to position [1959, 0]
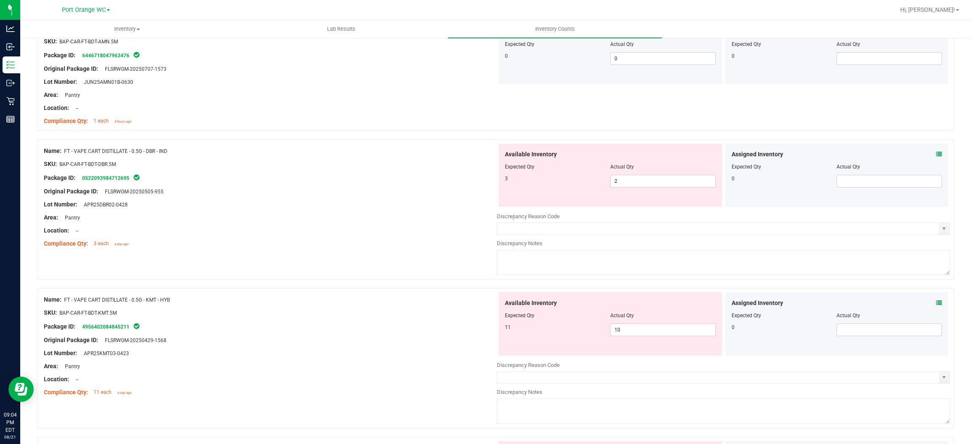
click at [936, 155] on icon at bounding box center [939, 154] width 6 height 6
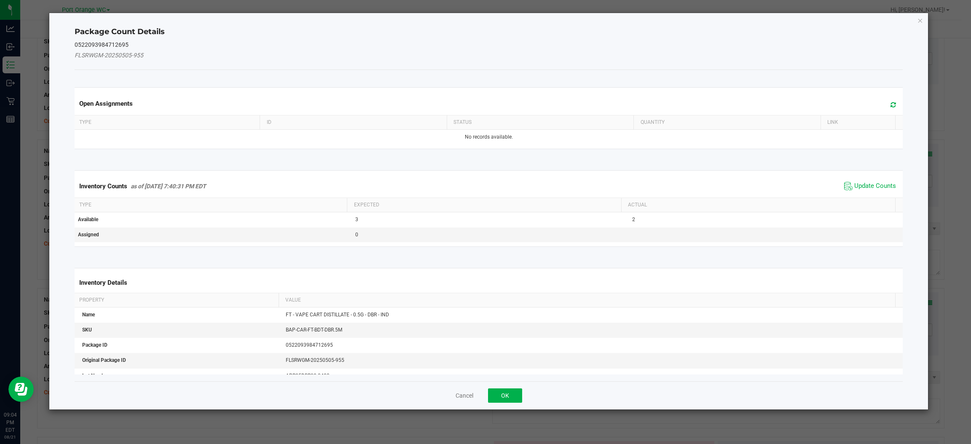
click at [890, 102] on icon at bounding box center [892, 105] width 5 height 6
click at [869, 186] on span "Update Counts" at bounding box center [875, 186] width 42 height 8
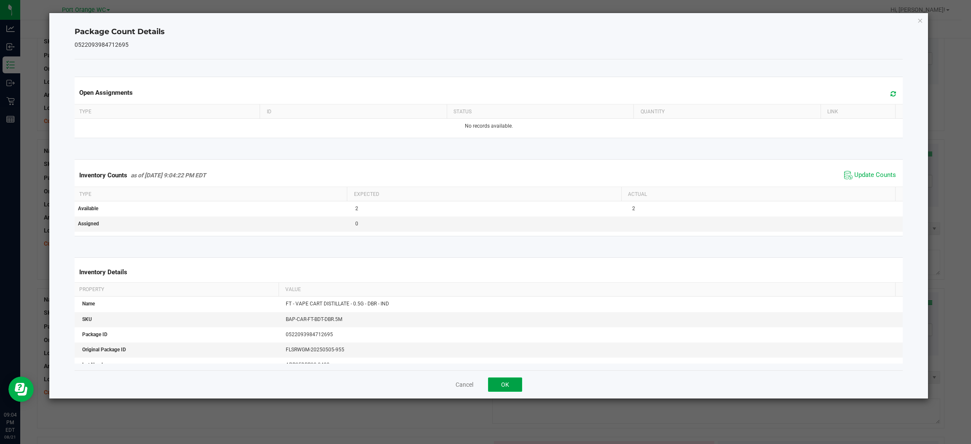
click at [504, 386] on button "OK" at bounding box center [505, 384] width 34 height 14
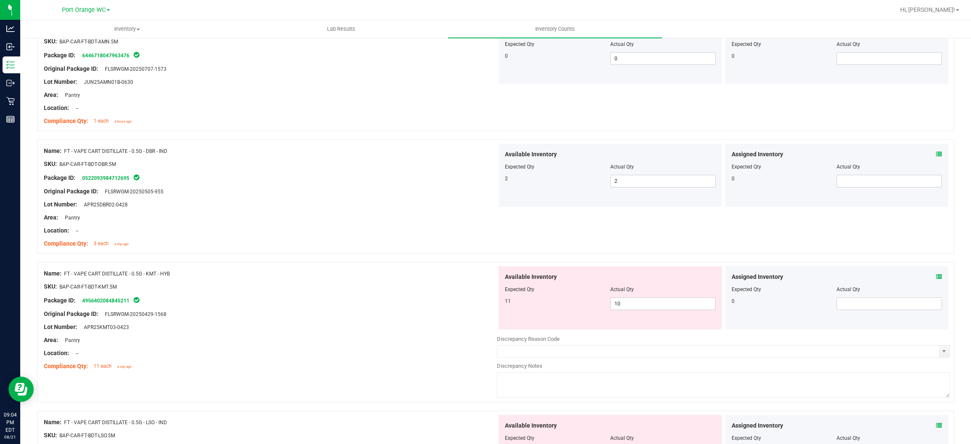
click at [936, 279] on icon at bounding box center [939, 277] width 6 height 6
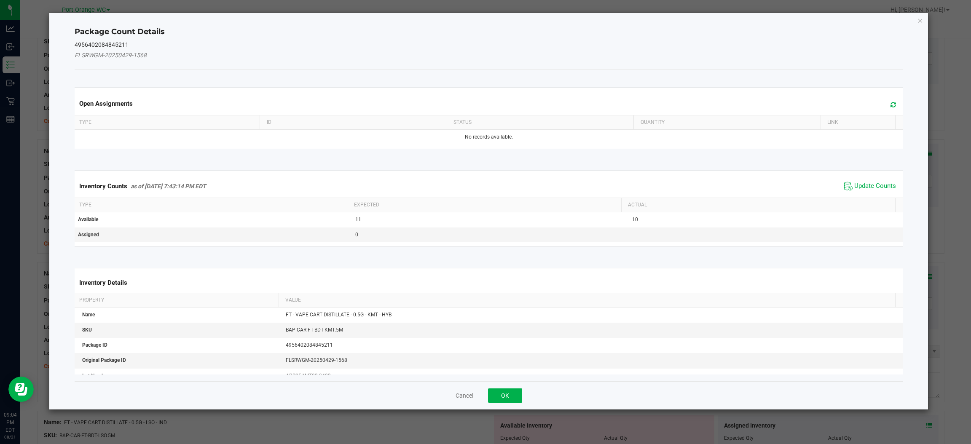
click at [890, 103] on icon at bounding box center [892, 105] width 5 height 6
click at [871, 187] on span "Update Counts" at bounding box center [875, 186] width 42 height 8
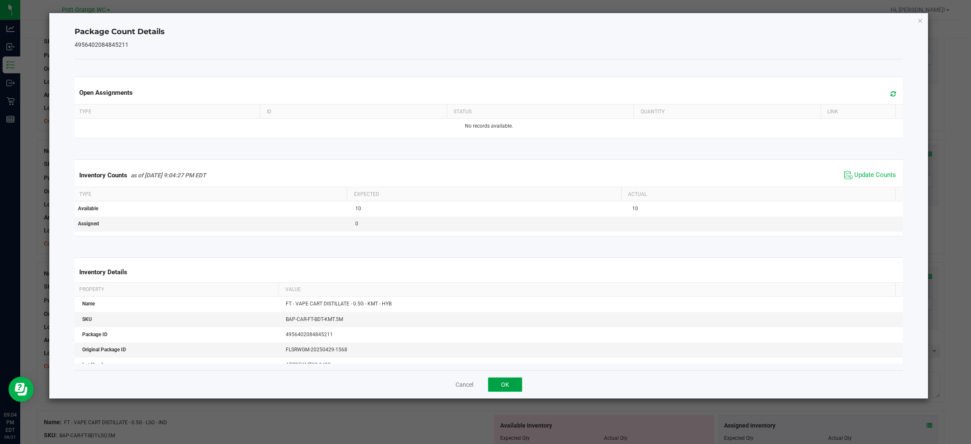
click at [510, 382] on button "OK" at bounding box center [505, 384] width 34 height 14
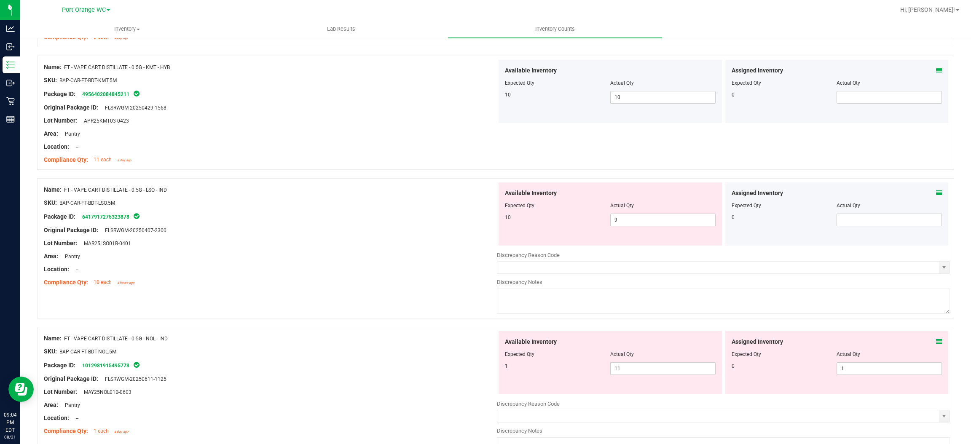
scroll to position [2211, 0]
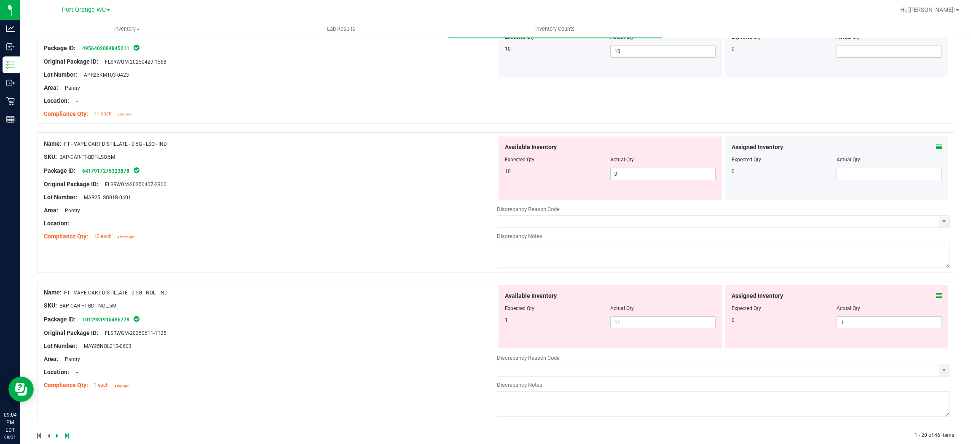
click at [936, 145] on span at bounding box center [939, 147] width 6 height 9
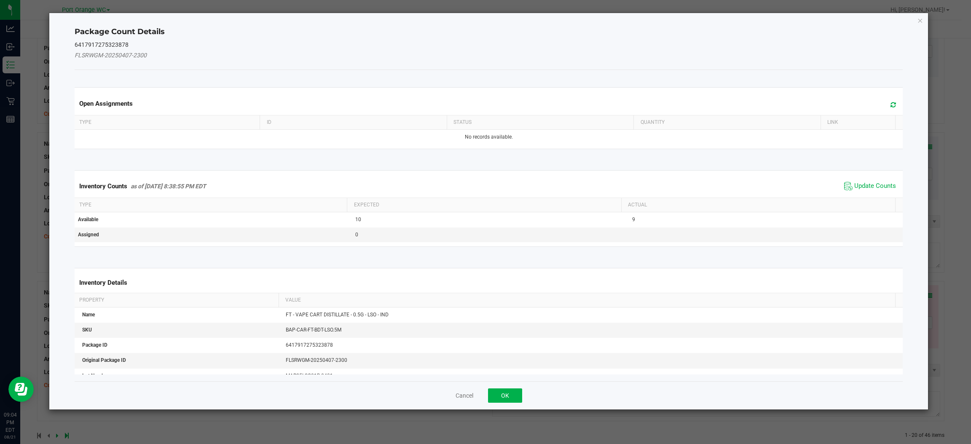
click at [884, 99] on span at bounding box center [891, 105] width 14 height 12
click at [860, 190] on span "Update Counts" at bounding box center [875, 186] width 42 height 8
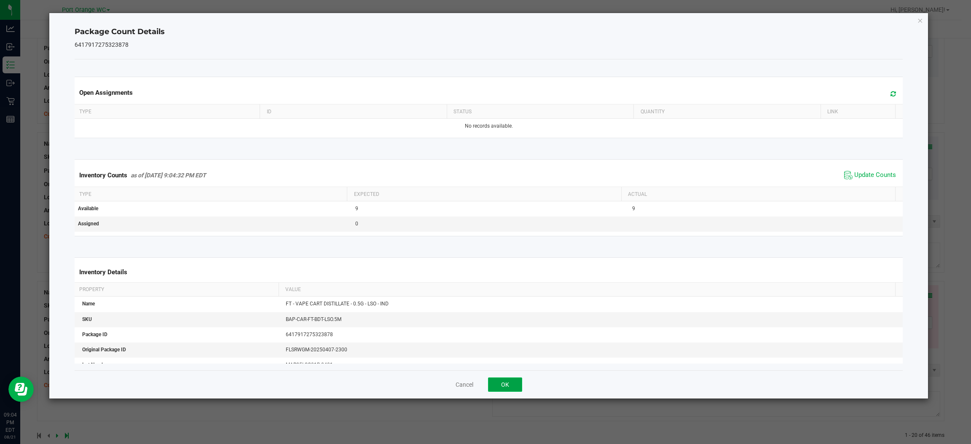
click at [492, 383] on button "OK" at bounding box center [505, 384] width 34 height 14
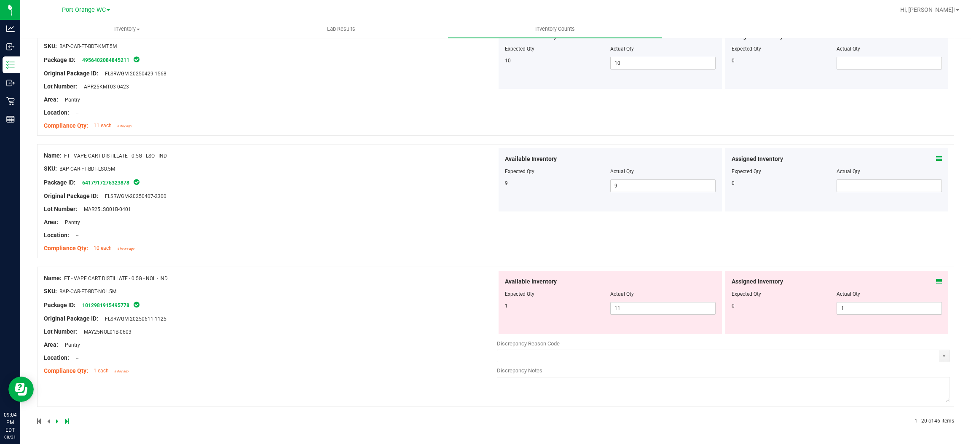
scroll to position [2201, 0]
click at [936, 282] on icon at bounding box center [939, 281] width 6 height 6
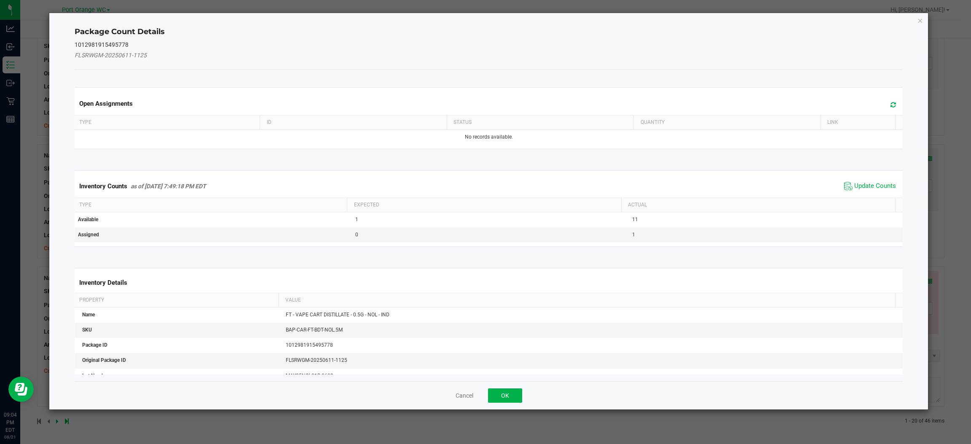
click at [890, 105] on icon at bounding box center [892, 105] width 5 height 6
click at [855, 190] on span "Update Counts" at bounding box center [875, 186] width 42 height 8
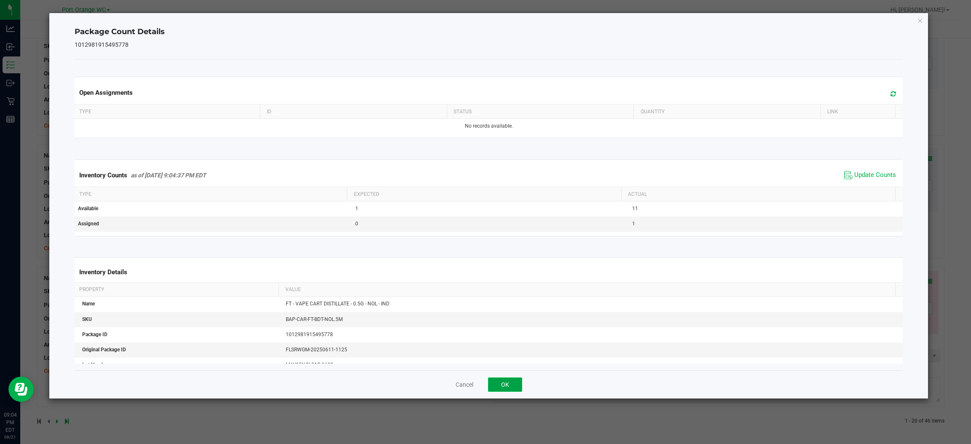
click at [509, 382] on button "OK" at bounding box center [505, 384] width 34 height 14
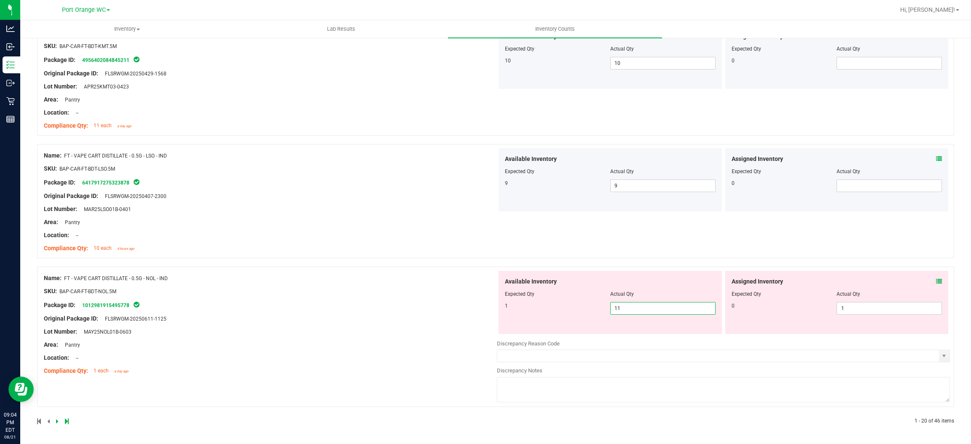
click at [655, 309] on span "11 11" at bounding box center [662, 308] width 105 height 13
click at [655, 309] on input "11" at bounding box center [662, 308] width 104 height 12
type input "1"
click at [936, 281] on icon at bounding box center [939, 281] width 6 height 6
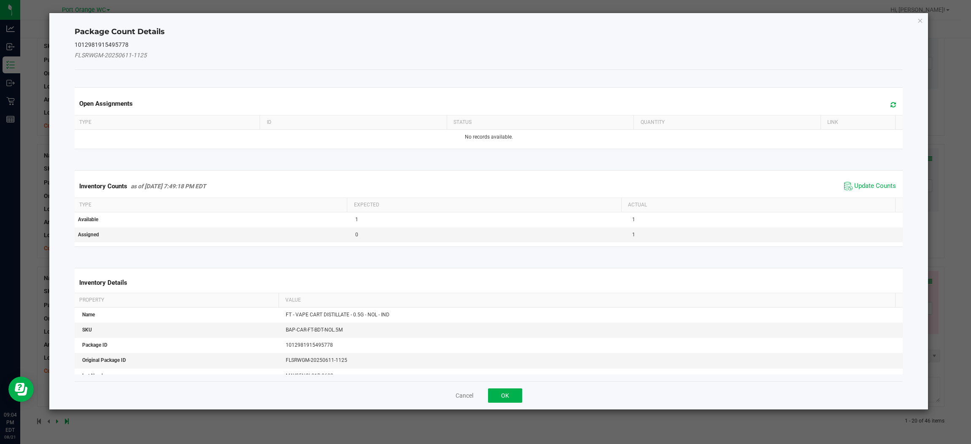
click at [890, 107] on icon at bounding box center [892, 105] width 5 height 6
click at [864, 187] on span "Update Counts" at bounding box center [875, 186] width 42 height 8
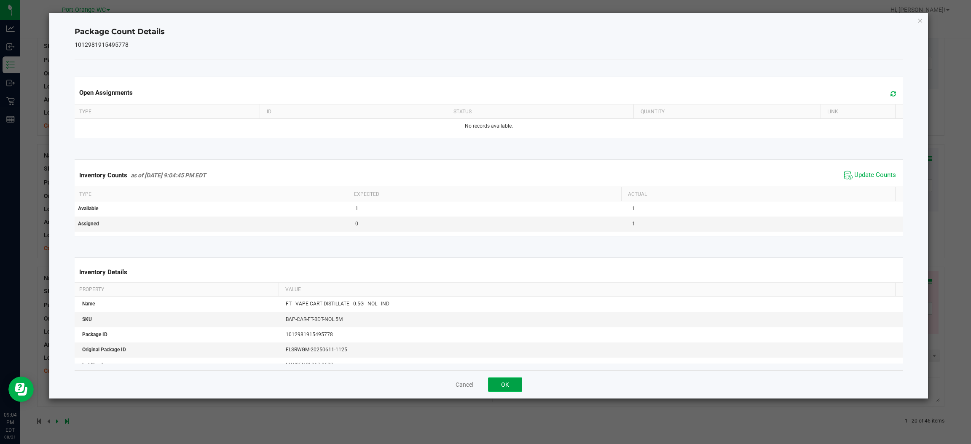
click at [499, 388] on button "OK" at bounding box center [505, 384] width 34 height 14
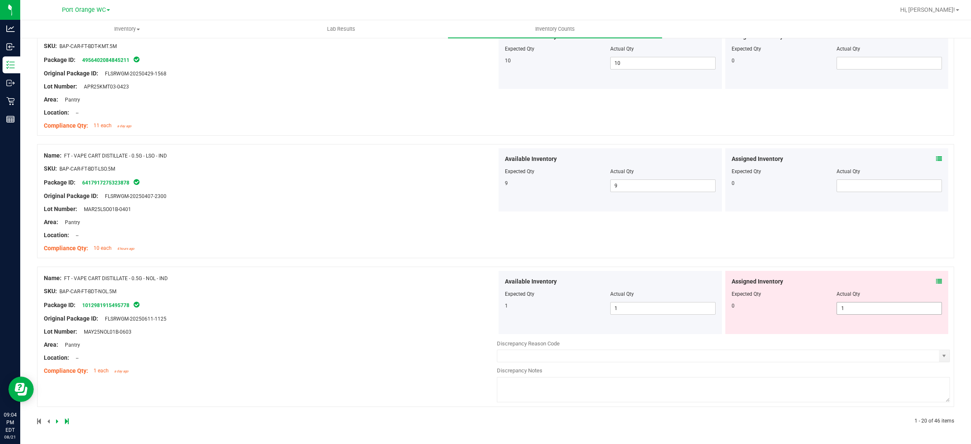
click at [864, 313] on span "1 1" at bounding box center [888, 308] width 105 height 13
click at [864, 313] on input "1" at bounding box center [889, 308] width 104 height 12
type input "0"
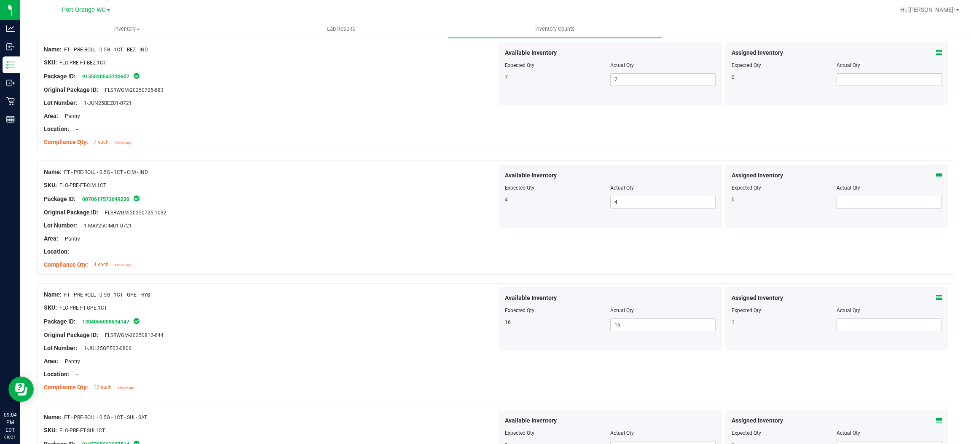
scroll to position [0, 0]
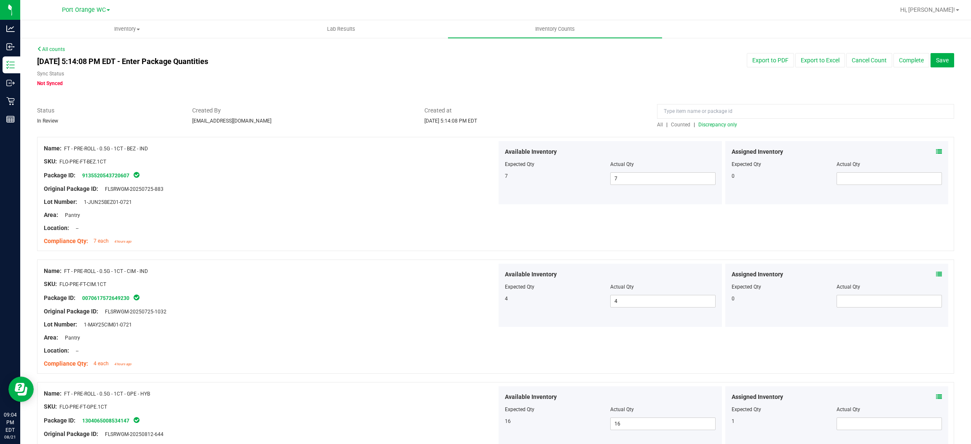
click at [711, 126] on span "Discrepancy only" at bounding box center [717, 125] width 39 height 6
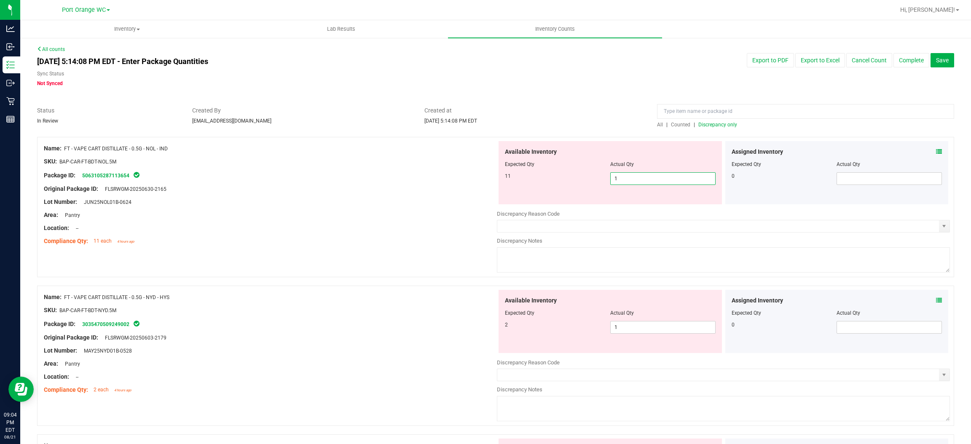
click at [620, 179] on span "1 1" at bounding box center [662, 178] width 105 height 13
type input "11"
click at [645, 322] on div "Available Inventory Expected Qty Actual Qty 2 1 1" at bounding box center [609, 321] width 223 height 63
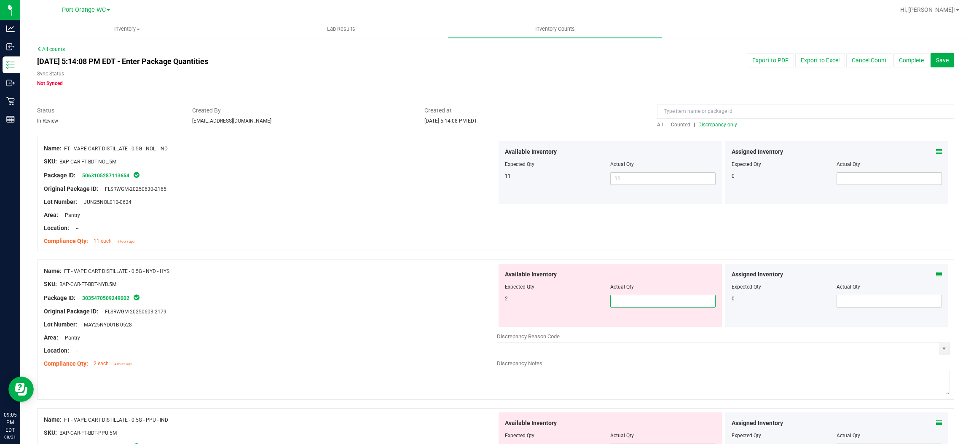
type input "2"
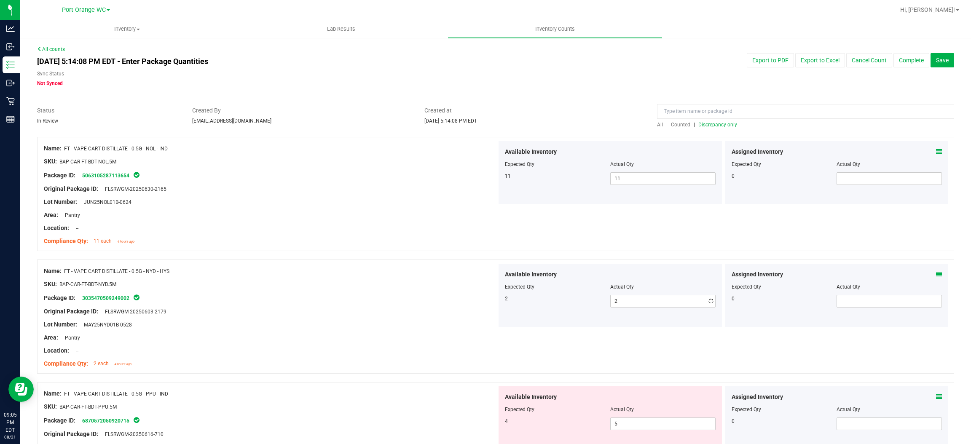
click at [388, 280] on div "SKU: BAP-CAR-FT-BDT-NYD.5M" at bounding box center [270, 284] width 453 height 9
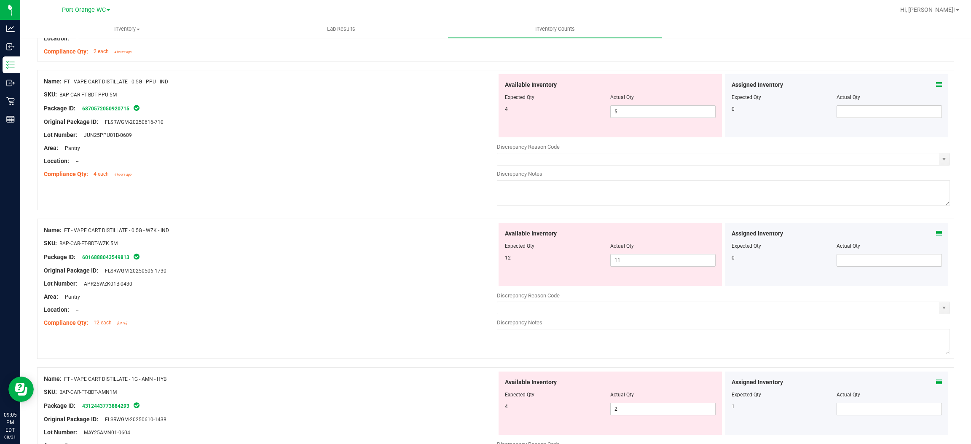
scroll to position [316, 0]
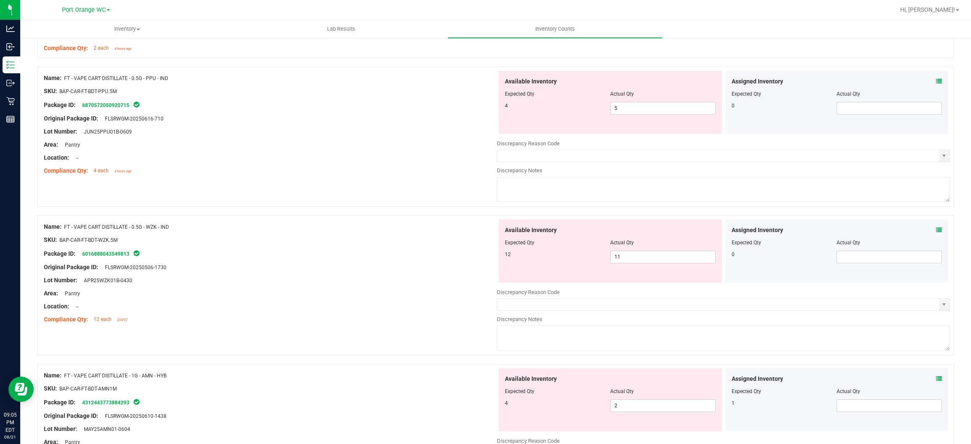
click at [936, 80] on icon at bounding box center [939, 81] width 6 height 6
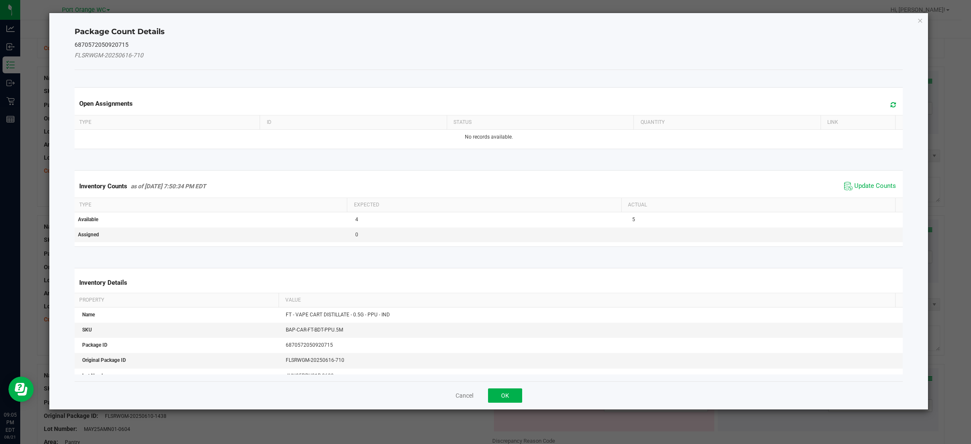
click at [888, 100] on span at bounding box center [891, 105] width 14 height 12
click at [868, 186] on span "Update Counts" at bounding box center [875, 186] width 42 height 8
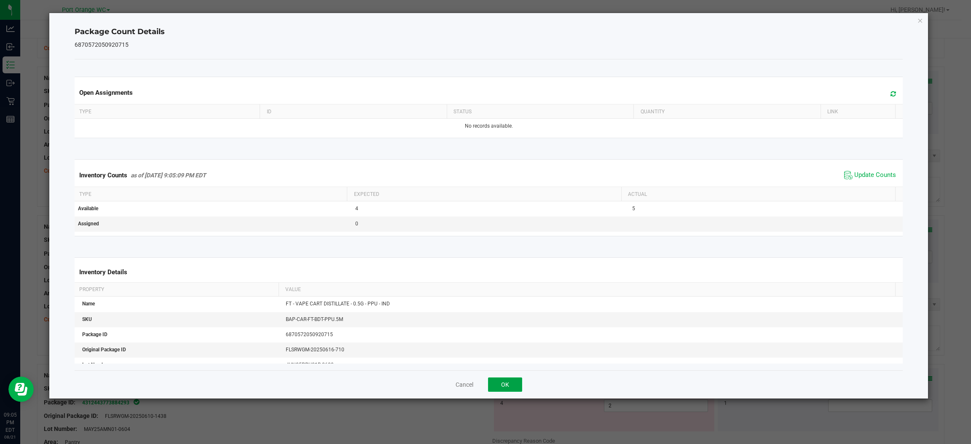
click at [501, 388] on button "OK" at bounding box center [505, 384] width 34 height 14
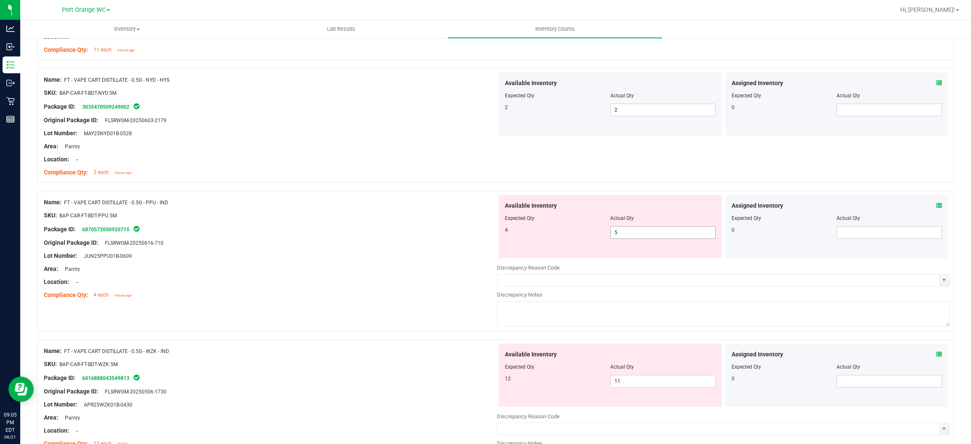
scroll to position [189, 0]
click at [936, 207] on icon at bounding box center [939, 208] width 6 height 6
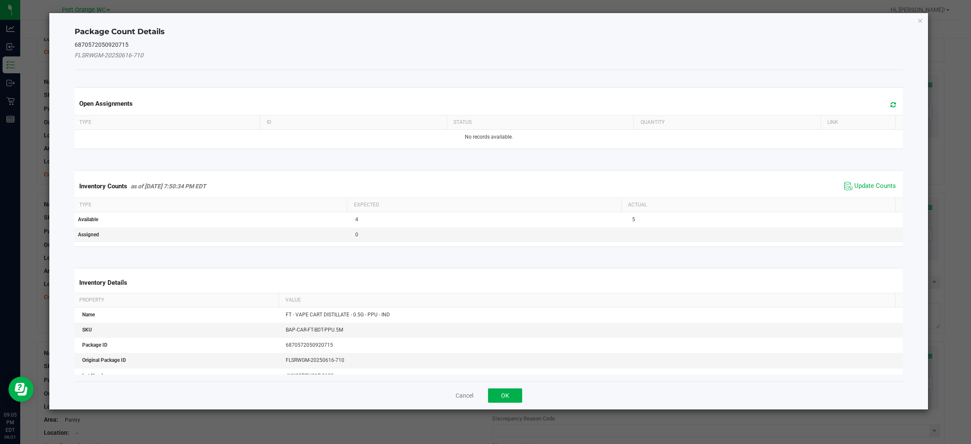
click at [884, 102] on span at bounding box center [891, 105] width 14 height 12
click at [855, 182] on span "Update Counts" at bounding box center [870, 186] width 56 height 13
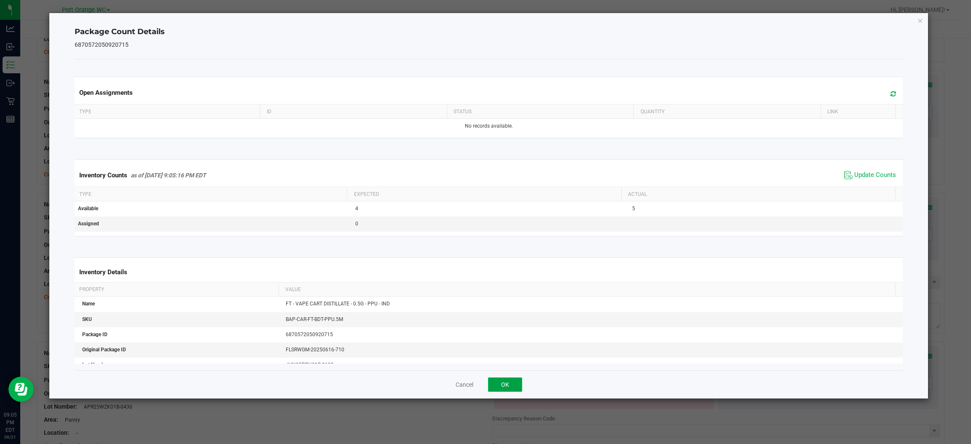
click at [502, 385] on button "OK" at bounding box center [505, 384] width 34 height 14
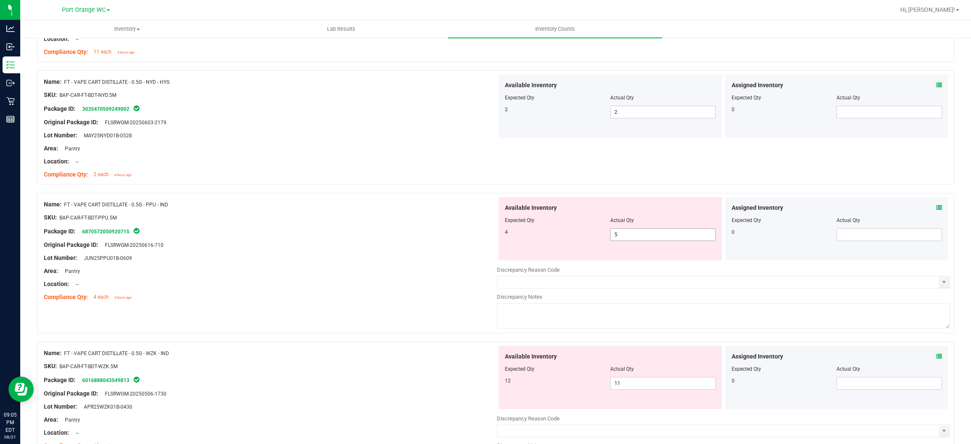
click at [632, 240] on span "5 5" at bounding box center [662, 234] width 105 height 13
click at [631, 236] on span "5 5" at bounding box center [662, 234] width 105 height 13
click at [631, 236] on input "5" at bounding box center [662, 235] width 104 height 12
type input "4"
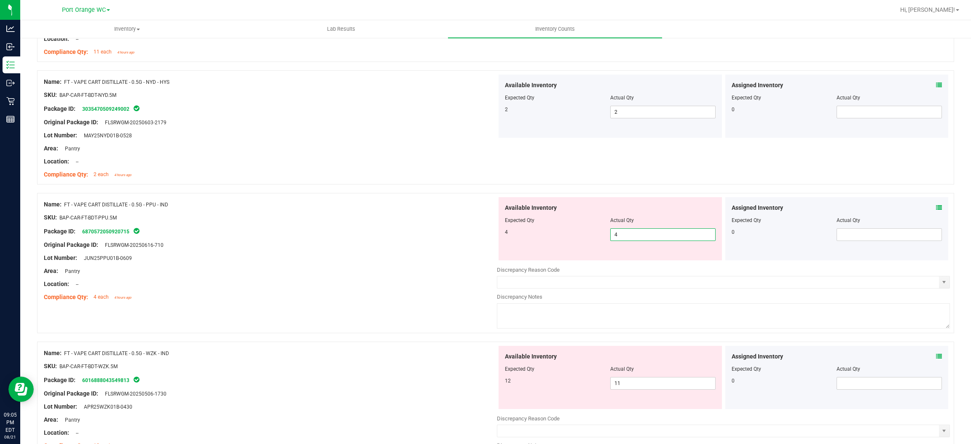
click at [433, 251] on div at bounding box center [270, 251] width 453 height 4
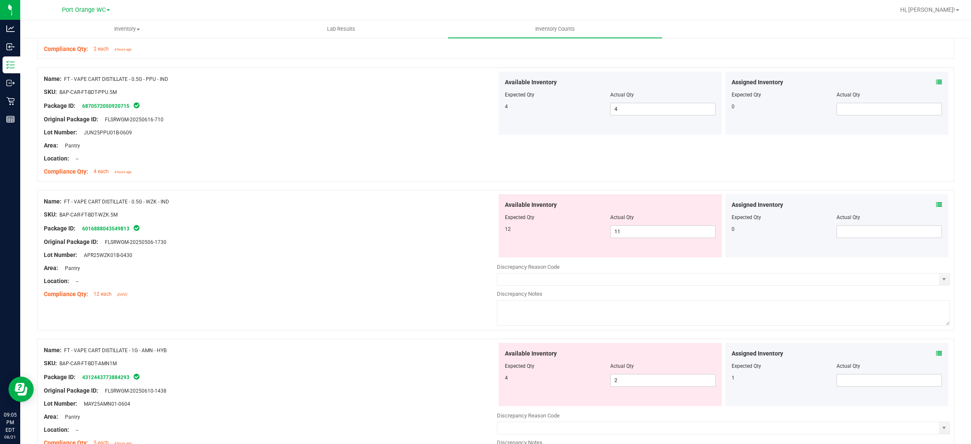
scroll to position [316, 0]
click at [639, 230] on span "11 11" at bounding box center [662, 231] width 105 height 13
click at [639, 230] on input "11" at bounding box center [662, 231] width 104 height 12
type input "12"
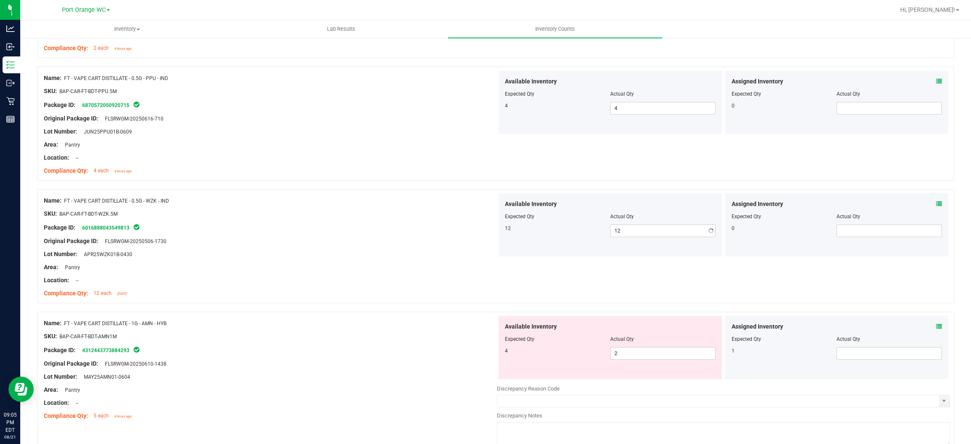
click at [498, 256] on div "Available Inventory Expected Qty Actual Qty 12 12 12" at bounding box center [723, 225] width 453 height 64
click at [631, 350] on span "2 2" at bounding box center [662, 353] width 105 height 13
click at [631, 350] on input "2" at bounding box center [662, 354] width 104 height 12
type input "4"
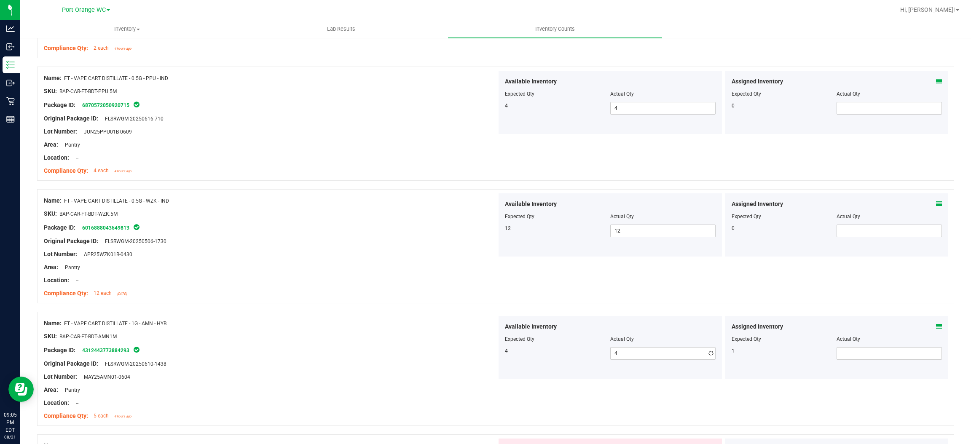
drag, startPoint x: 412, startPoint y: 348, endPoint x: 432, endPoint y: 327, distance: 29.5
click at [412, 348] on div "Package ID: 4312443773884293" at bounding box center [270, 350] width 453 height 10
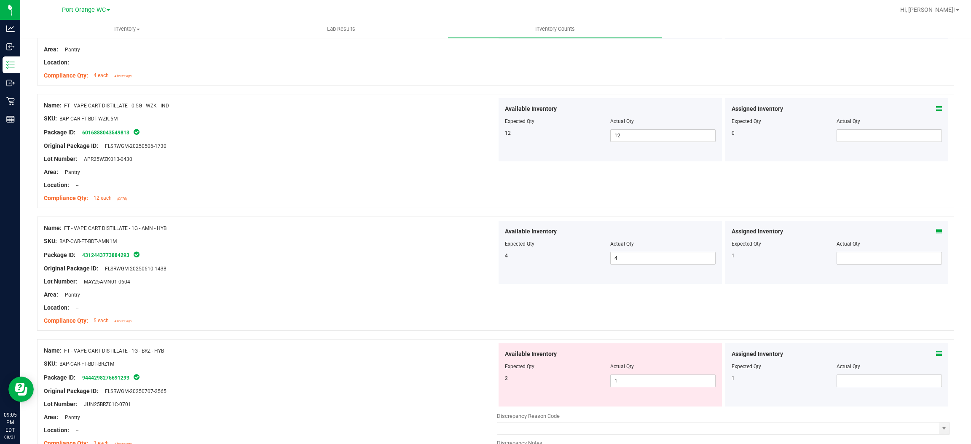
scroll to position [568, 0]
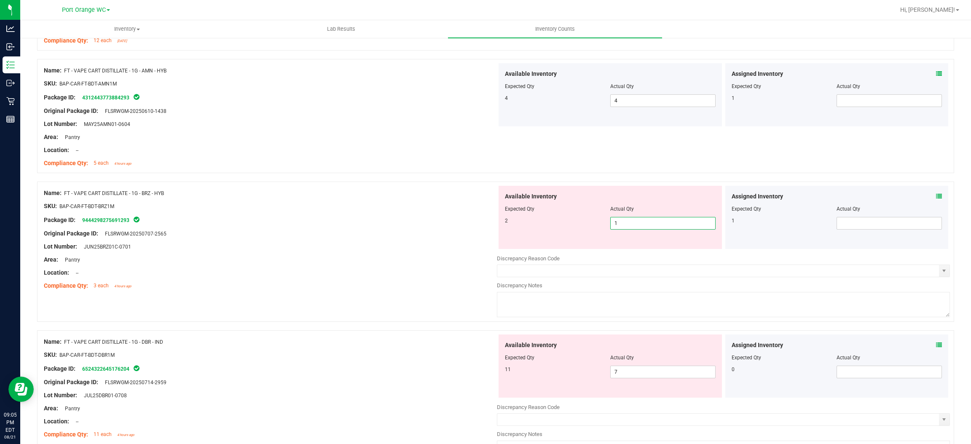
click at [655, 228] on span "1 1" at bounding box center [662, 223] width 105 height 13
click at [655, 228] on input "1" at bounding box center [662, 223] width 104 height 12
type input "2"
click at [376, 240] on div at bounding box center [270, 240] width 453 height 4
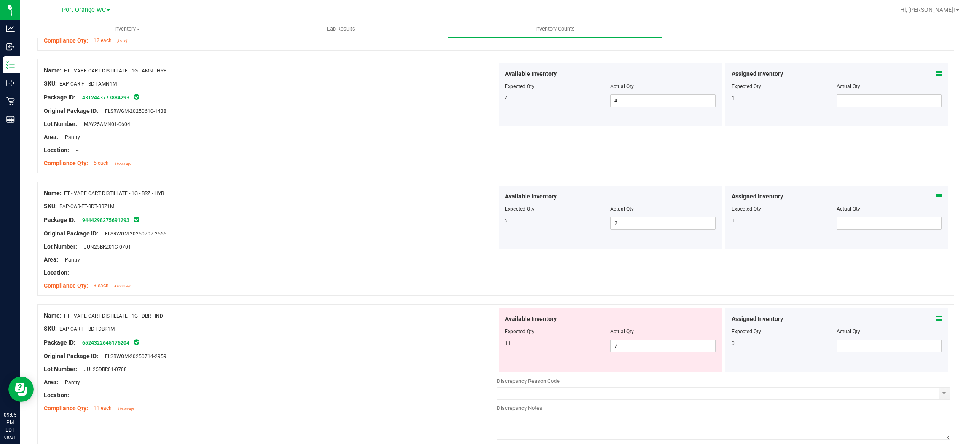
click at [936, 197] on icon at bounding box center [939, 196] width 6 height 6
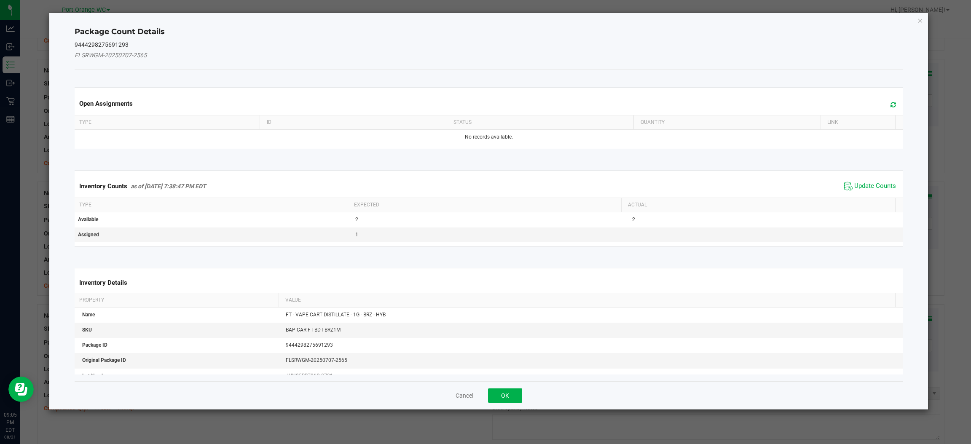
click at [890, 102] on icon at bounding box center [892, 105] width 5 height 6
click at [851, 190] on span "Update Counts" at bounding box center [870, 186] width 56 height 13
click at [512, 391] on button "OK" at bounding box center [505, 395] width 34 height 14
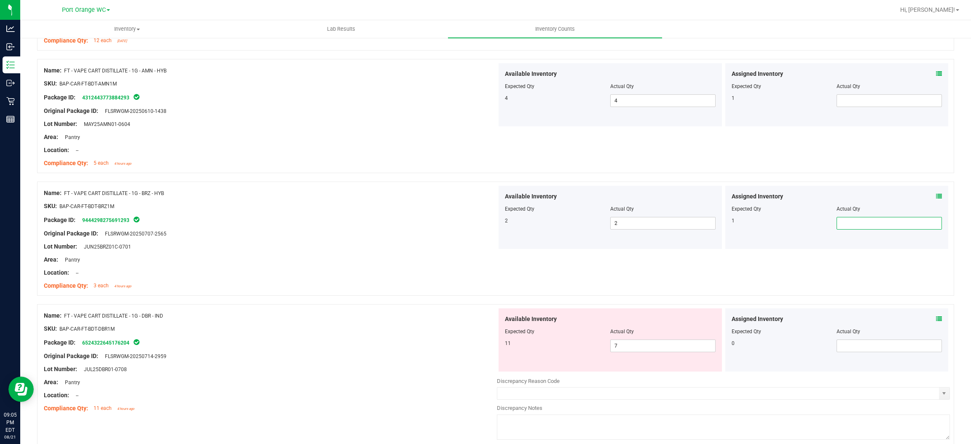
click at [869, 229] on span at bounding box center [888, 223] width 105 height 13
type input "1"
click at [426, 270] on div "Location: --" at bounding box center [270, 272] width 453 height 9
click at [936, 318] on icon at bounding box center [939, 319] width 6 height 6
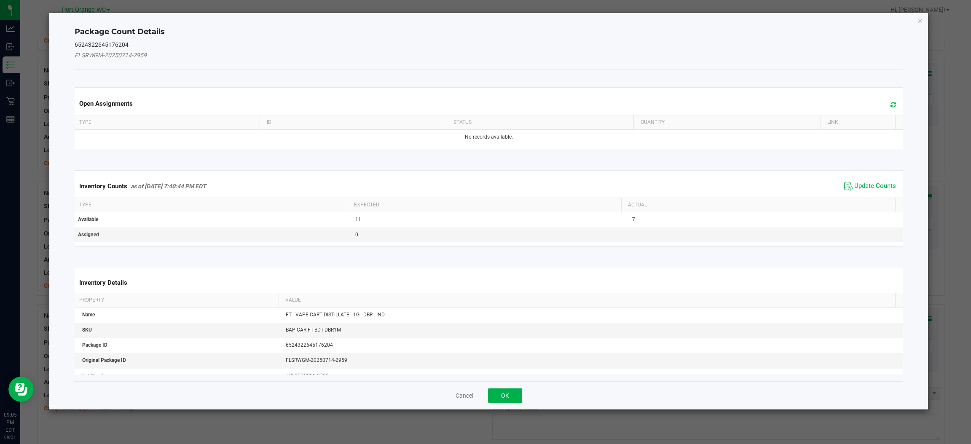
click at [890, 102] on icon at bounding box center [892, 105] width 5 height 6
click at [854, 189] on span "Update Counts" at bounding box center [875, 186] width 42 height 8
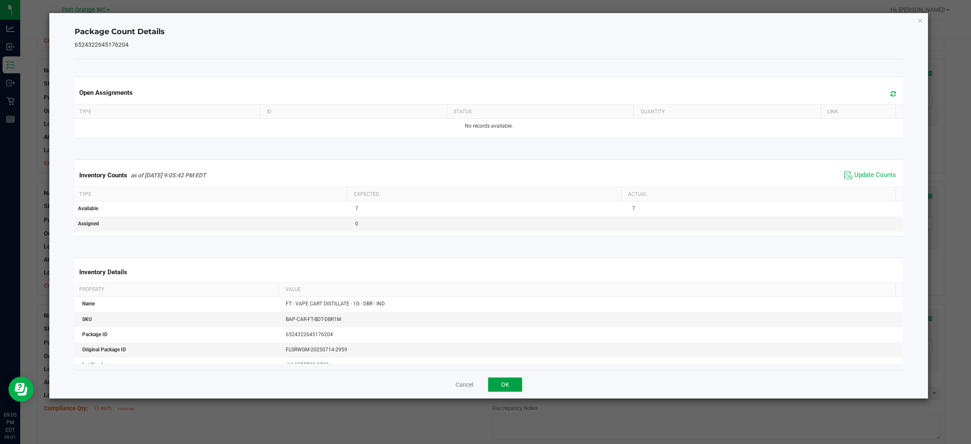
click at [501, 382] on button "OK" at bounding box center [505, 384] width 34 height 14
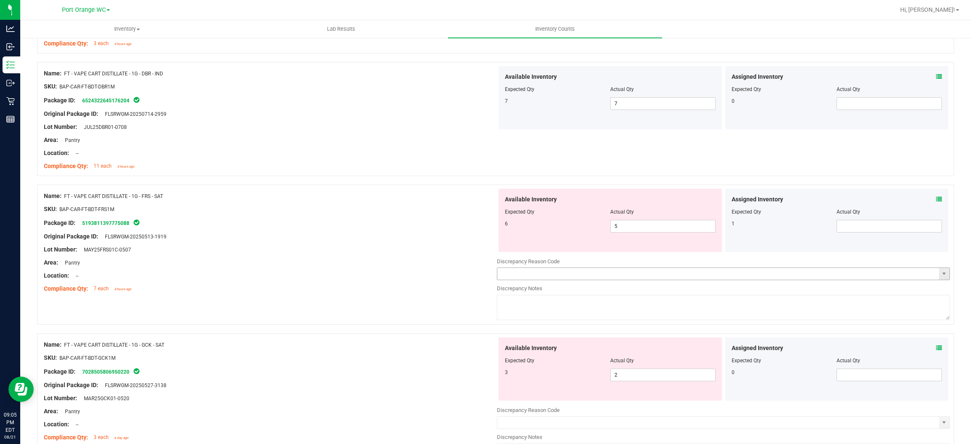
scroll to position [821, 0]
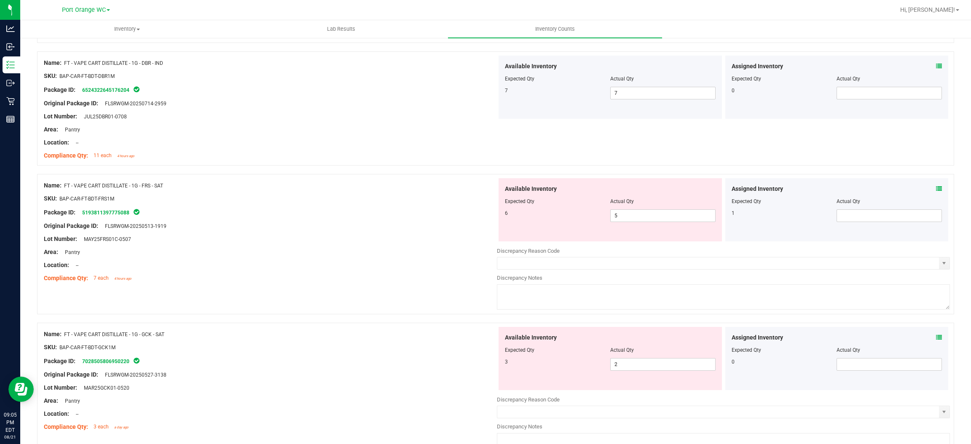
click at [936, 188] on icon at bounding box center [939, 189] width 6 height 6
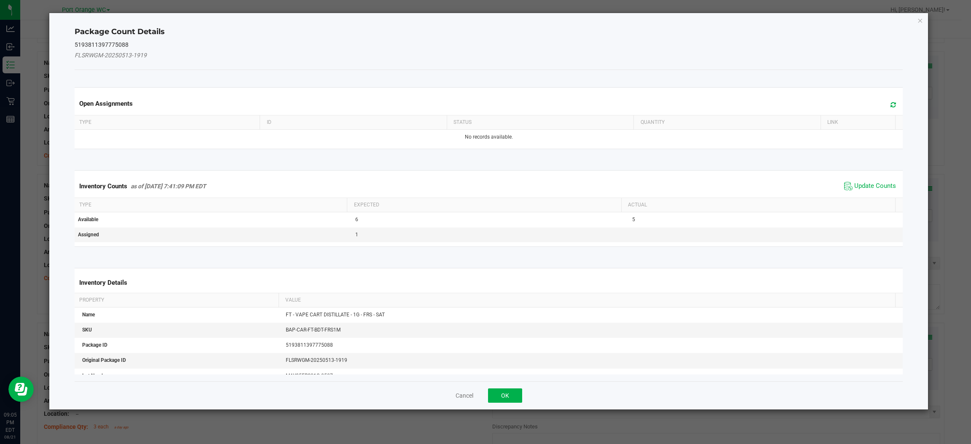
click at [884, 100] on span at bounding box center [891, 105] width 14 height 12
click at [844, 181] on icon at bounding box center [848, 186] width 8 height 10
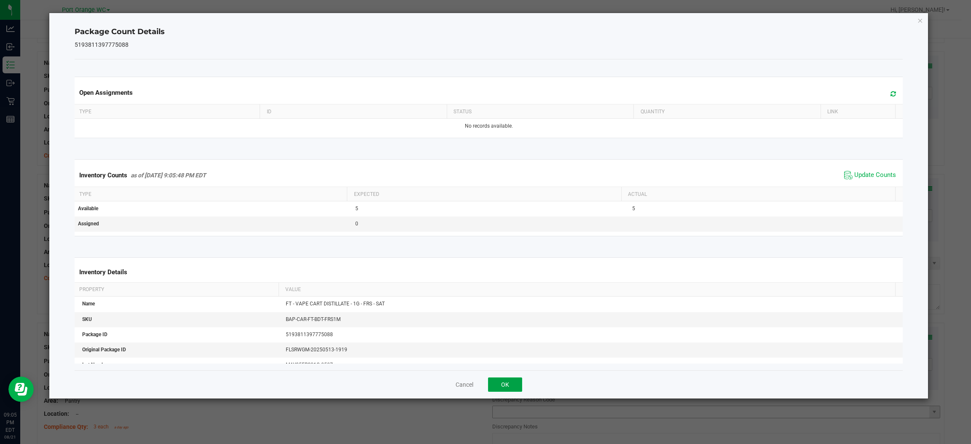
click at [507, 382] on button "OK" at bounding box center [505, 384] width 34 height 14
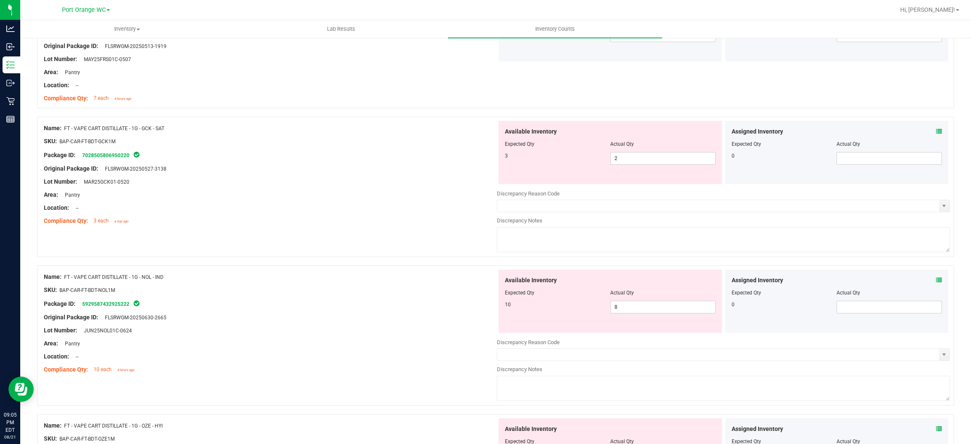
scroll to position [1011, 0]
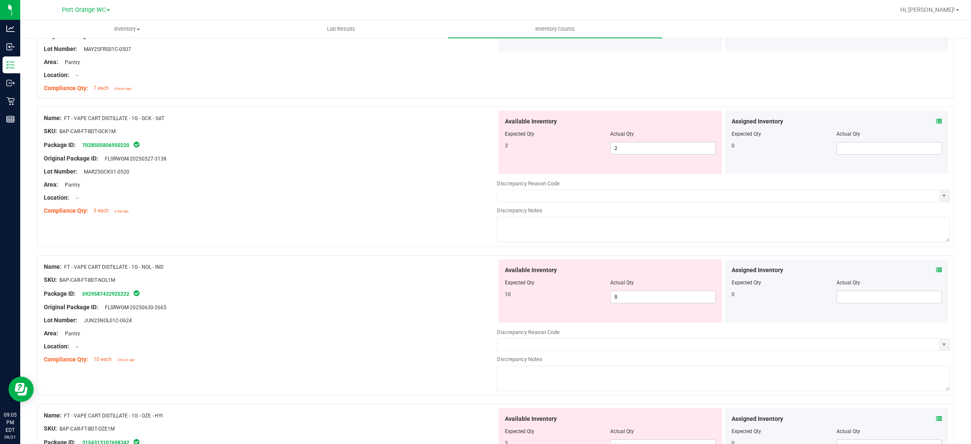
click at [936, 122] on icon at bounding box center [939, 121] width 6 height 6
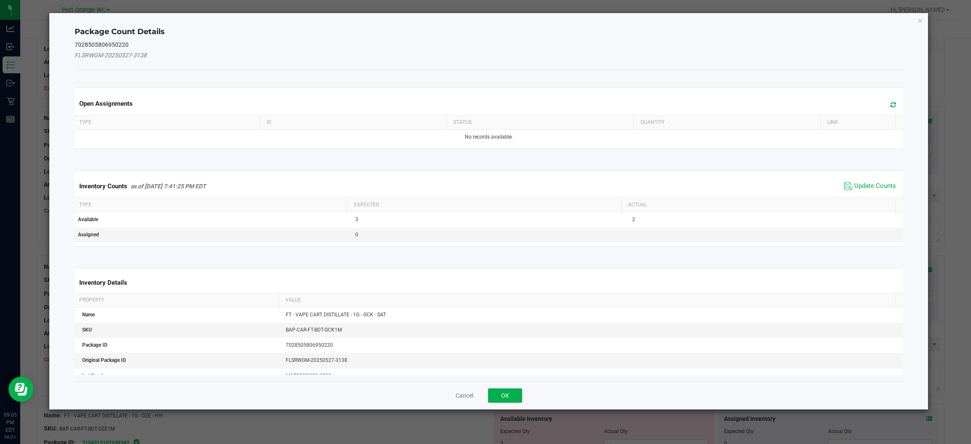
click at [884, 102] on span at bounding box center [891, 105] width 14 height 12
click at [854, 183] on span "Update Counts" at bounding box center [875, 186] width 42 height 8
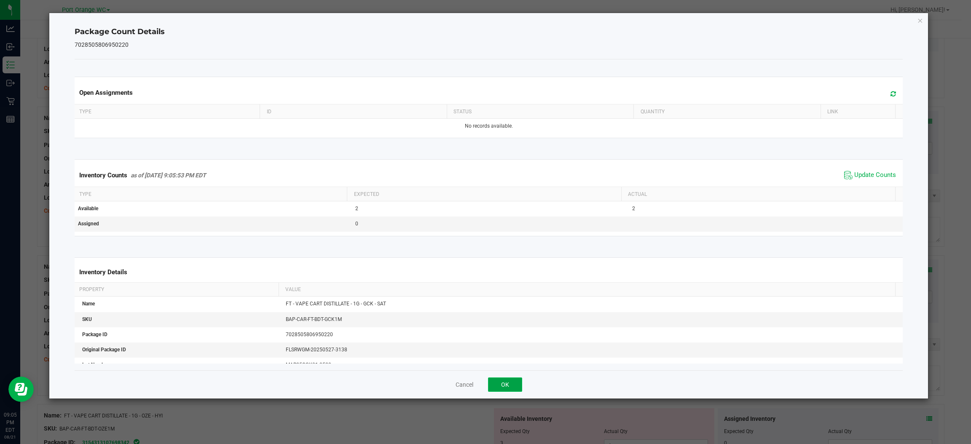
click at [500, 389] on button "OK" at bounding box center [505, 384] width 34 height 14
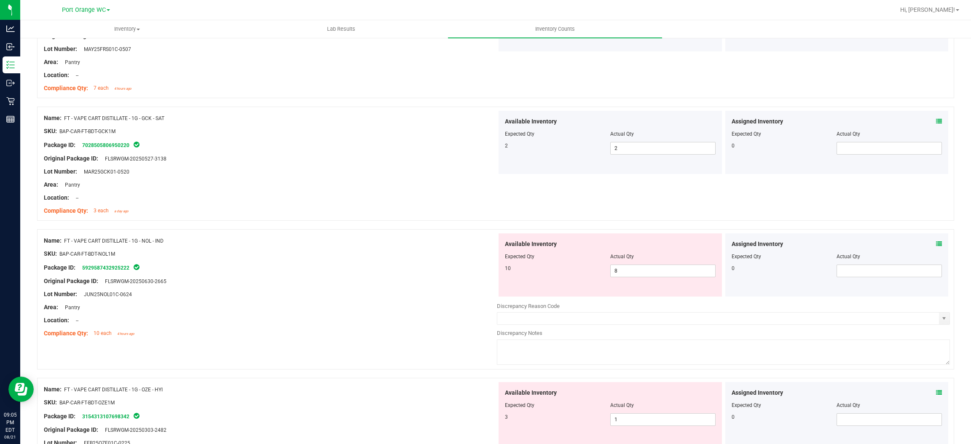
click at [936, 237] on div "Assigned Inventory Expected Qty Actual Qty 0" at bounding box center [836, 264] width 223 height 63
click at [936, 249] on span at bounding box center [939, 244] width 6 height 9
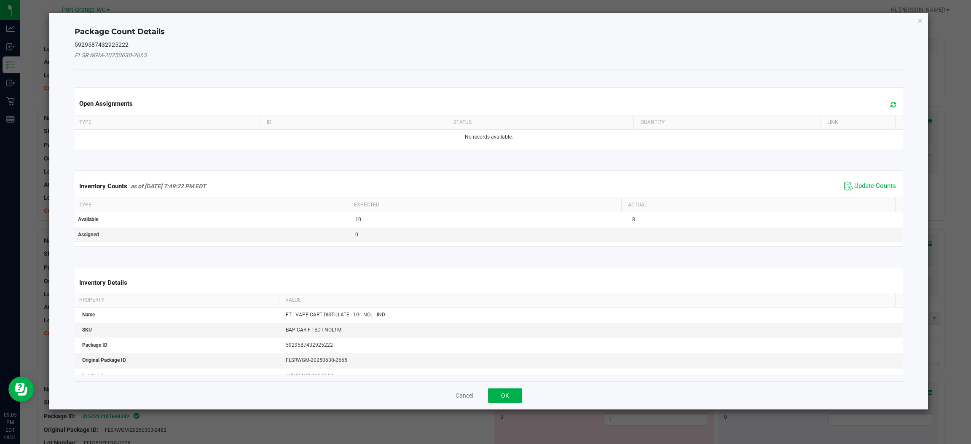
click at [884, 100] on span at bounding box center [891, 105] width 14 height 12
click at [860, 182] on span "Update Counts" at bounding box center [875, 186] width 42 height 8
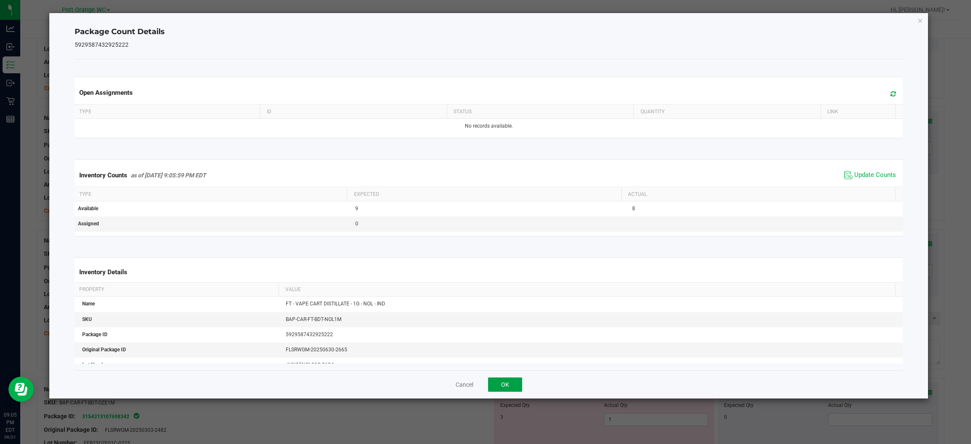
click at [502, 383] on button "OK" at bounding box center [505, 384] width 34 height 14
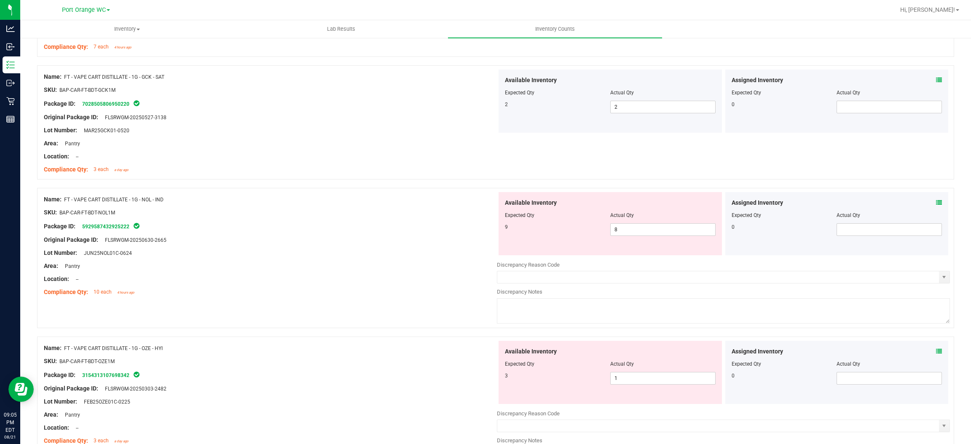
scroll to position [1074, 0]
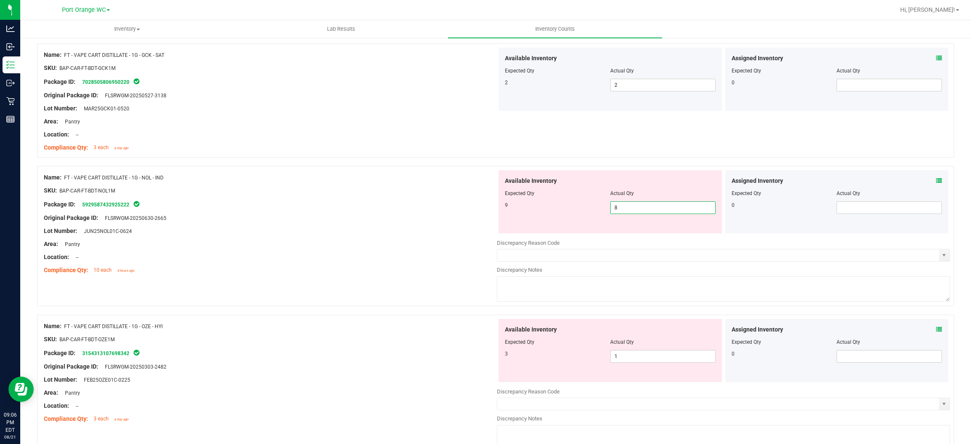
click at [643, 208] on span "8 8" at bounding box center [662, 207] width 105 height 13
click at [643, 208] on input "8" at bounding box center [662, 208] width 104 height 12
type input "9"
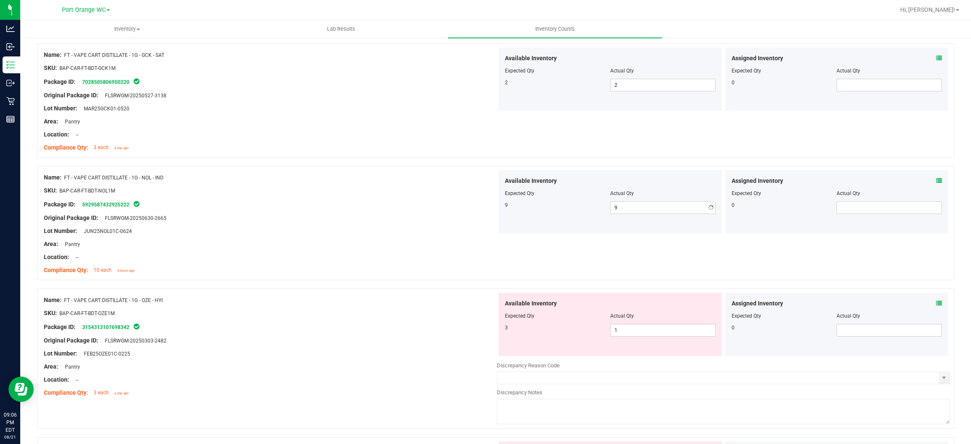
drag, startPoint x: 382, startPoint y: 260, endPoint x: 400, endPoint y: 252, distance: 19.0
click at [395, 254] on div "Name: FT - VAPE CART DISTILLATE - 1G - NOL - IND SKU: BAP-CAR-FT-BDT-NOL1M Pack…" at bounding box center [270, 223] width 453 height 107
click at [936, 303] on icon at bounding box center [939, 303] width 6 height 6
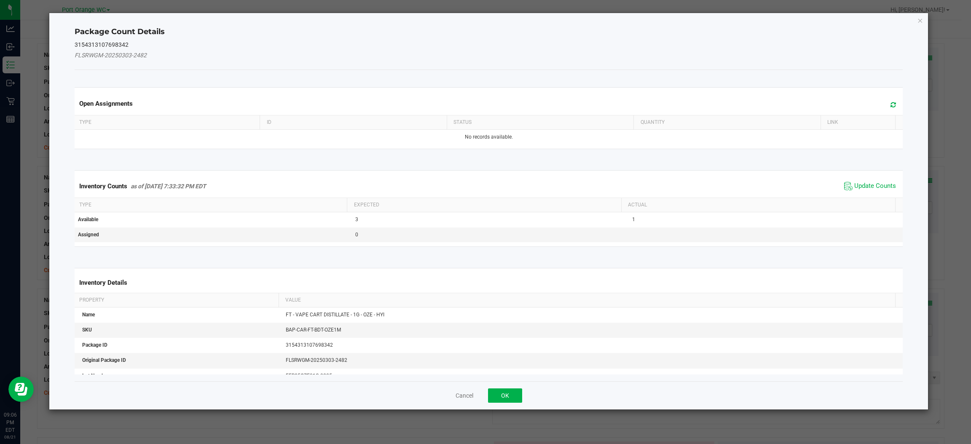
click at [884, 100] on span at bounding box center [891, 105] width 14 height 12
click at [854, 183] on span "Update Counts" at bounding box center [875, 186] width 42 height 8
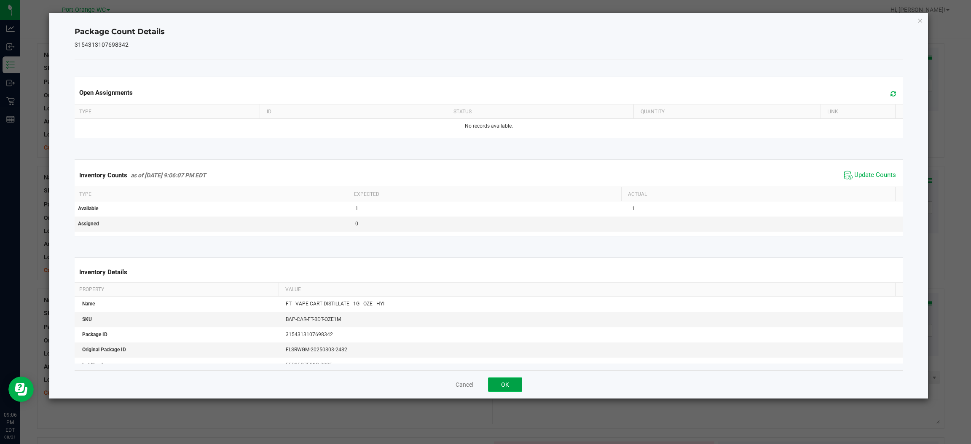
click at [509, 388] on button "OK" at bounding box center [505, 384] width 34 height 14
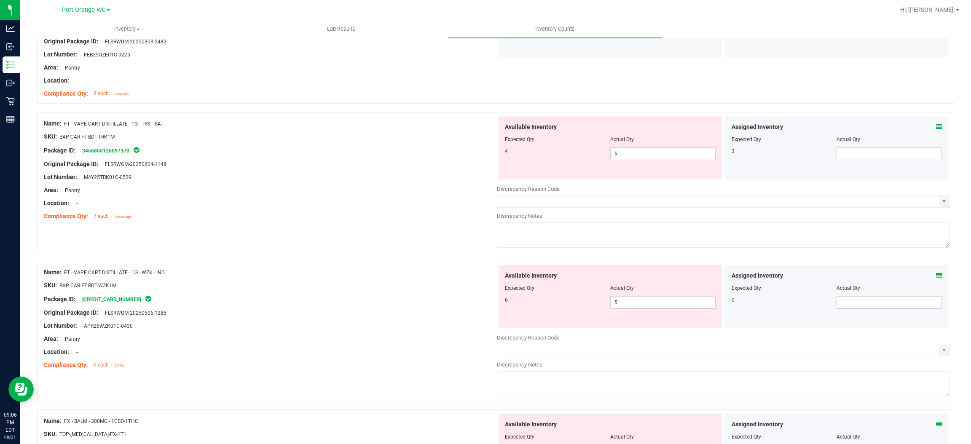
scroll to position [1390, 0]
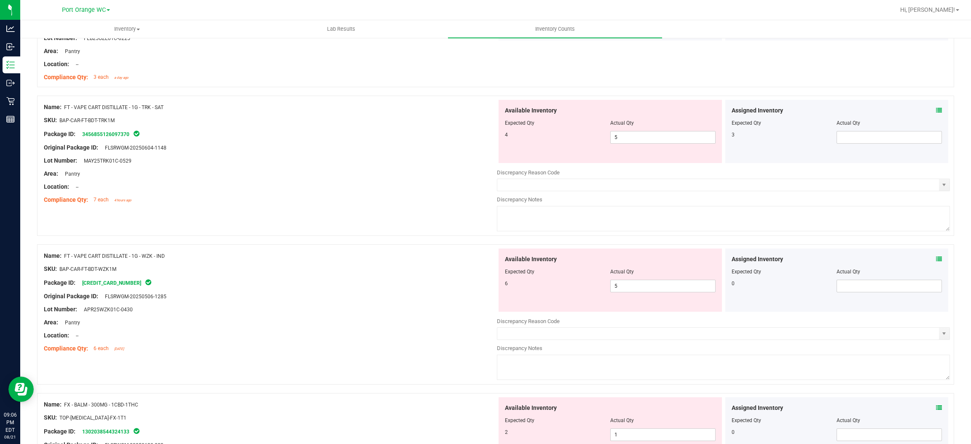
click at [923, 110] on div "Assigned Inventory" at bounding box center [836, 110] width 211 height 9
click at [924, 110] on div "Assigned Inventory" at bounding box center [836, 110] width 211 height 9
click at [936, 109] on icon at bounding box center [939, 110] width 6 height 6
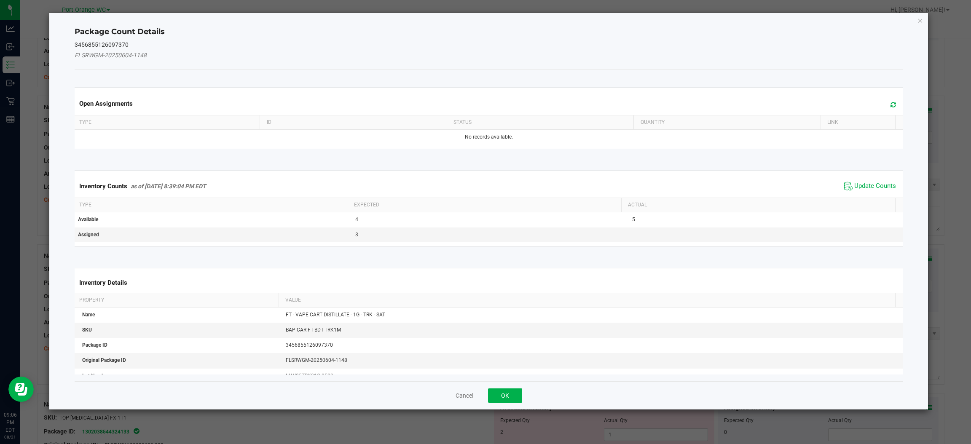
click at [890, 102] on icon at bounding box center [892, 105] width 5 height 6
click at [855, 190] on span "Update Counts" at bounding box center [870, 186] width 56 height 13
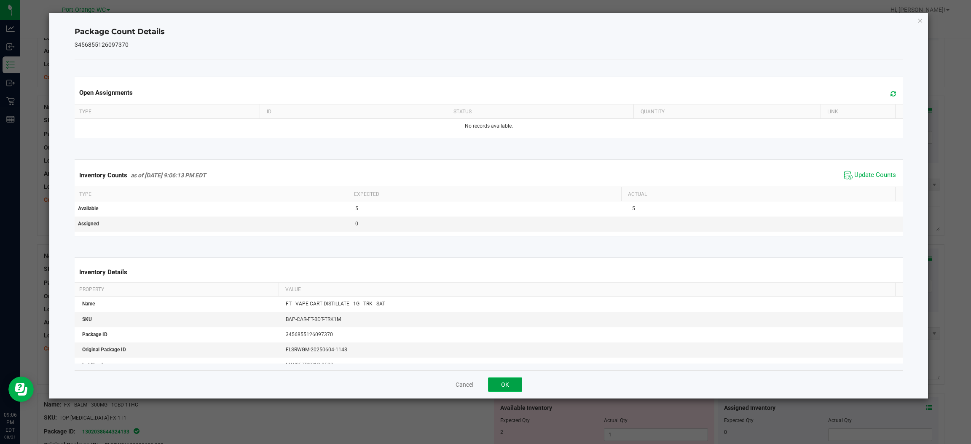
click at [513, 384] on button "OK" at bounding box center [505, 384] width 34 height 14
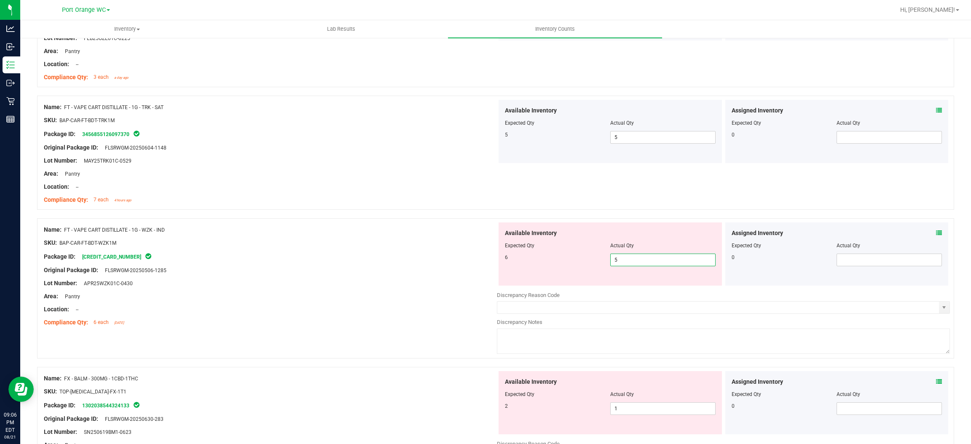
click at [640, 258] on span "5 5" at bounding box center [662, 260] width 105 height 13
click at [642, 259] on input "5" at bounding box center [662, 260] width 104 height 12
type input "6"
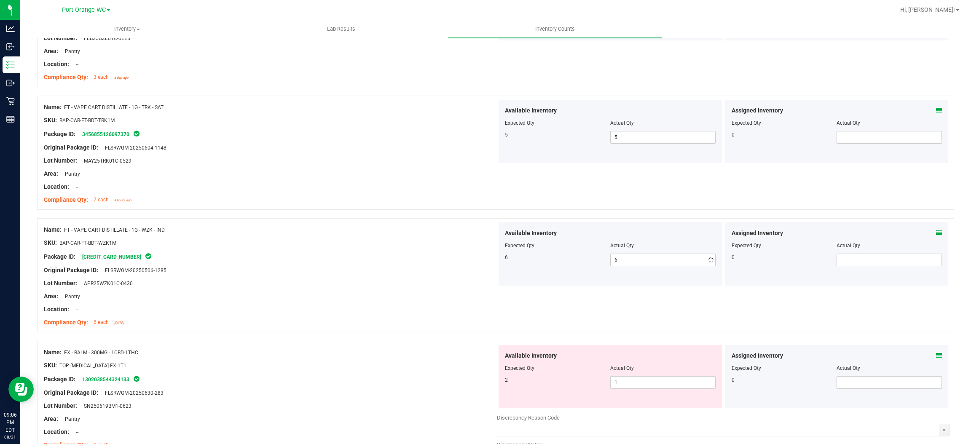
click at [439, 295] on div "Area: Pantry" at bounding box center [270, 296] width 453 height 9
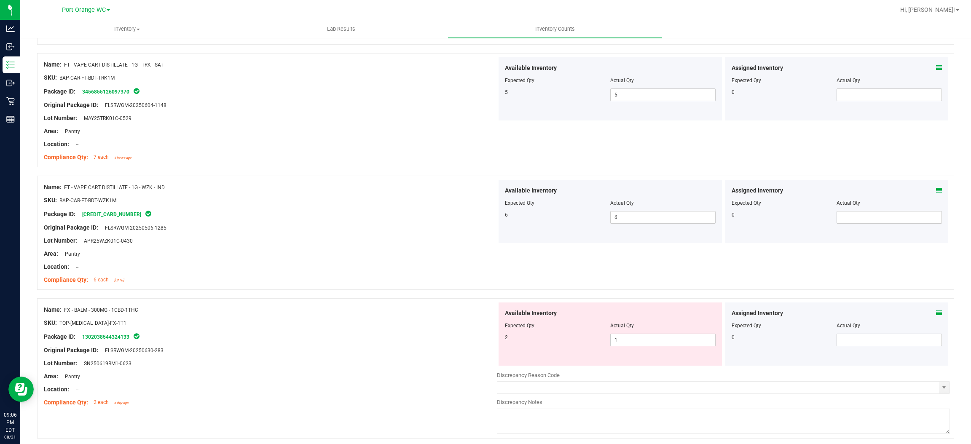
scroll to position [1516, 0]
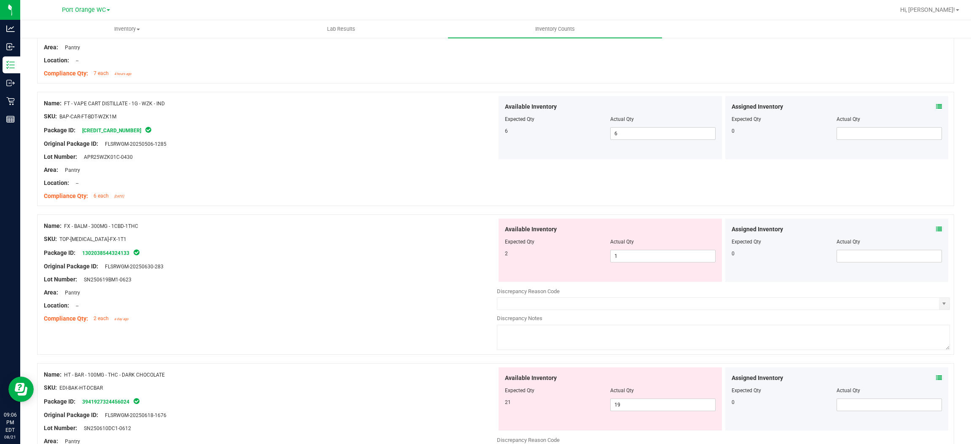
click at [936, 230] on icon at bounding box center [939, 229] width 6 height 6
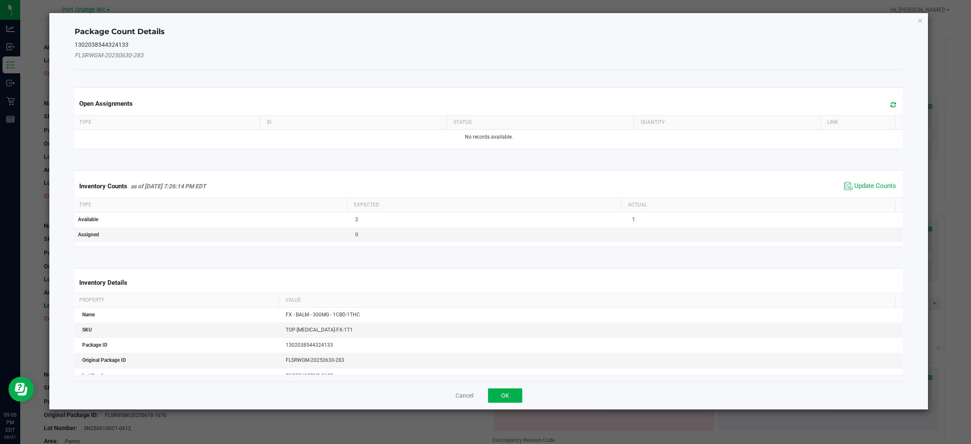
click at [890, 102] on icon at bounding box center [892, 105] width 5 height 6
click at [861, 187] on span "Update Counts" at bounding box center [875, 186] width 42 height 8
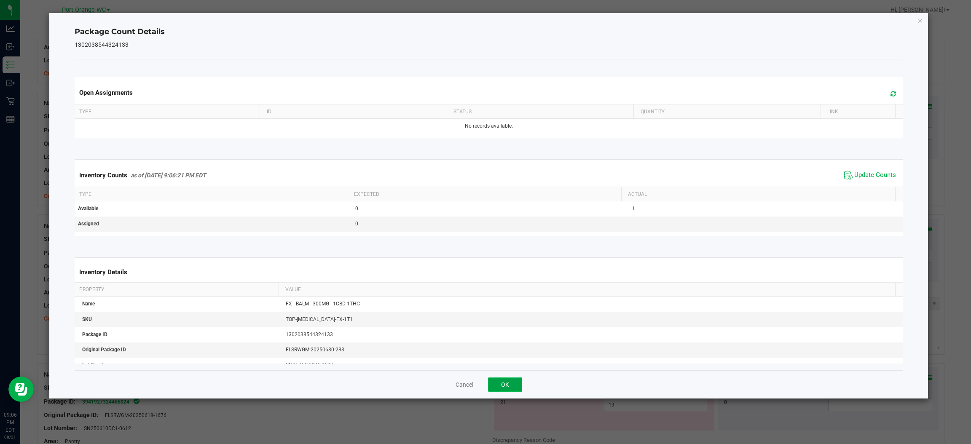
click at [494, 382] on button "OK" at bounding box center [505, 384] width 34 height 14
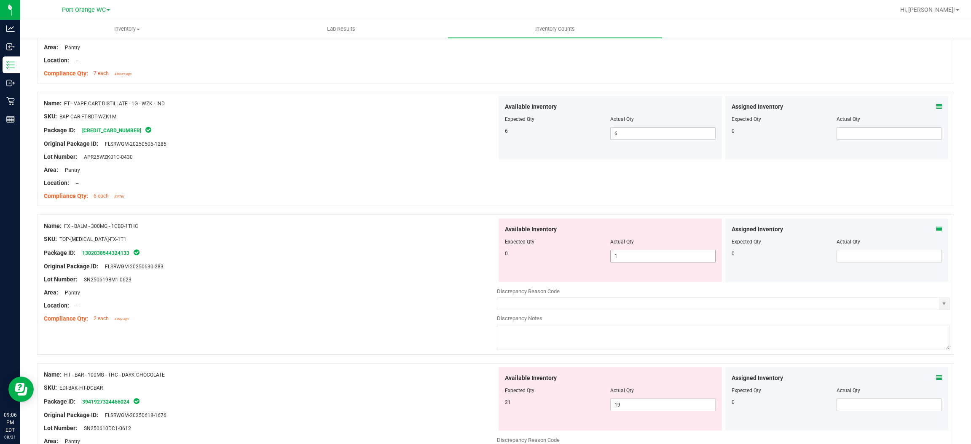
click at [629, 259] on span "1 1" at bounding box center [662, 256] width 105 height 13
type input "0"
click at [450, 293] on div "Area: Pantry" at bounding box center [270, 292] width 453 height 9
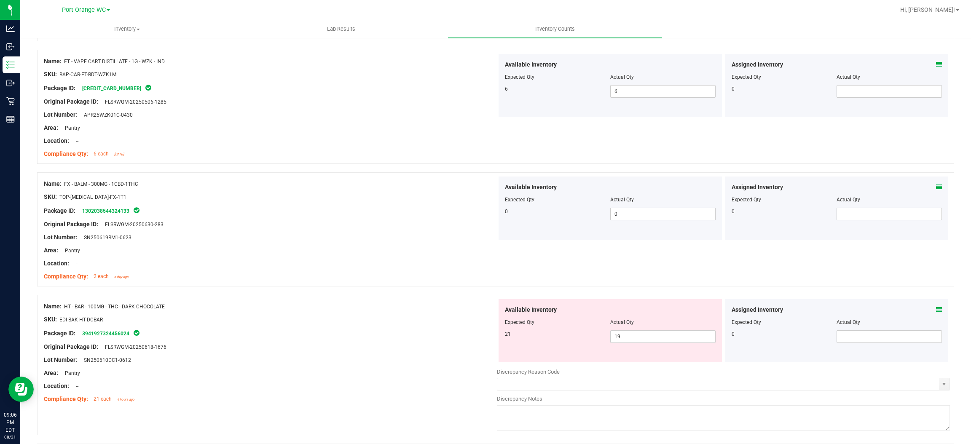
scroll to position [1706, 0]
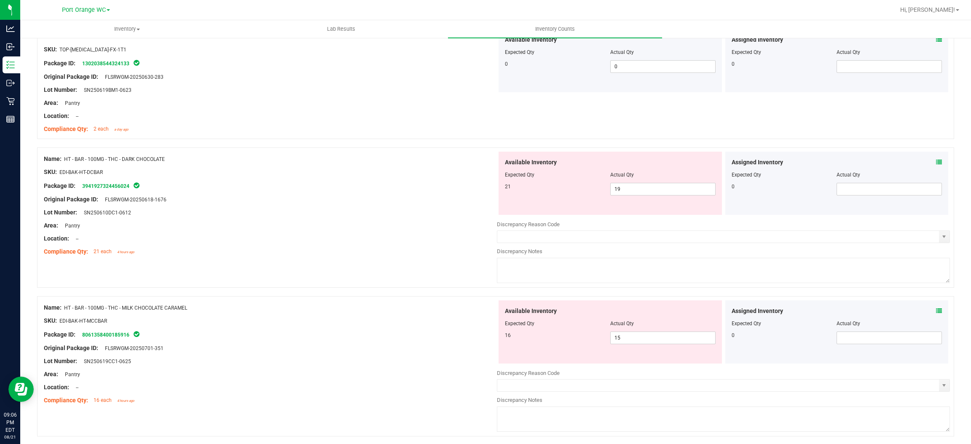
click at [936, 163] on icon at bounding box center [939, 162] width 6 height 6
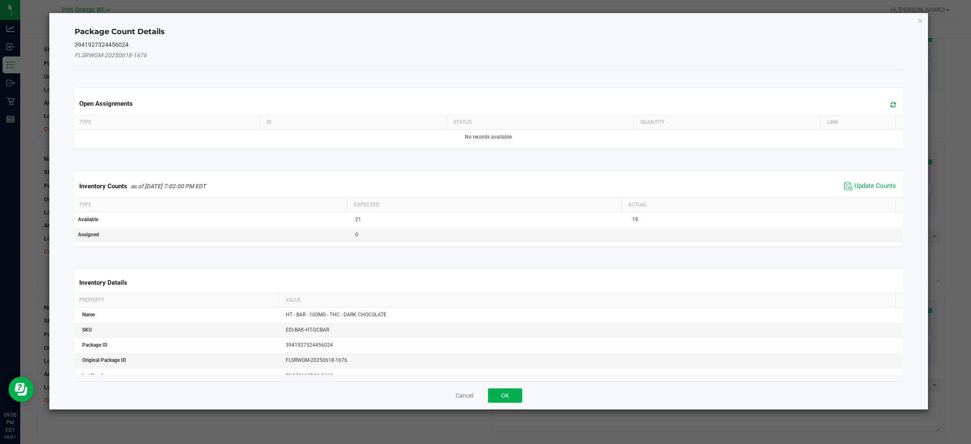
click at [890, 102] on icon at bounding box center [892, 105] width 5 height 6
click at [871, 181] on span "Update Counts" at bounding box center [870, 186] width 56 height 13
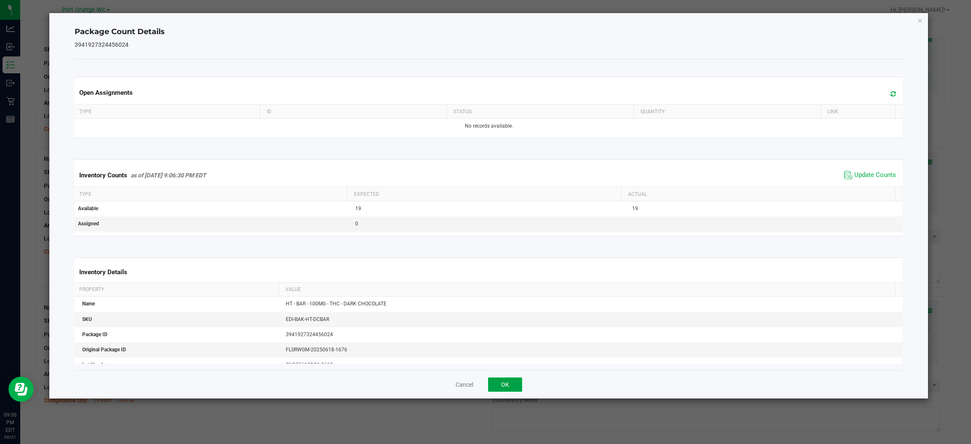
click at [507, 381] on button "OK" at bounding box center [505, 384] width 34 height 14
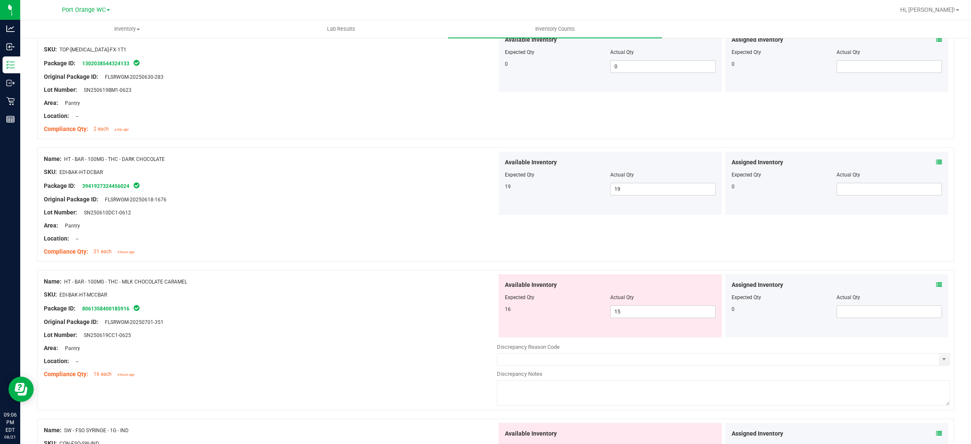
click at [936, 283] on icon at bounding box center [939, 285] width 6 height 6
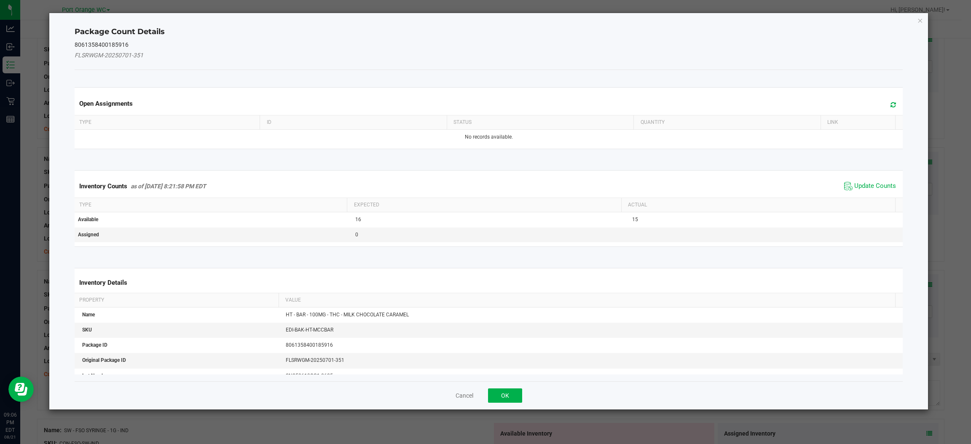
click at [884, 100] on span at bounding box center [891, 105] width 14 height 12
click at [856, 190] on span "Update Counts" at bounding box center [875, 186] width 42 height 8
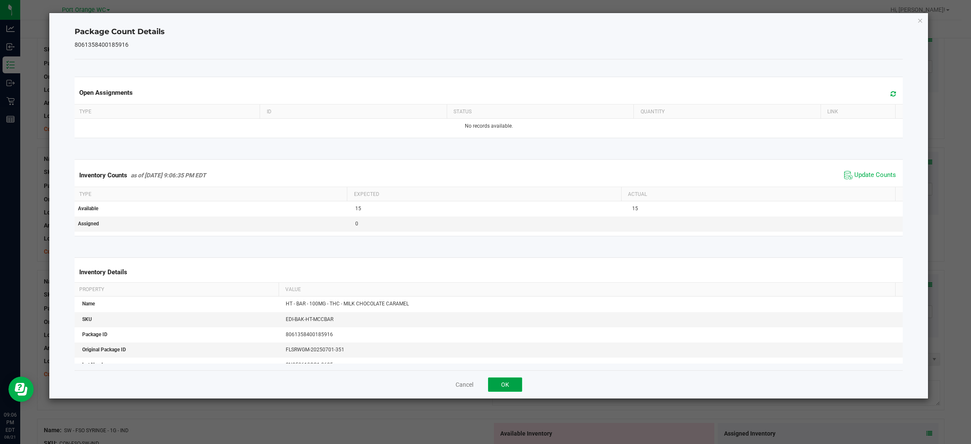
click at [501, 384] on button "OK" at bounding box center [505, 384] width 34 height 14
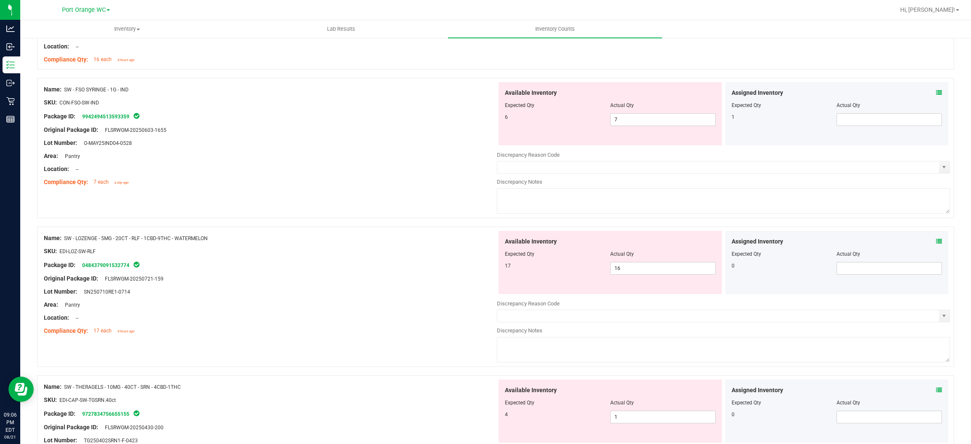
scroll to position [2022, 0]
click at [933, 90] on div "Assigned Inventory Expected Qty Actual Qty 1" at bounding box center [836, 111] width 223 height 63
click at [936, 90] on icon at bounding box center [939, 91] width 6 height 6
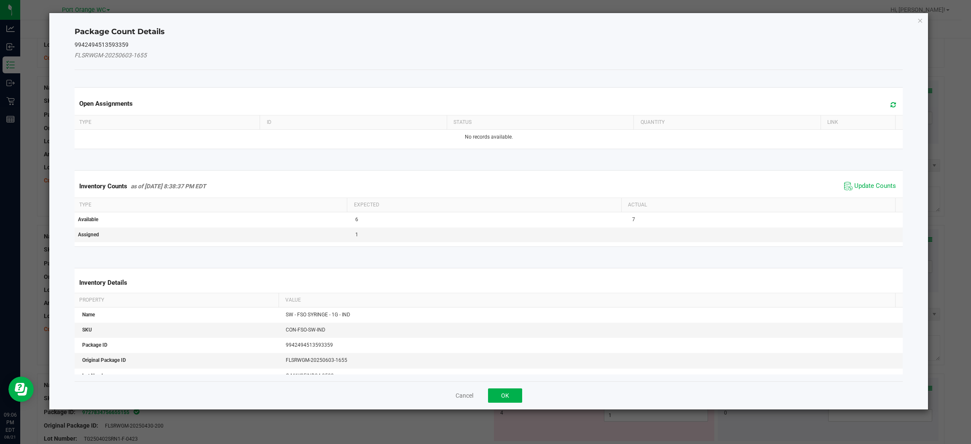
click at [890, 104] on icon at bounding box center [892, 105] width 5 height 6
click at [854, 189] on span "Update Counts" at bounding box center [875, 186] width 42 height 8
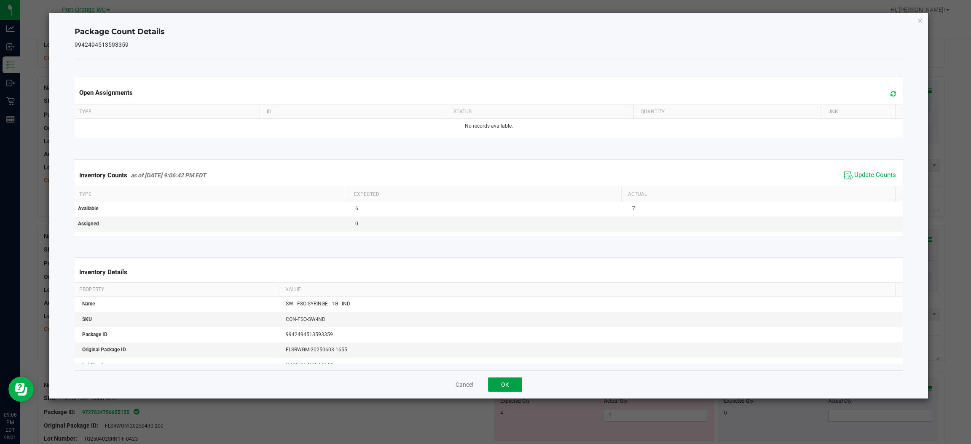
drag, startPoint x: 490, startPoint y: 386, endPoint x: 494, endPoint y: 385, distance: 4.4
click at [491, 386] on button "OK" at bounding box center [505, 384] width 34 height 14
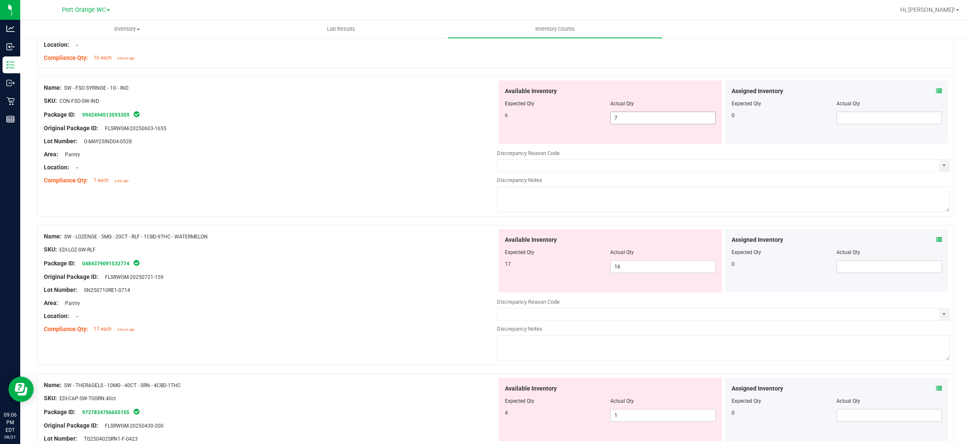
click at [619, 120] on span "7 7" at bounding box center [662, 118] width 105 height 13
click at [619, 120] on input "7" at bounding box center [662, 118] width 104 height 12
type input "6"
click at [451, 167] on div "Location: --" at bounding box center [270, 167] width 453 height 9
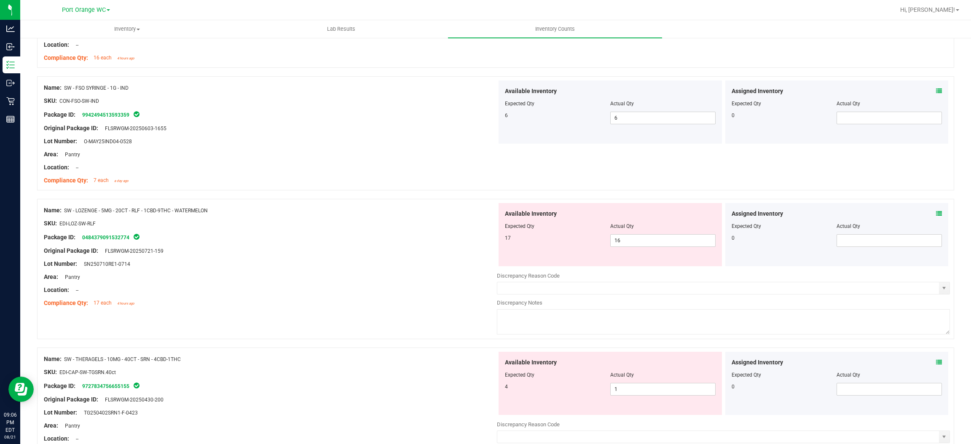
click at [936, 214] on icon at bounding box center [939, 214] width 6 height 6
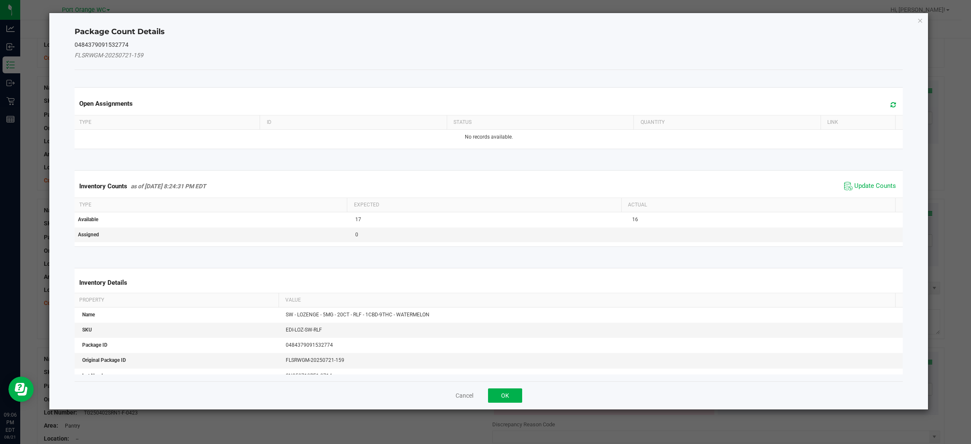
click at [890, 105] on icon at bounding box center [892, 105] width 5 height 6
click at [868, 188] on span "Update Counts" at bounding box center [875, 186] width 42 height 8
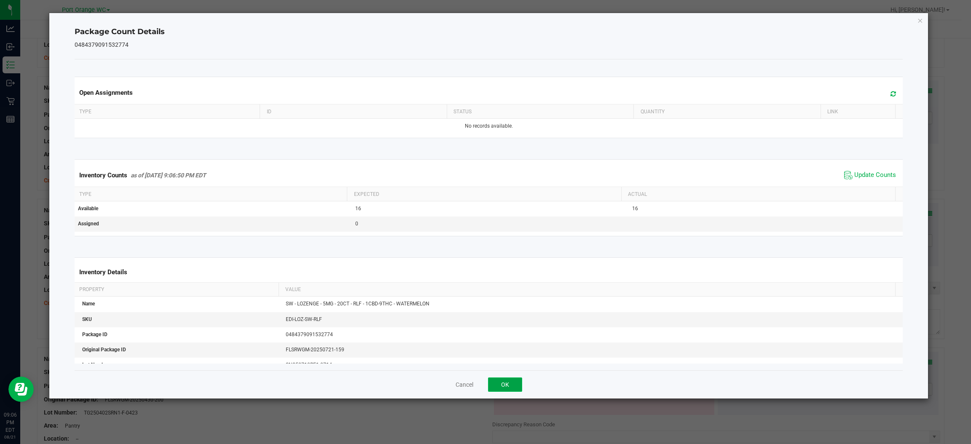
click at [502, 380] on button "OK" at bounding box center [505, 384] width 34 height 14
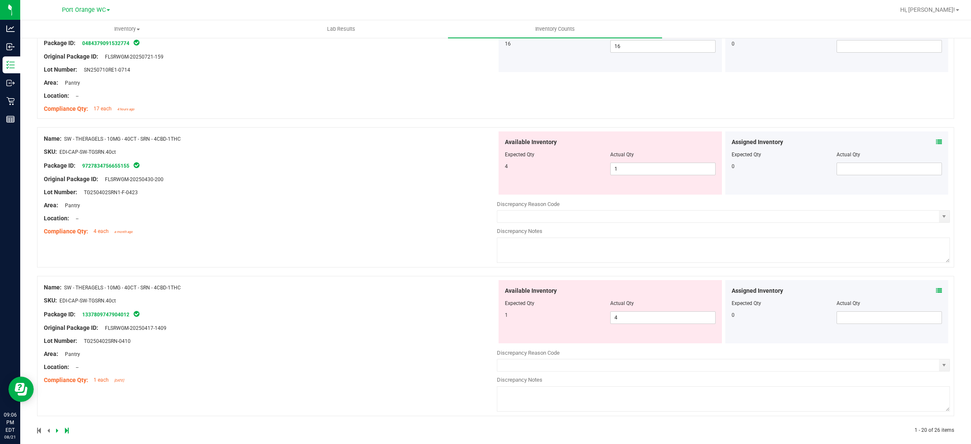
scroll to position [2228, 0]
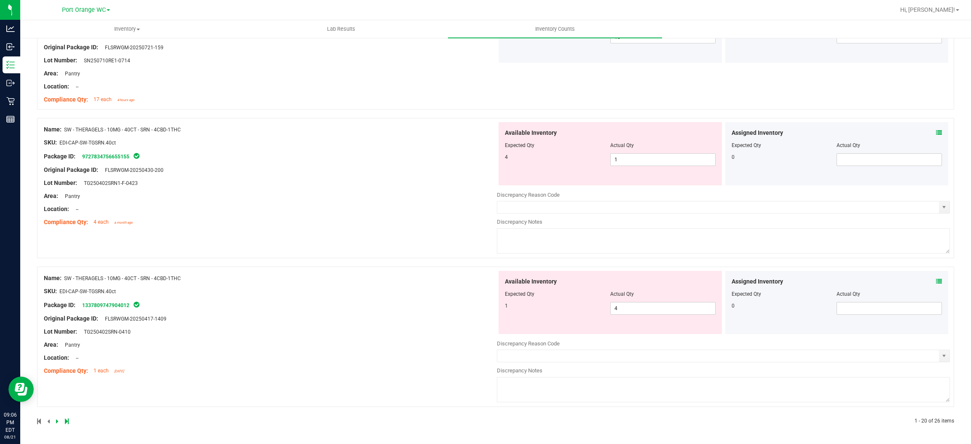
click at [936, 131] on icon at bounding box center [939, 133] width 6 height 6
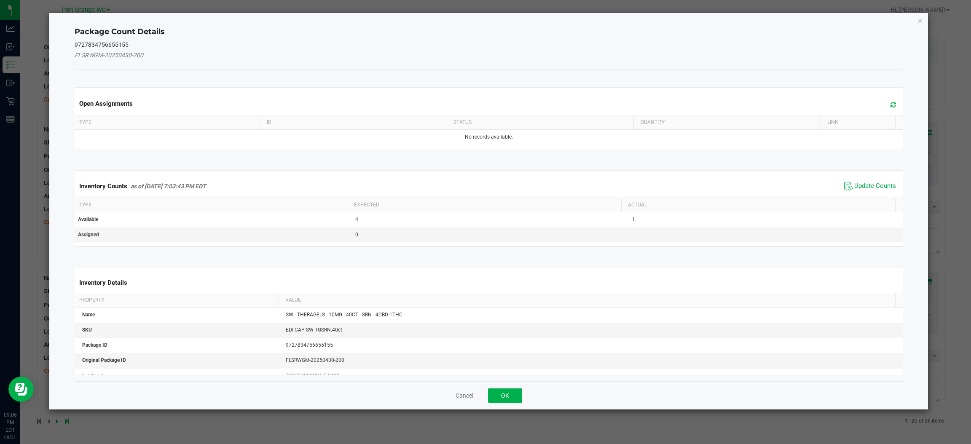
click at [875, 97] on div "Open Assignments" at bounding box center [488, 103] width 831 height 23
click at [886, 99] on span at bounding box center [891, 105] width 14 height 12
click at [875, 183] on span "Update Counts" at bounding box center [875, 186] width 42 height 8
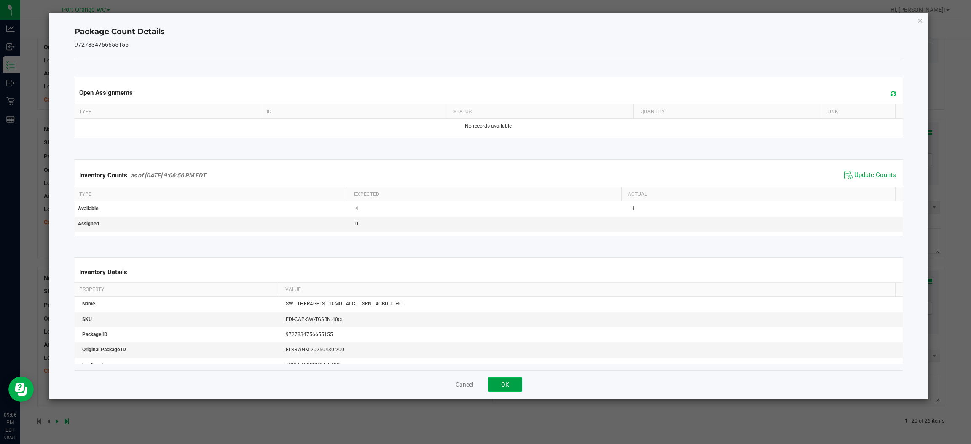
click at [516, 390] on button "OK" at bounding box center [505, 384] width 34 height 14
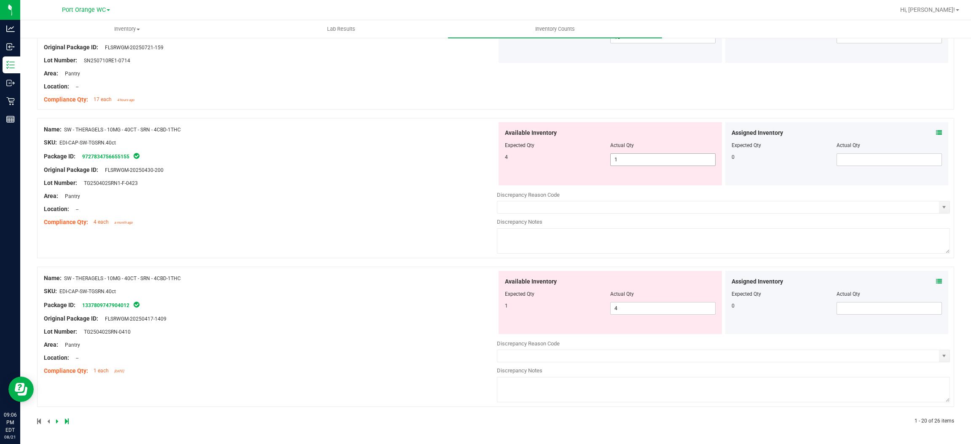
click at [615, 159] on span "1 1" at bounding box center [662, 159] width 105 height 13
click at [615, 159] on input "1" at bounding box center [662, 160] width 104 height 12
type input "4"
click at [454, 203] on div "Name: SW - THERAGELS - 10MG - 40CT - SRN - 4CBD-1THC SKU: EDI-CAP-SW-TGSRN.40ct…" at bounding box center [270, 175] width 453 height 107
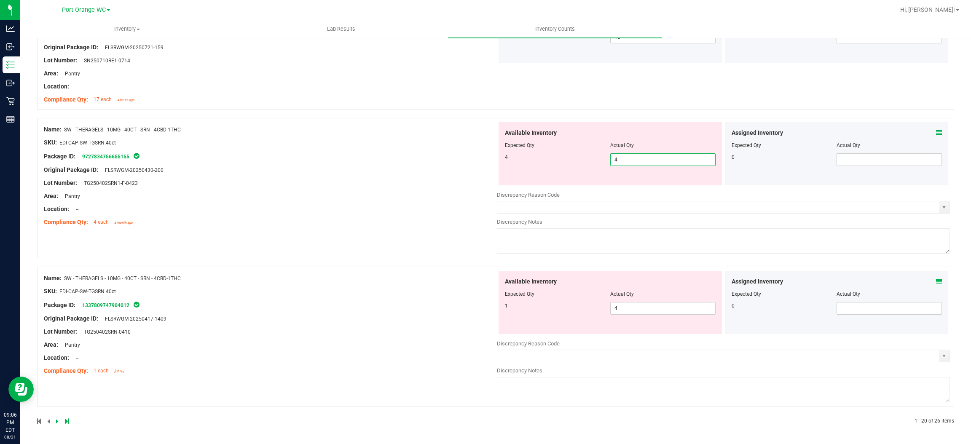
scroll to position [2201, 0]
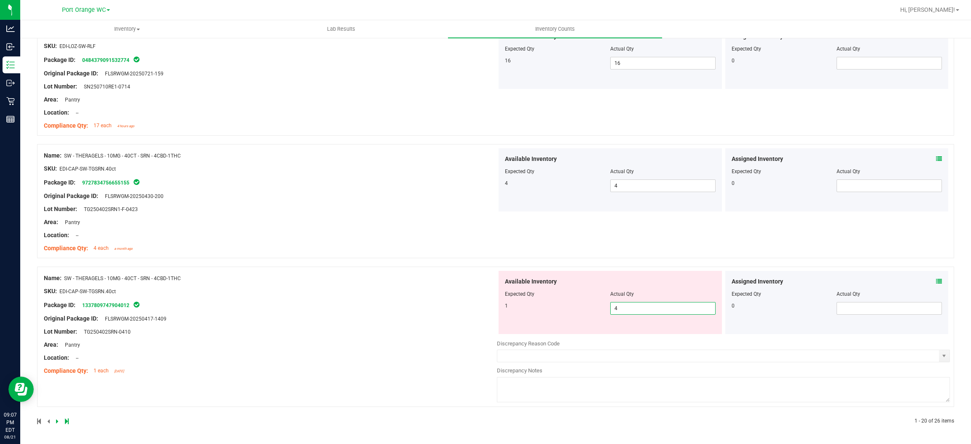
click at [653, 310] on span "4 4" at bounding box center [662, 308] width 105 height 13
click at [653, 310] on input "4" at bounding box center [662, 308] width 104 height 12
type input "1"
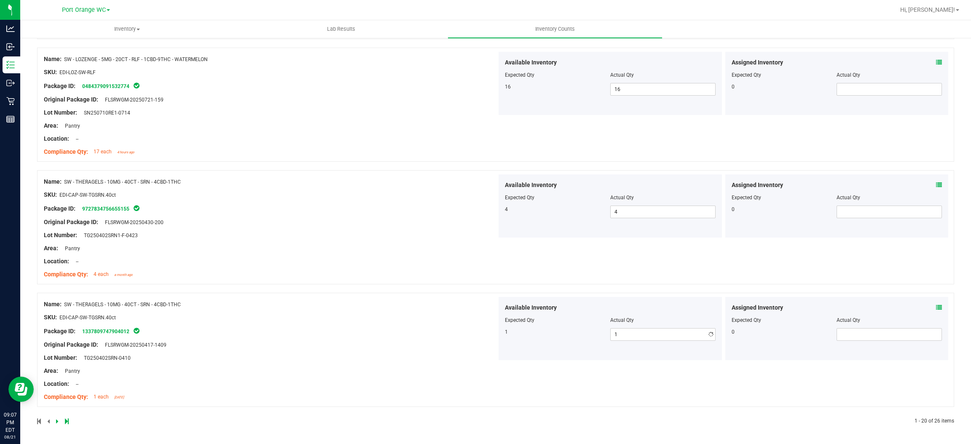
drag, startPoint x: 357, startPoint y: 277, endPoint x: 380, endPoint y: 269, distance: 24.5
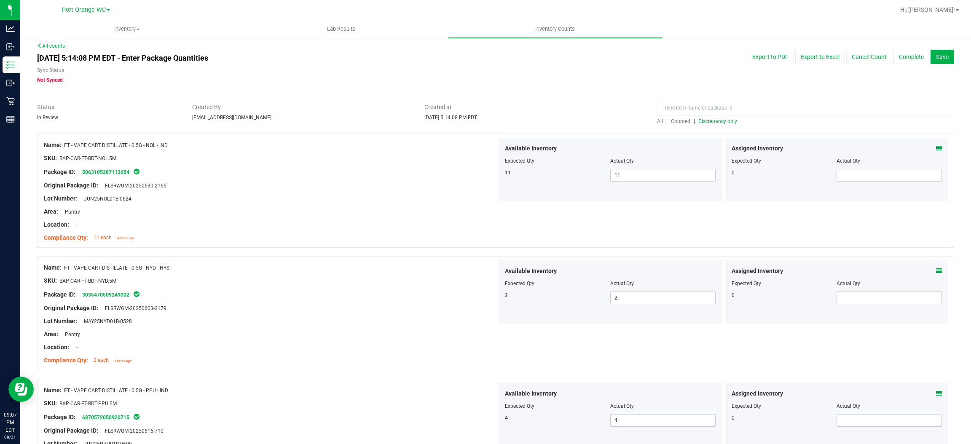
scroll to position [0, 0]
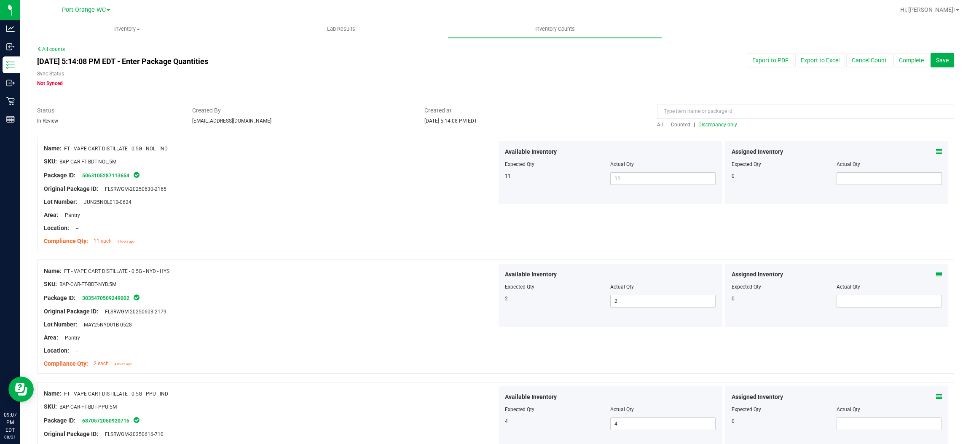
click at [698, 122] on span "Discrepancy only" at bounding box center [717, 125] width 39 height 6
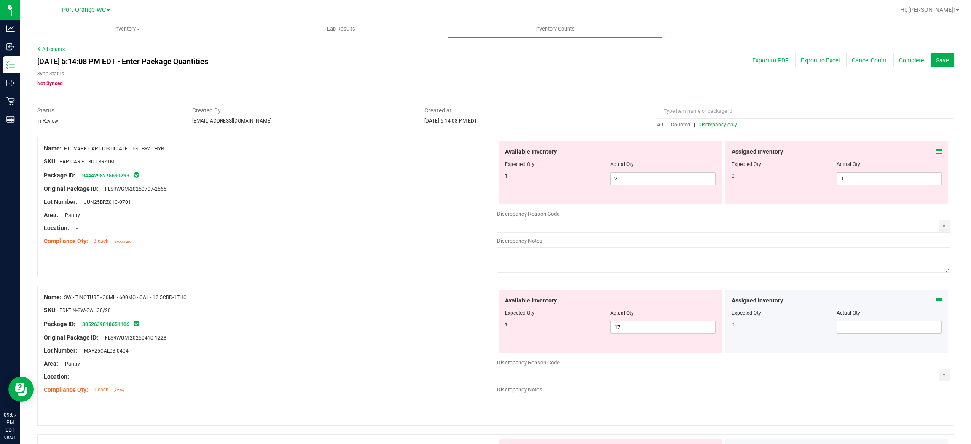
click at [932, 151] on div "Assigned Inventory Expected Qty Actual Qty 0 1 1" at bounding box center [836, 172] width 223 height 63
click at [936, 150] on icon at bounding box center [939, 152] width 6 height 6
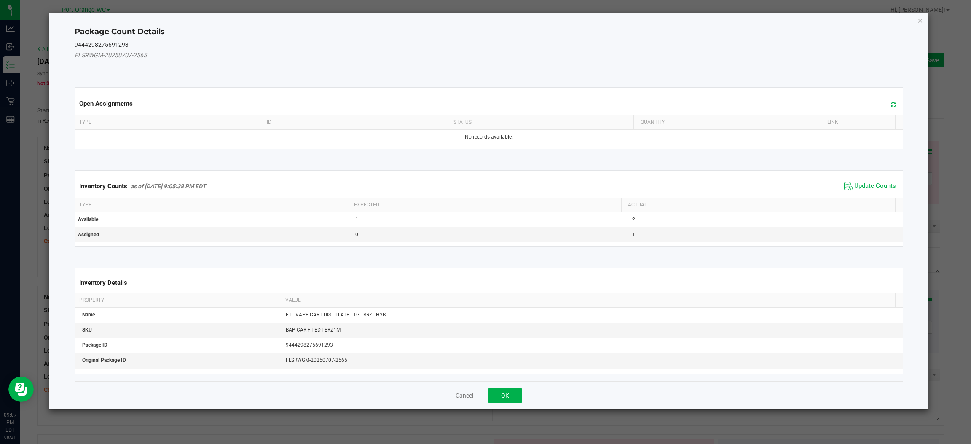
click at [890, 105] on icon at bounding box center [892, 105] width 5 height 6
click at [870, 184] on span "Update Counts" at bounding box center [875, 186] width 42 height 8
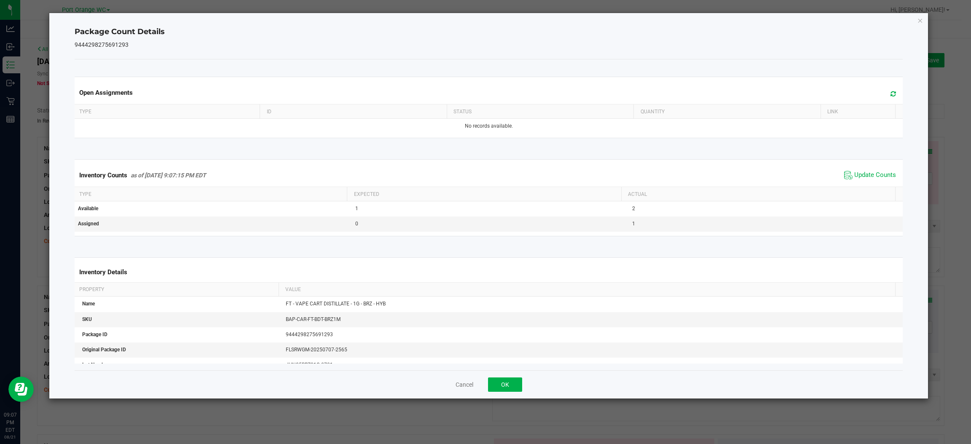
click at [506, 377] on div "Cancel OK" at bounding box center [489, 384] width 828 height 28
click at [502, 383] on button "OK" at bounding box center [505, 384] width 34 height 14
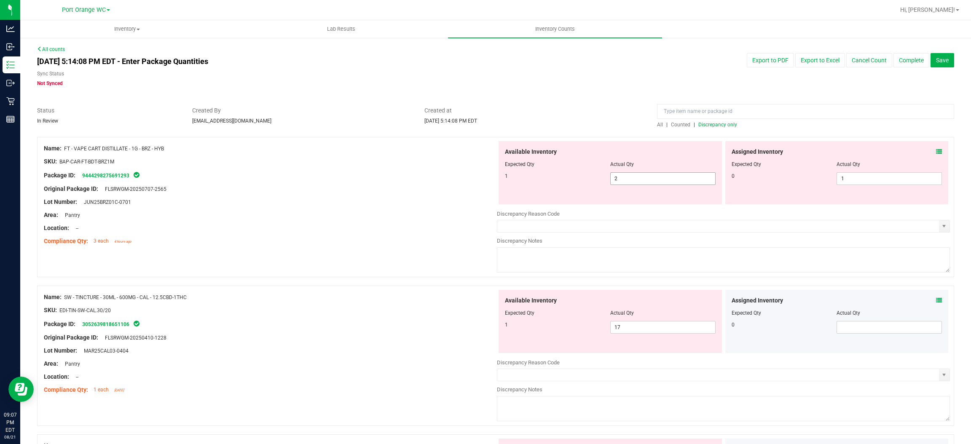
click at [654, 182] on span "2 2" at bounding box center [662, 178] width 105 height 13
click at [654, 182] on input "2" at bounding box center [662, 179] width 104 height 12
type input "1"
drag, startPoint x: 404, startPoint y: 212, endPoint x: 410, endPoint y: 207, distance: 8.1
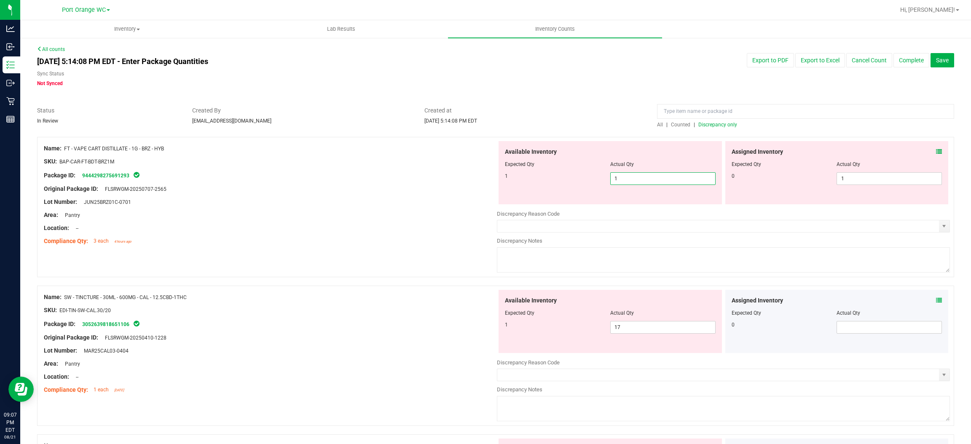
click at [409, 208] on div "Name: FT - VAPE CART DISTILLATE - 1G - BRZ - HYB SKU: BAP-CAR-FT-BDT-BRZ1M Pack…" at bounding box center [270, 194] width 453 height 107
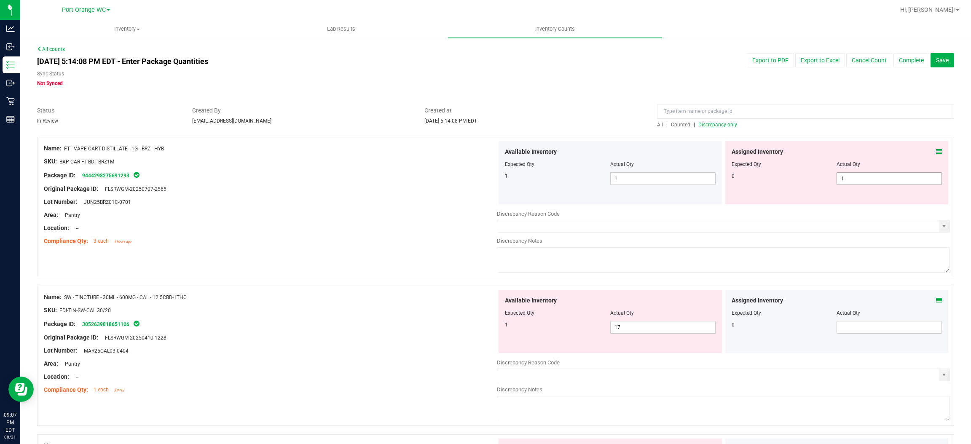
click at [879, 183] on span "1 1" at bounding box center [888, 178] width 105 height 13
click at [879, 183] on input "1" at bounding box center [889, 179] width 104 height 12
type input "0"
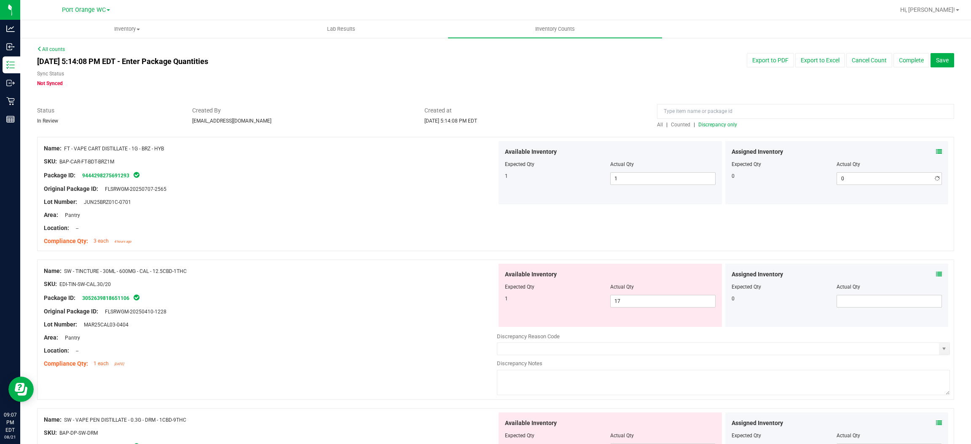
click at [368, 203] on div "Lot Number: JUN25BRZ01C-0701" at bounding box center [270, 202] width 453 height 9
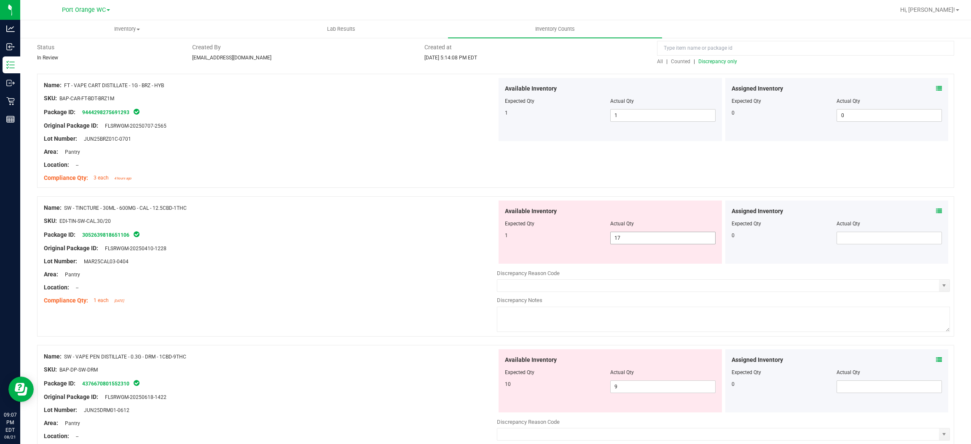
scroll to position [126, 0]
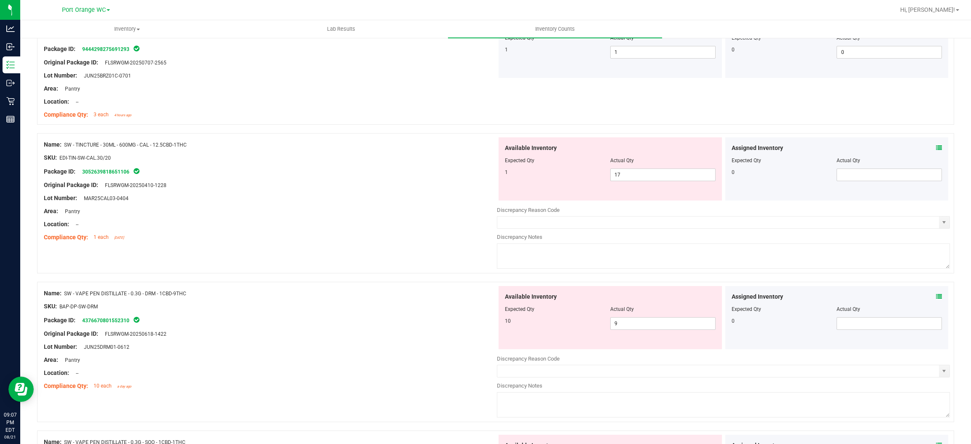
click at [936, 145] on icon at bounding box center [939, 148] width 6 height 6
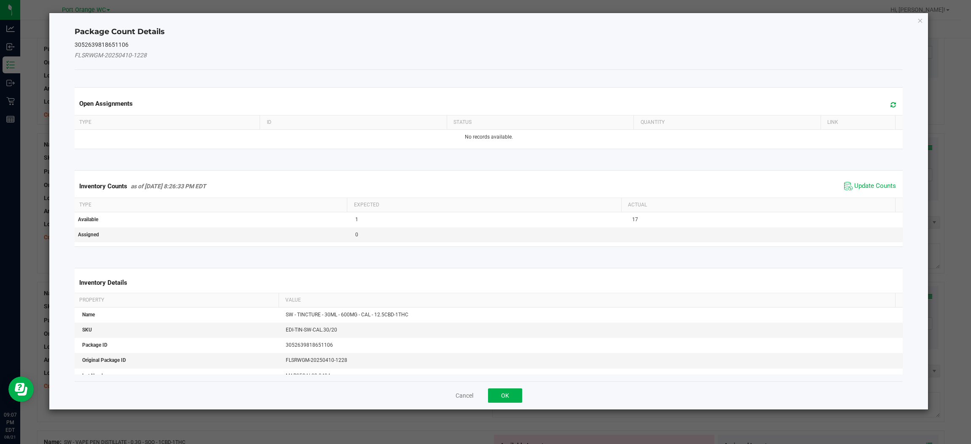
click at [890, 102] on icon at bounding box center [892, 105] width 5 height 6
click at [877, 185] on span "Update Counts" at bounding box center [875, 186] width 42 height 8
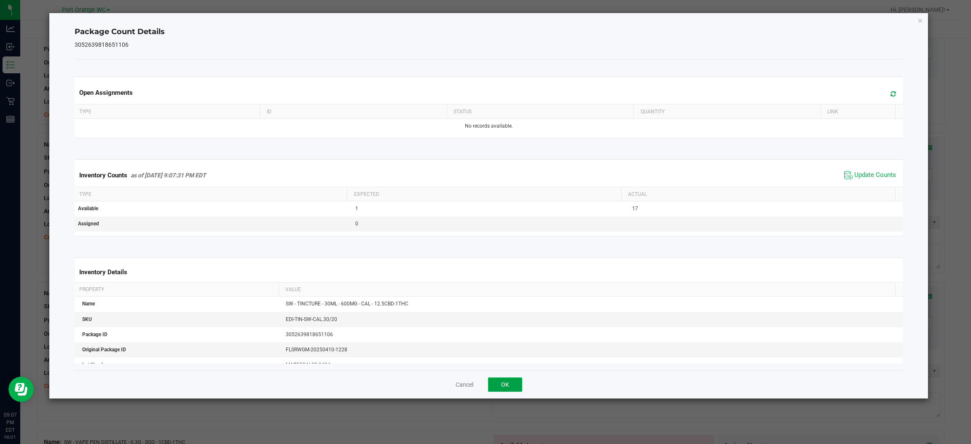
click at [501, 384] on button "OK" at bounding box center [505, 384] width 34 height 14
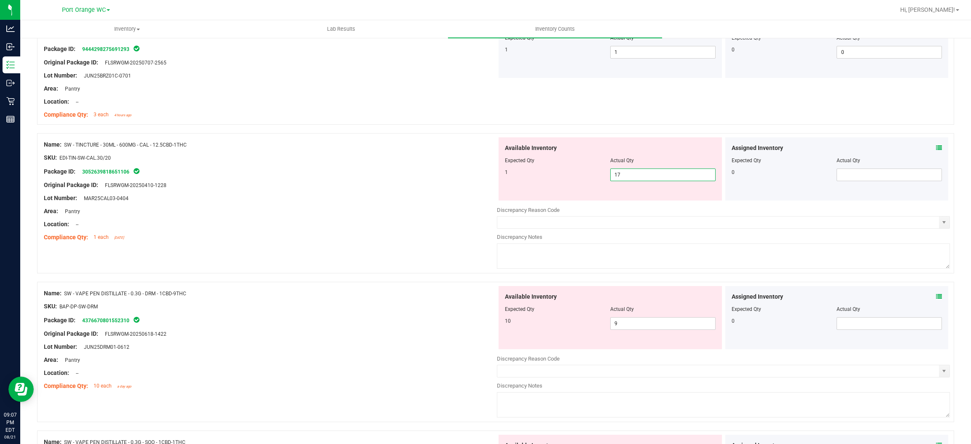
click at [623, 171] on span "17 17" at bounding box center [662, 175] width 105 height 13
click at [623, 171] on input "17" at bounding box center [662, 175] width 104 height 12
type input "17"
click at [452, 243] on div "Name: SW - TINCTURE - 30ML - 600MG - CAL - 12.5CBD-1THC SKU: EDI-TIN-SW-CAL.30/…" at bounding box center [270, 190] width 453 height 107
click at [634, 321] on span "9 9" at bounding box center [662, 323] width 105 height 13
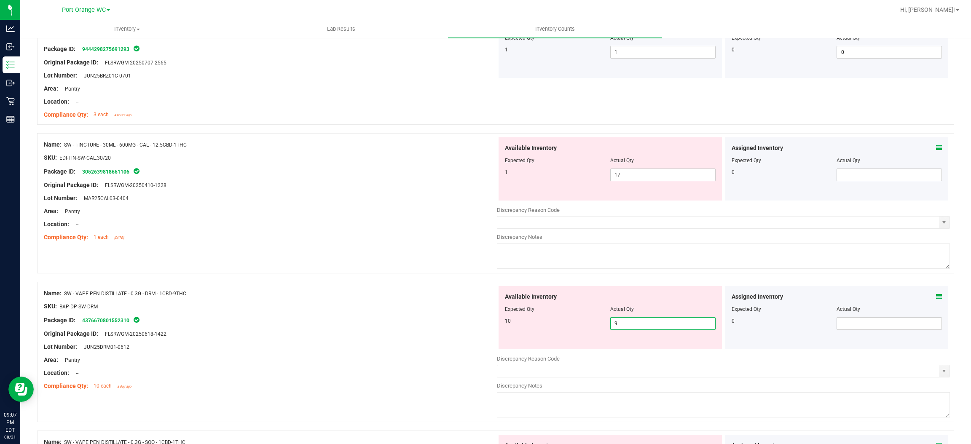
click at [634, 321] on input "9" at bounding box center [662, 324] width 104 height 12
type input "10"
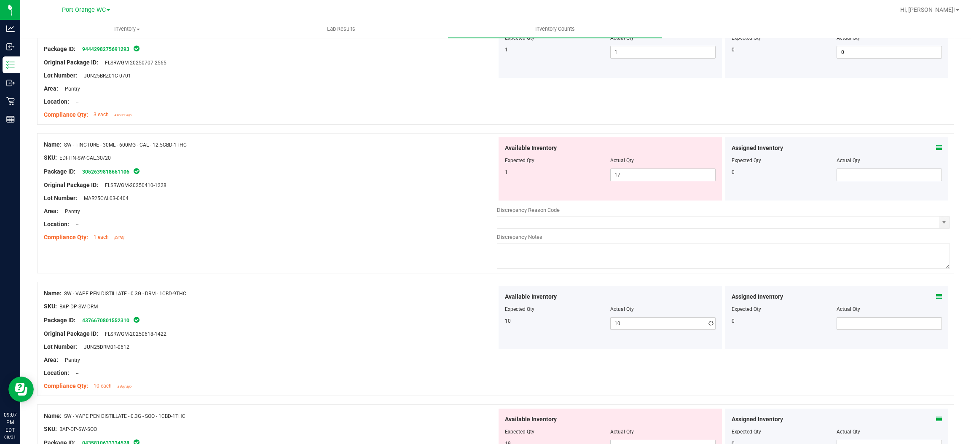
click at [433, 333] on div "Original Package ID: FLSRWGM-20250618-1422" at bounding box center [270, 333] width 453 height 9
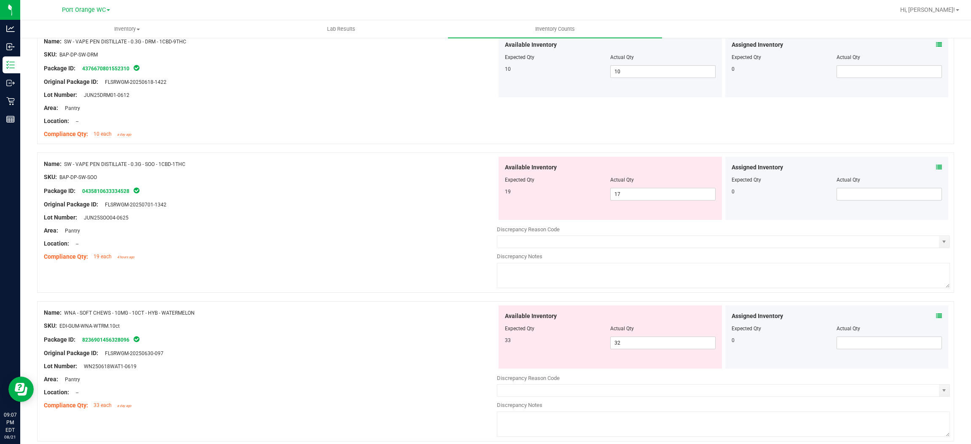
scroll to position [379, 0]
click at [641, 189] on span "17 17" at bounding box center [662, 193] width 105 height 13
click at [641, 190] on input "17" at bounding box center [662, 194] width 104 height 12
click at [936, 166] on icon at bounding box center [939, 167] width 6 height 6
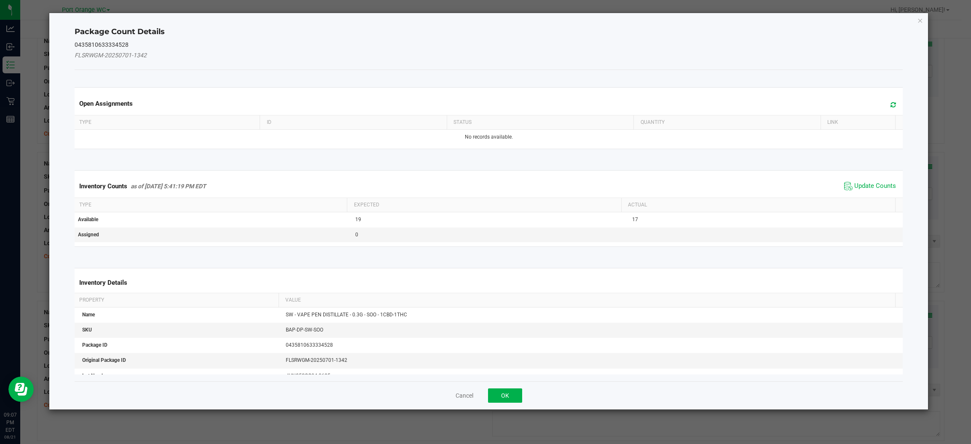
click at [880, 97] on div "Open Assignments" at bounding box center [488, 103] width 831 height 23
click at [884, 100] on span at bounding box center [891, 105] width 14 height 12
click at [875, 192] on span "Update Counts" at bounding box center [870, 186] width 56 height 13
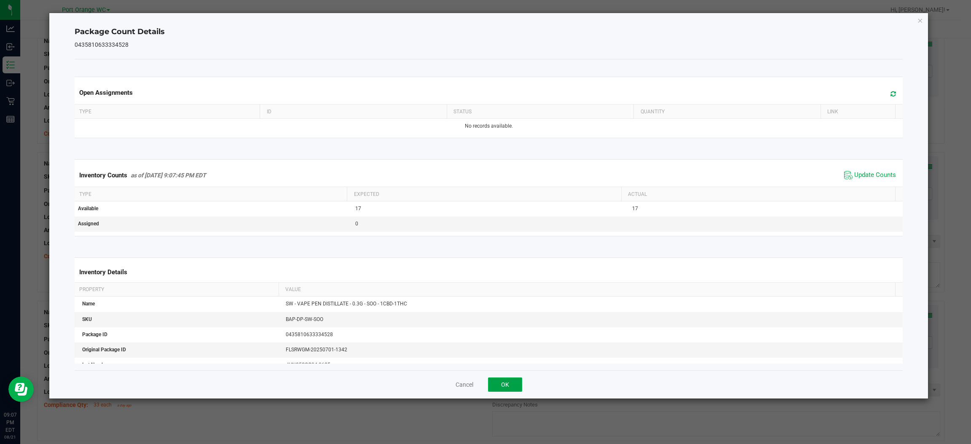
click at [496, 391] on button "OK" at bounding box center [505, 384] width 34 height 14
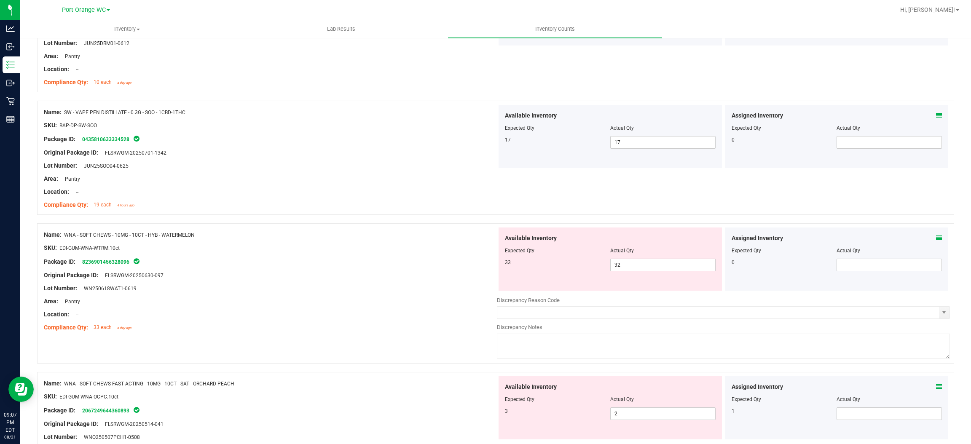
scroll to position [506, 0]
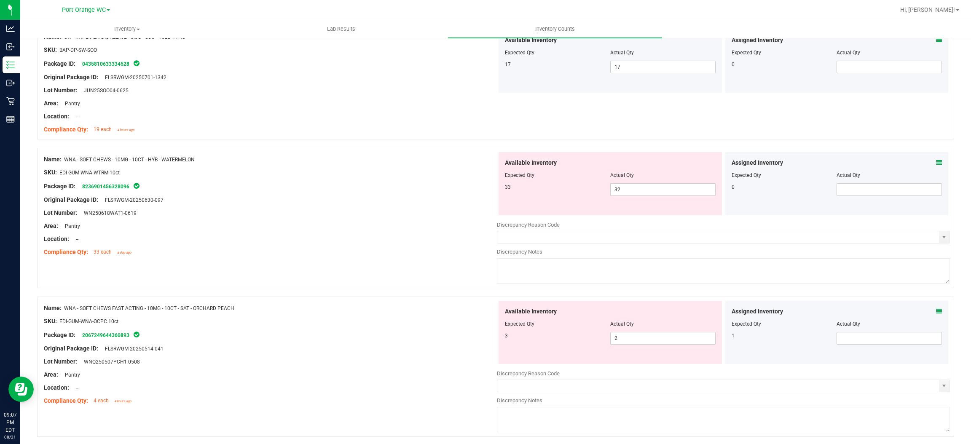
click at [936, 163] on icon at bounding box center [939, 163] width 6 height 6
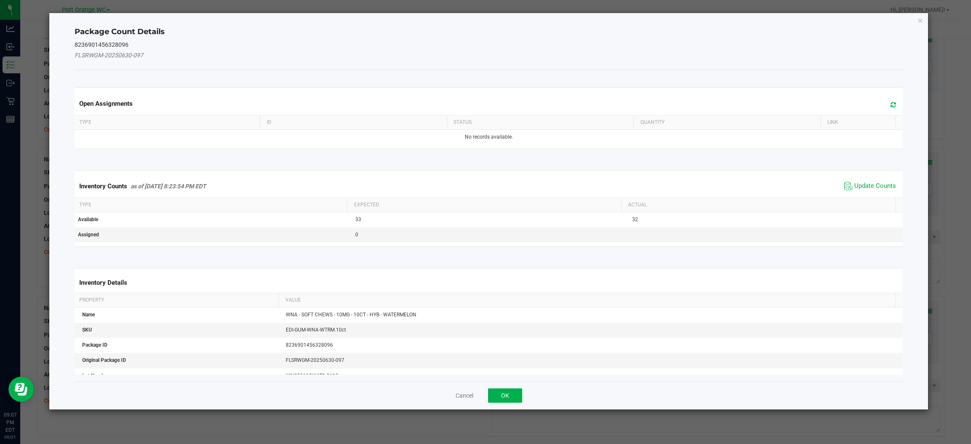
click at [890, 102] on icon at bounding box center [892, 105] width 5 height 6
click at [870, 185] on span "Update Counts" at bounding box center [875, 186] width 42 height 8
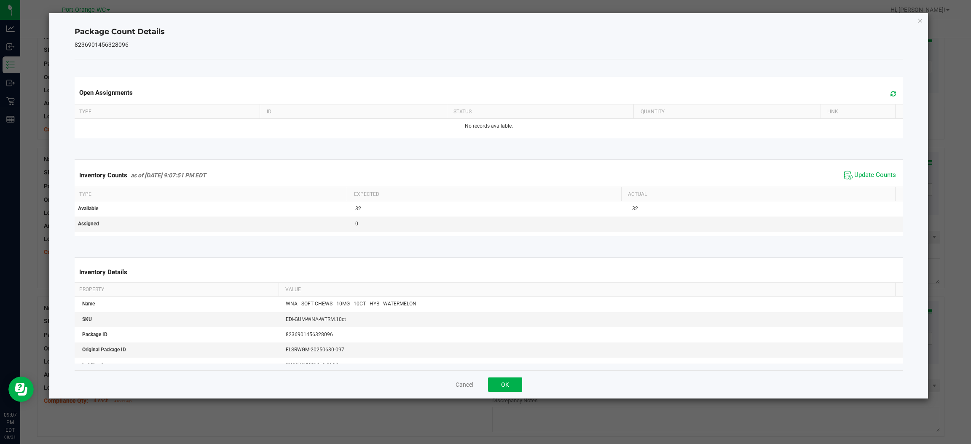
click at [506, 376] on div "Cancel OK" at bounding box center [489, 384] width 828 height 28
click at [502, 382] on button "OK" at bounding box center [505, 384] width 34 height 14
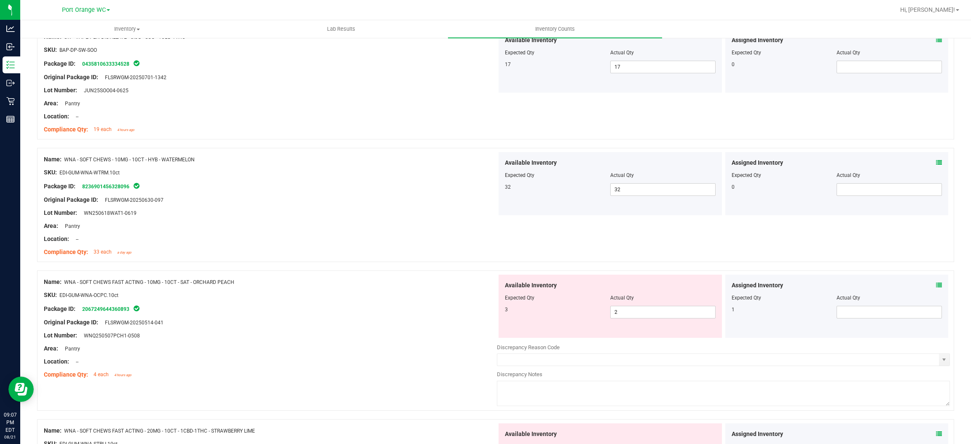
click at [936, 287] on icon at bounding box center [939, 285] width 6 height 6
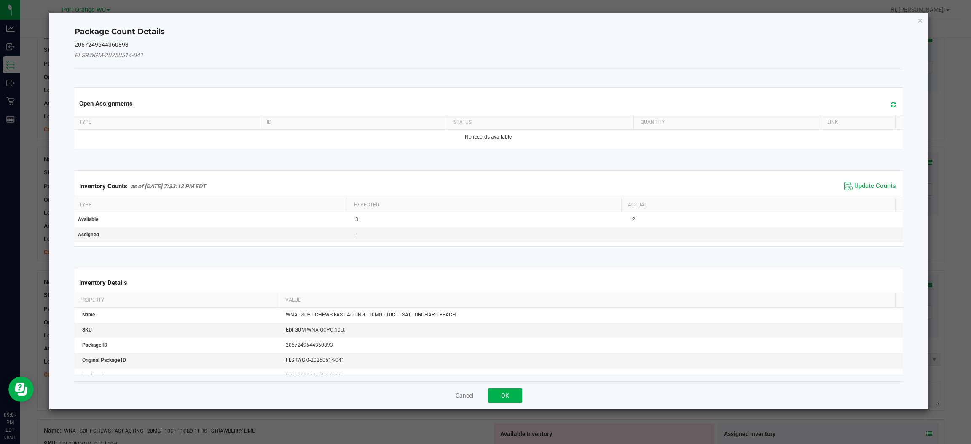
click at [890, 105] on icon at bounding box center [892, 105] width 5 height 6
click at [869, 186] on span "Update Counts" at bounding box center [875, 186] width 42 height 8
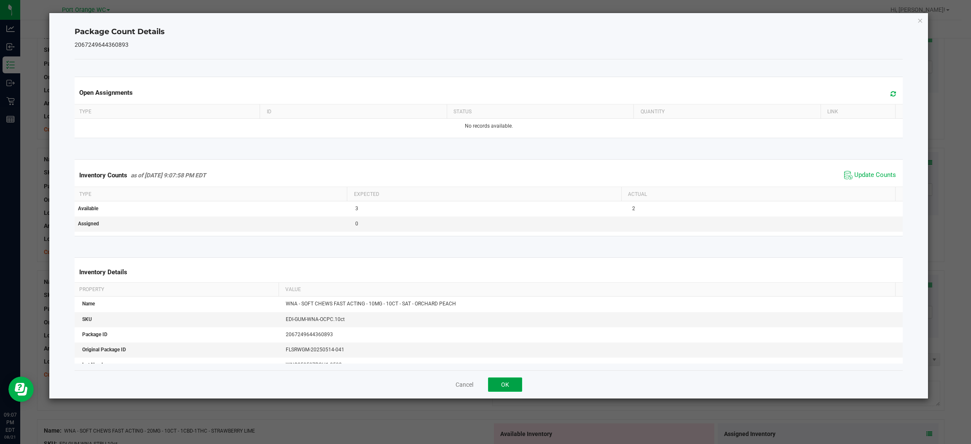
click at [505, 385] on button "OK" at bounding box center [505, 384] width 34 height 14
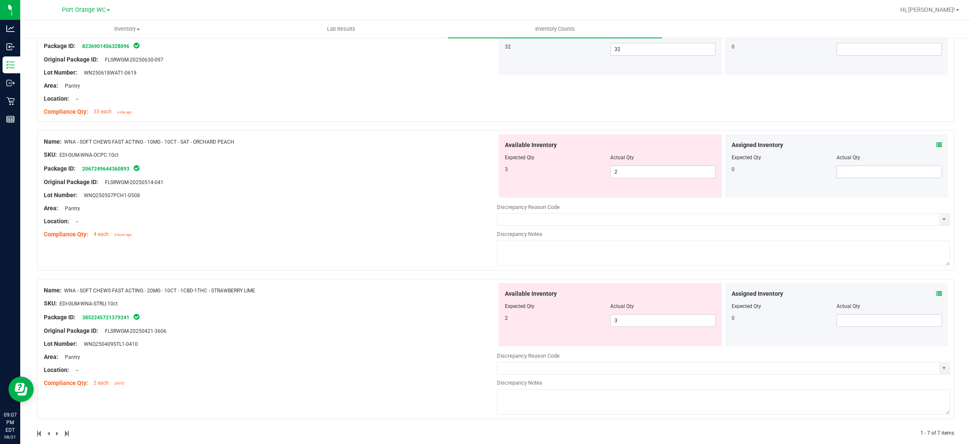
scroll to position [658, 0]
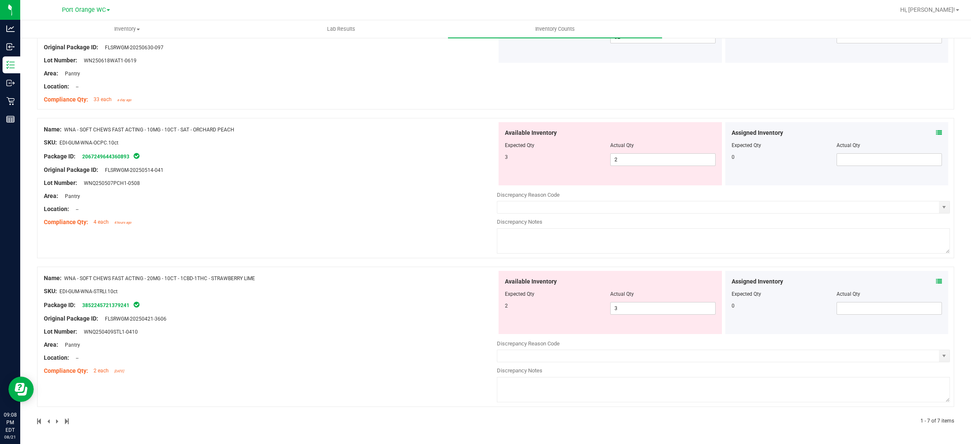
click at [925, 130] on div "Assigned Inventory" at bounding box center [836, 132] width 211 height 9
click at [936, 130] on icon at bounding box center [939, 133] width 6 height 6
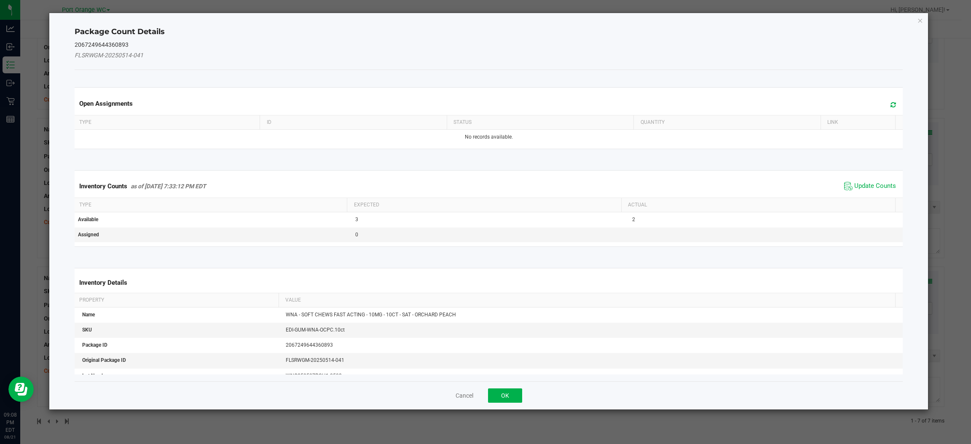
click at [890, 102] on icon at bounding box center [892, 105] width 5 height 6
click at [858, 181] on span "Update Counts" at bounding box center [870, 186] width 56 height 13
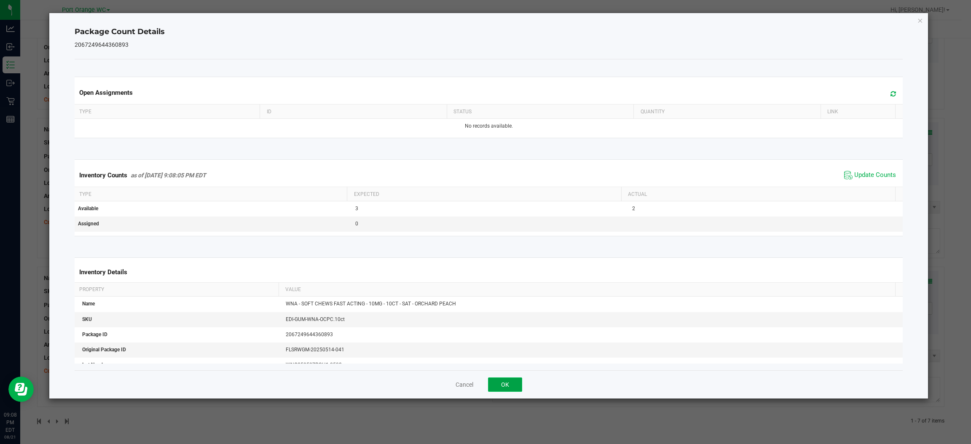
click at [503, 381] on button "OK" at bounding box center [505, 384] width 34 height 14
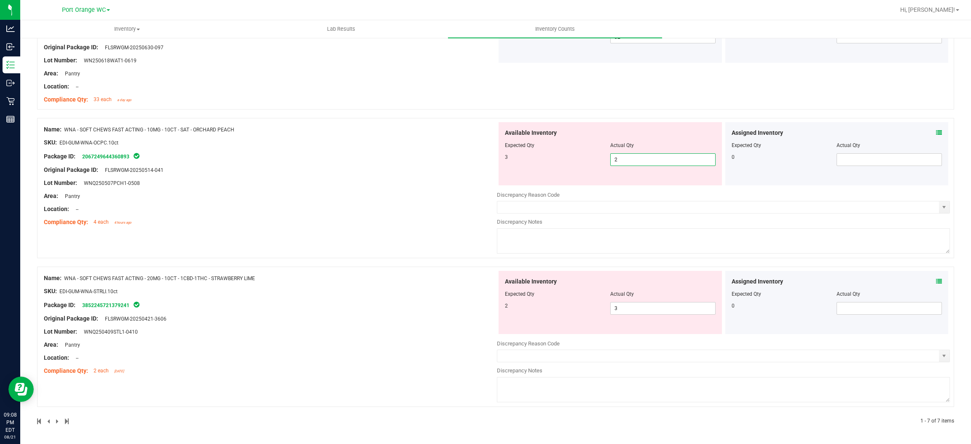
click at [675, 156] on span "2 2" at bounding box center [662, 159] width 105 height 13
click at [675, 156] on input "2" at bounding box center [662, 160] width 104 height 12
type input "3"
drag, startPoint x: 393, startPoint y: 179, endPoint x: 487, endPoint y: 204, distance: 96.7
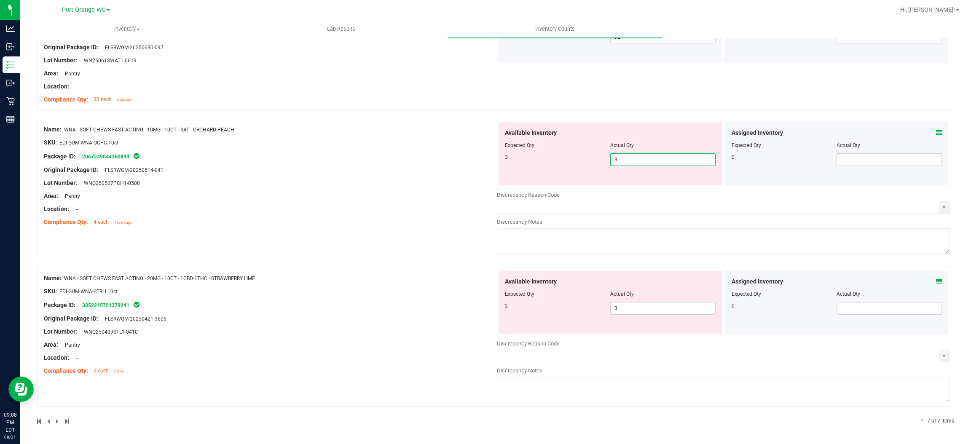
click at [398, 179] on div "Name: WNA - SOFT CHEWS FAST ACTING - 10MG - 10CT - SAT - ORCHARD PEACH SKU: EDI…" at bounding box center [270, 175] width 453 height 107
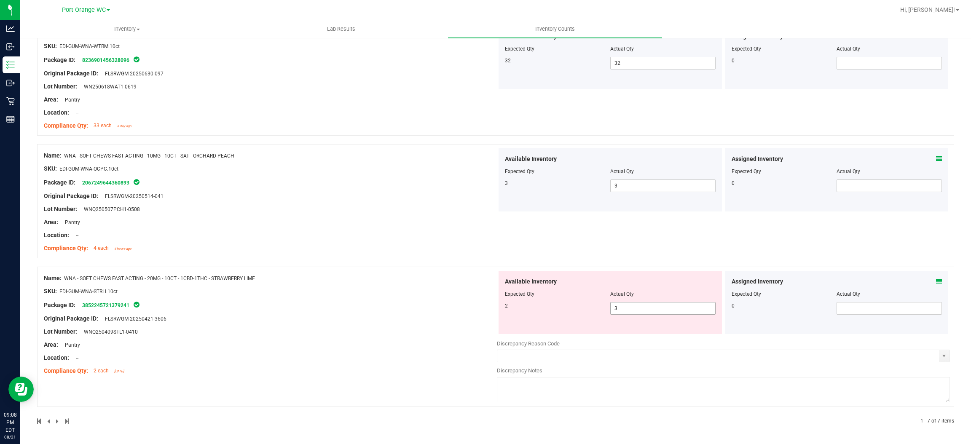
click at [649, 310] on span "3 3" at bounding box center [662, 308] width 105 height 13
click at [649, 310] on input "3" at bounding box center [662, 308] width 104 height 12
type input "2"
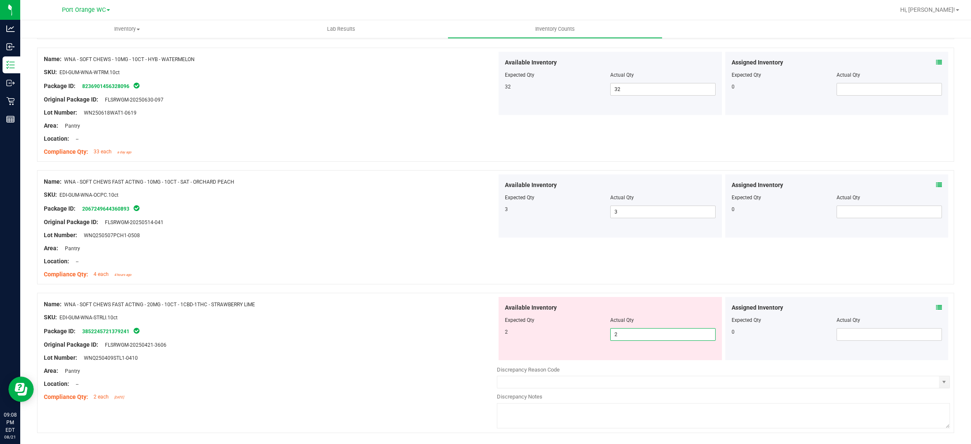
click at [410, 296] on div "Name: WNA - SOFT CHEWS FAST ACTING - 20MG - 10CT - 1CBD-1THC - STRAWBERRY LIME …" at bounding box center [495, 363] width 917 height 140
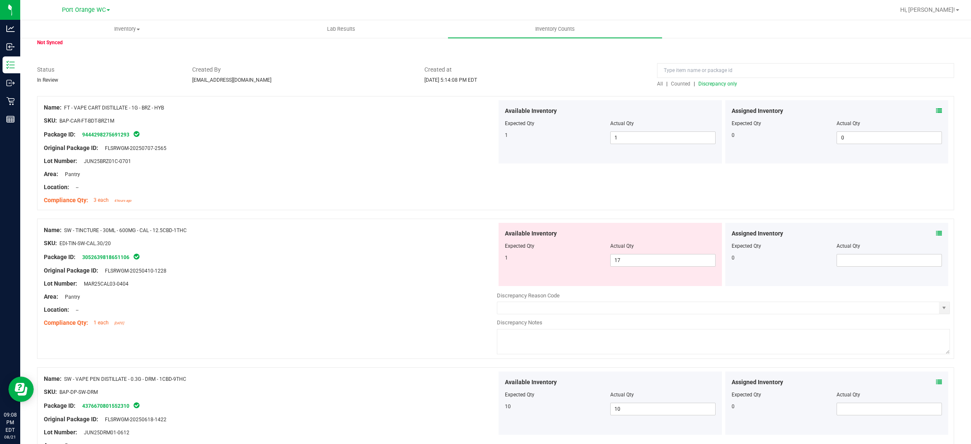
scroll to position [63, 0]
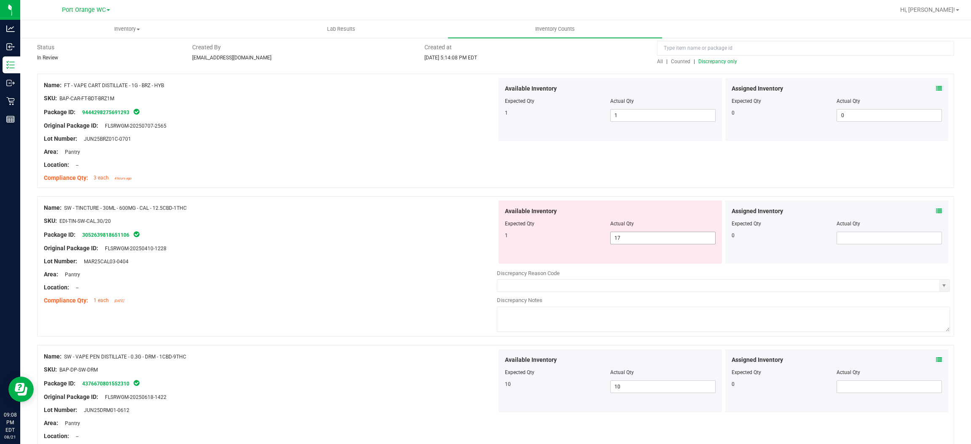
click at [658, 236] on span "17 17" at bounding box center [662, 238] width 105 height 13
click at [658, 236] on input "17" at bounding box center [662, 238] width 104 height 12
type input "1"
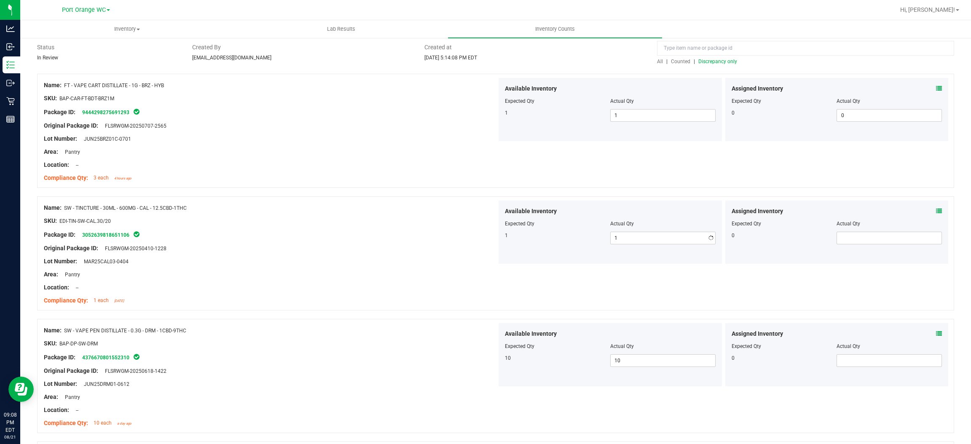
drag, startPoint x: 367, startPoint y: 261, endPoint x: 372, endPoint y: 259, distance: 5.1
click at [371, 259] on div "Lot Number: MAR25CAL03-0404" at bounding box center [270, 261] width 453 height 9
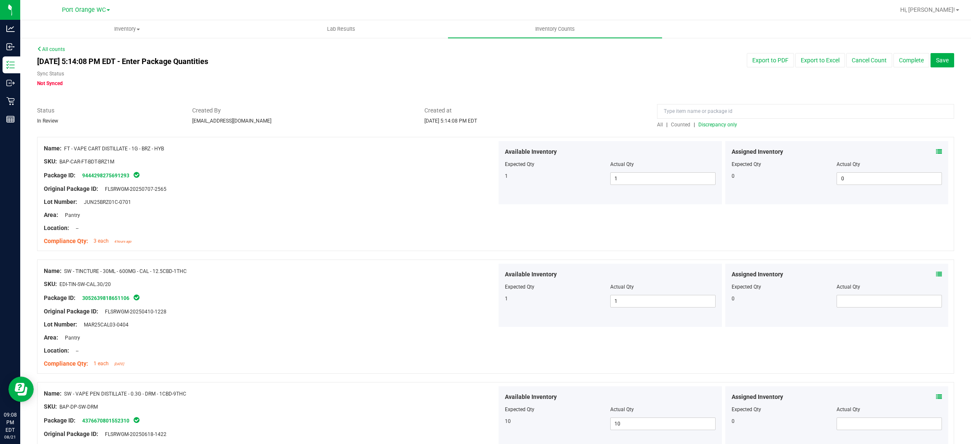
click at [722, 123] on span "Discrepancy only" at bounding box center [717, 125] width 39 height 6
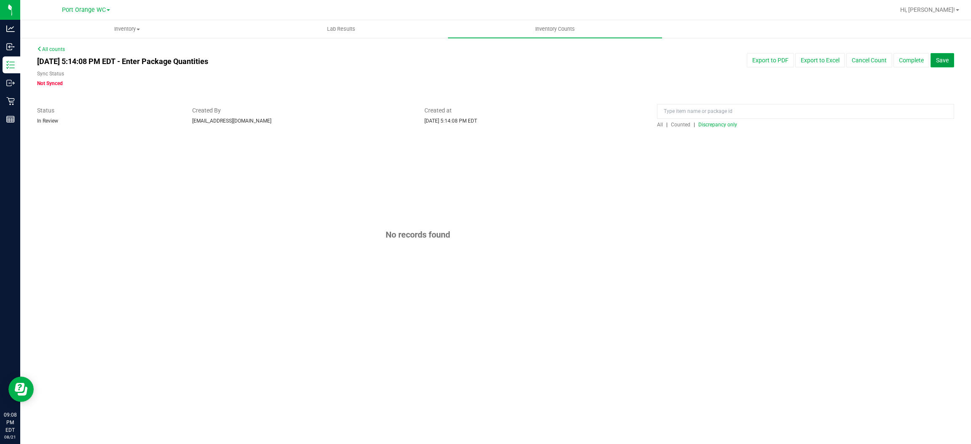
click at [939, 62] on span "Save" at bounding box center [942, 60] width 13 height 7
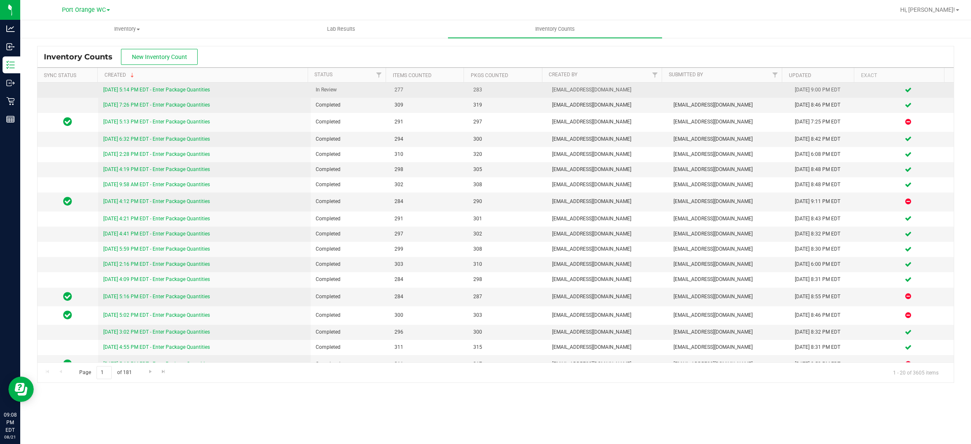
click at [186, 89] on link "[DATE] 5:14 PM EDT - Enter Package Quantities" at bounding box center [156, 90] width 107 height 6
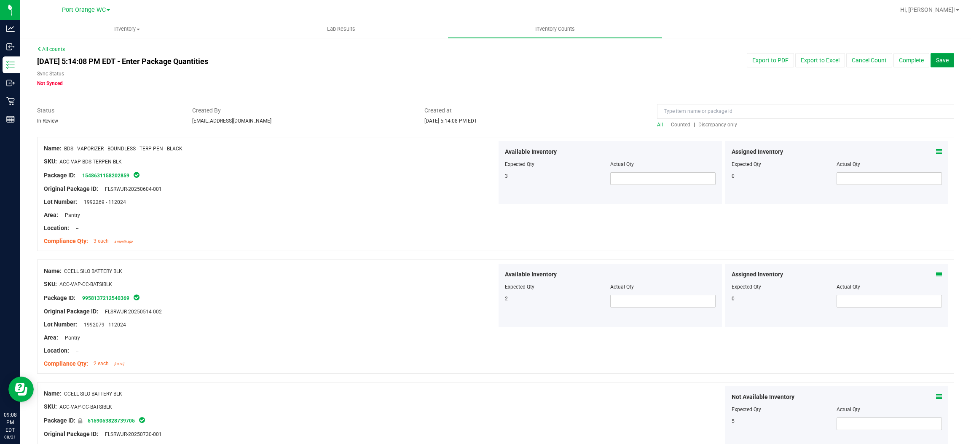
click at [938, 62] on span "Save" at bounding box center [942, 60] width 13 height 7
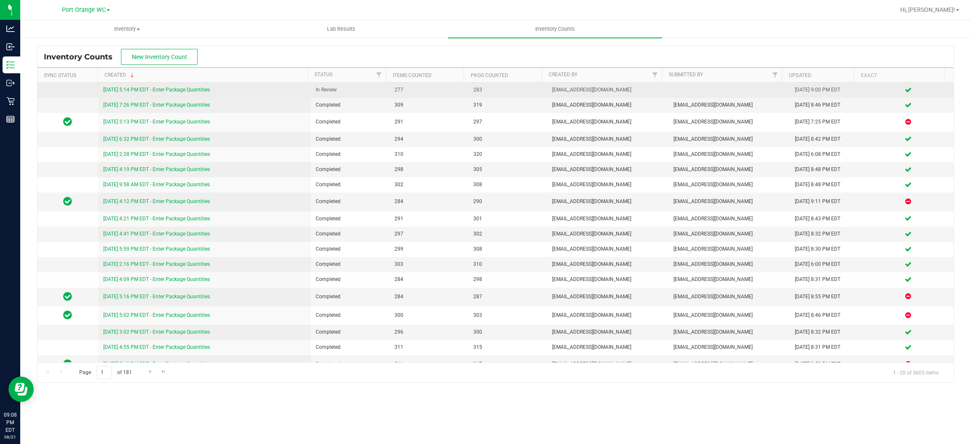
click at [157, 88] on link "[DATE] 5:14 PM EDT - Enter Package Quantities" at bounding box center [156, 90] width 107 height 6
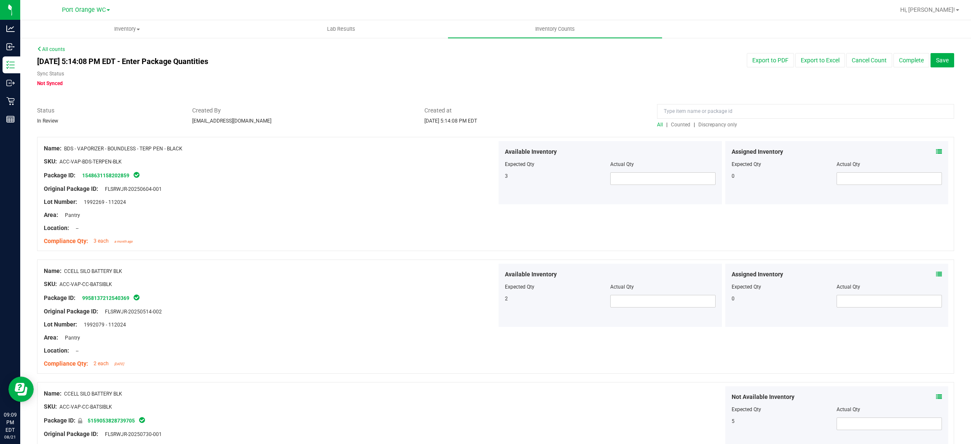
click at [53, 49] on link "All counts" at bounding box center [51, 49] width 28 height 6
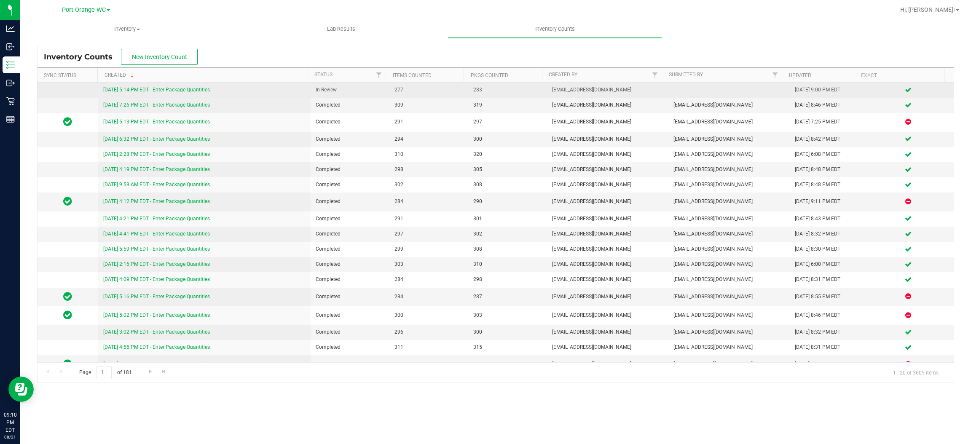
click at [169, 91] on link "[DATE] 5:14 PM EDT - Enter Package Quantities" at bounding box center [156, 90] width 107 height 6
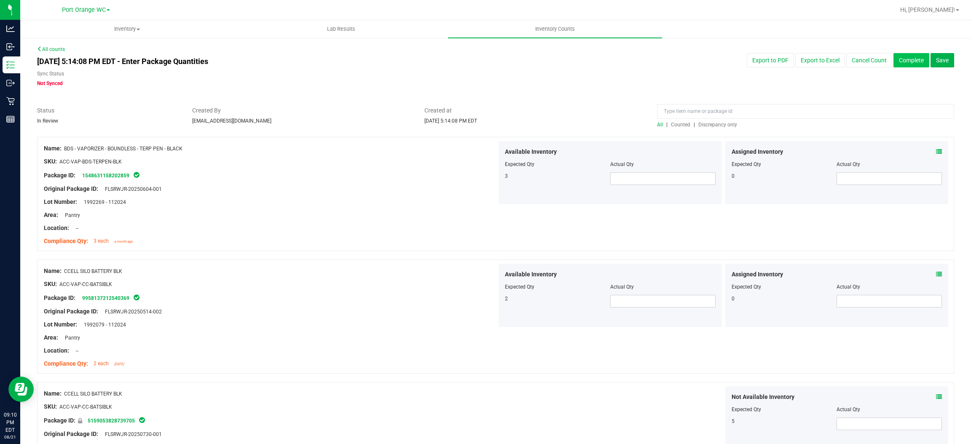
click at [911, 54] on button "Complete" at bounding box center [911, 60] width 36 height 14
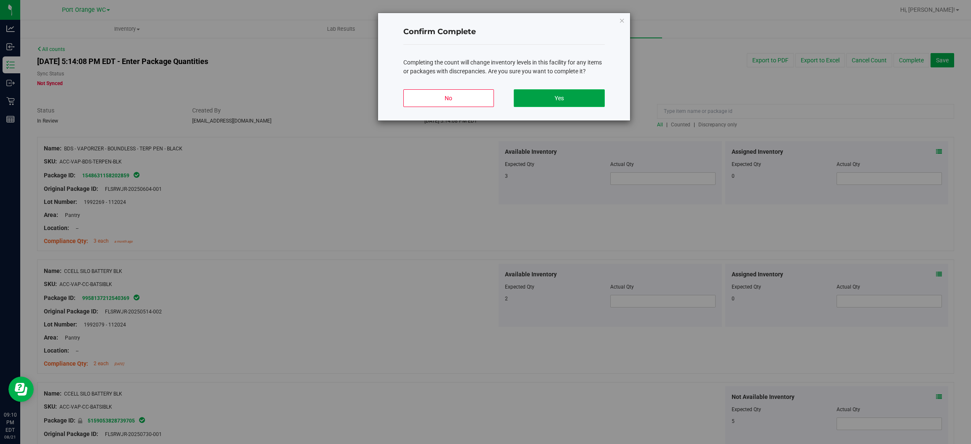
click at [559, 93] on button "Yes" at bounding box center [559, 98] width 91 height 18
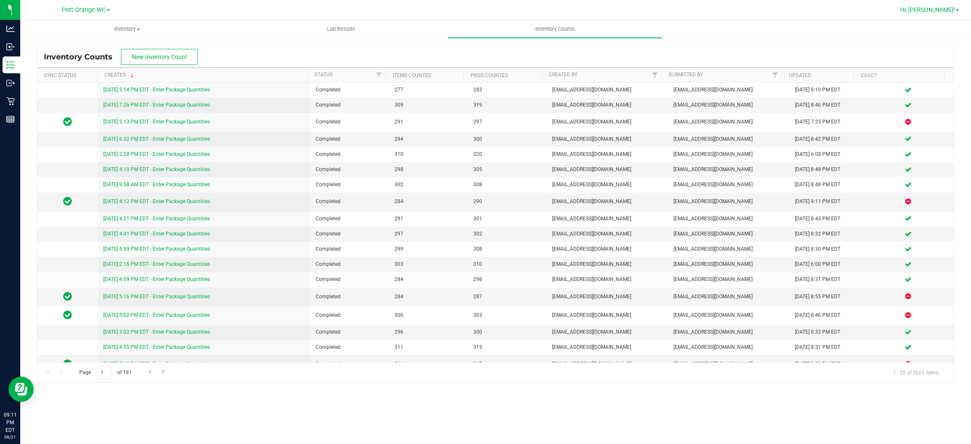
click at [950, 6] on span "Hi, [PERSON_NAME]!" at bounding box center [927, 9] width 55 height 7
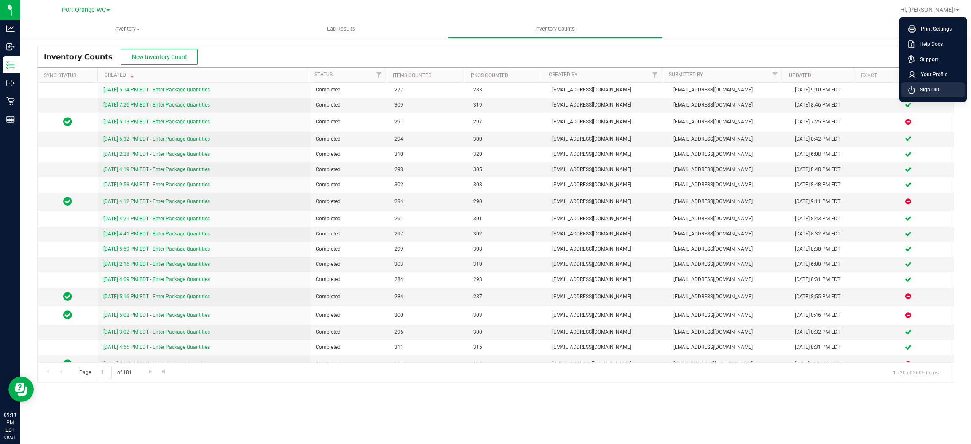
click at [919, 86] on span "Sign Out" at bounding box center [927, 90] width 24 height 8
